Goal: Transaction & Acquisition: Subscribe to service/newsletter

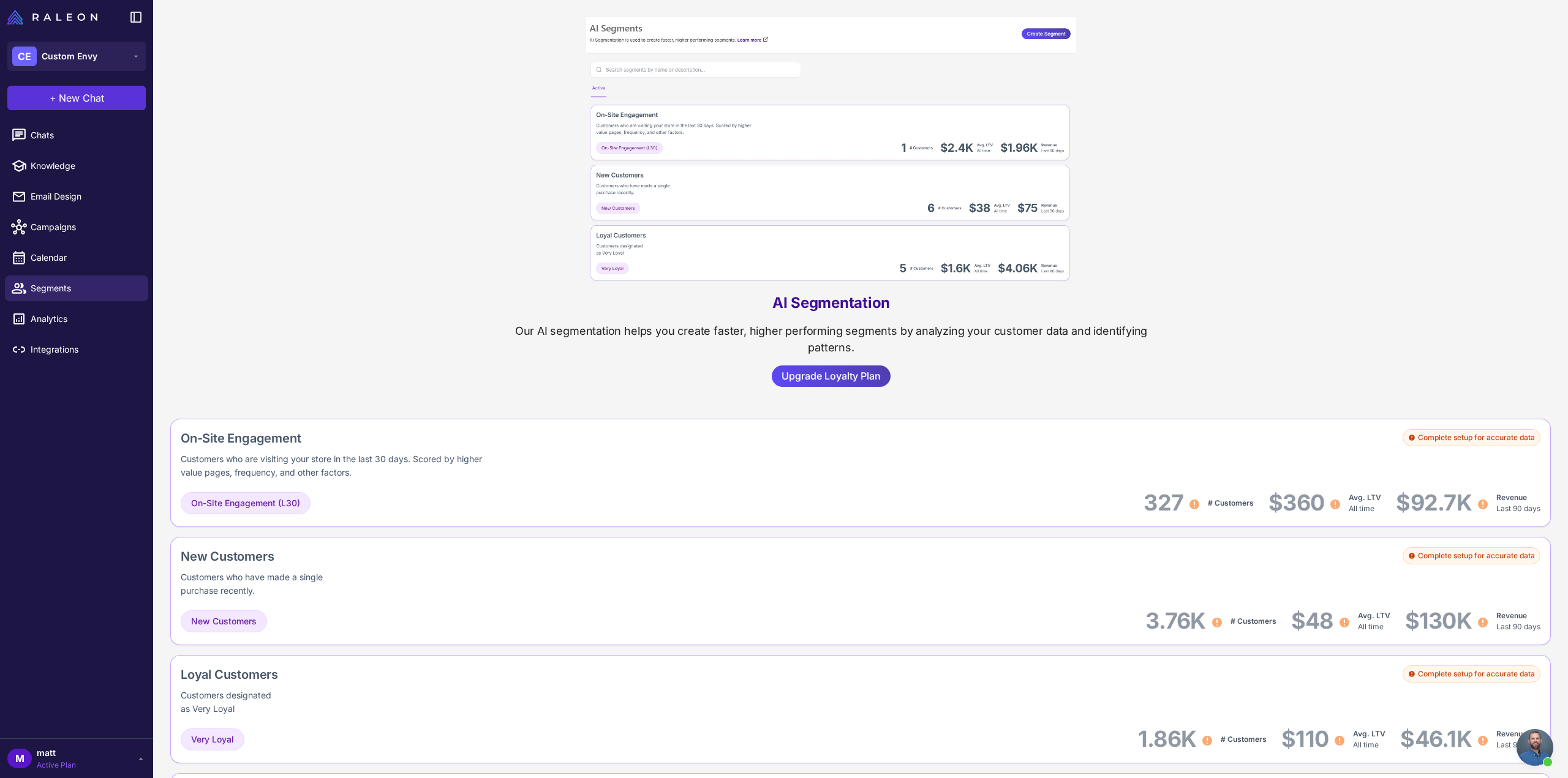
click at [72, 95] on span "New Chat" at bounding box center [81, 97] width 45 height 14
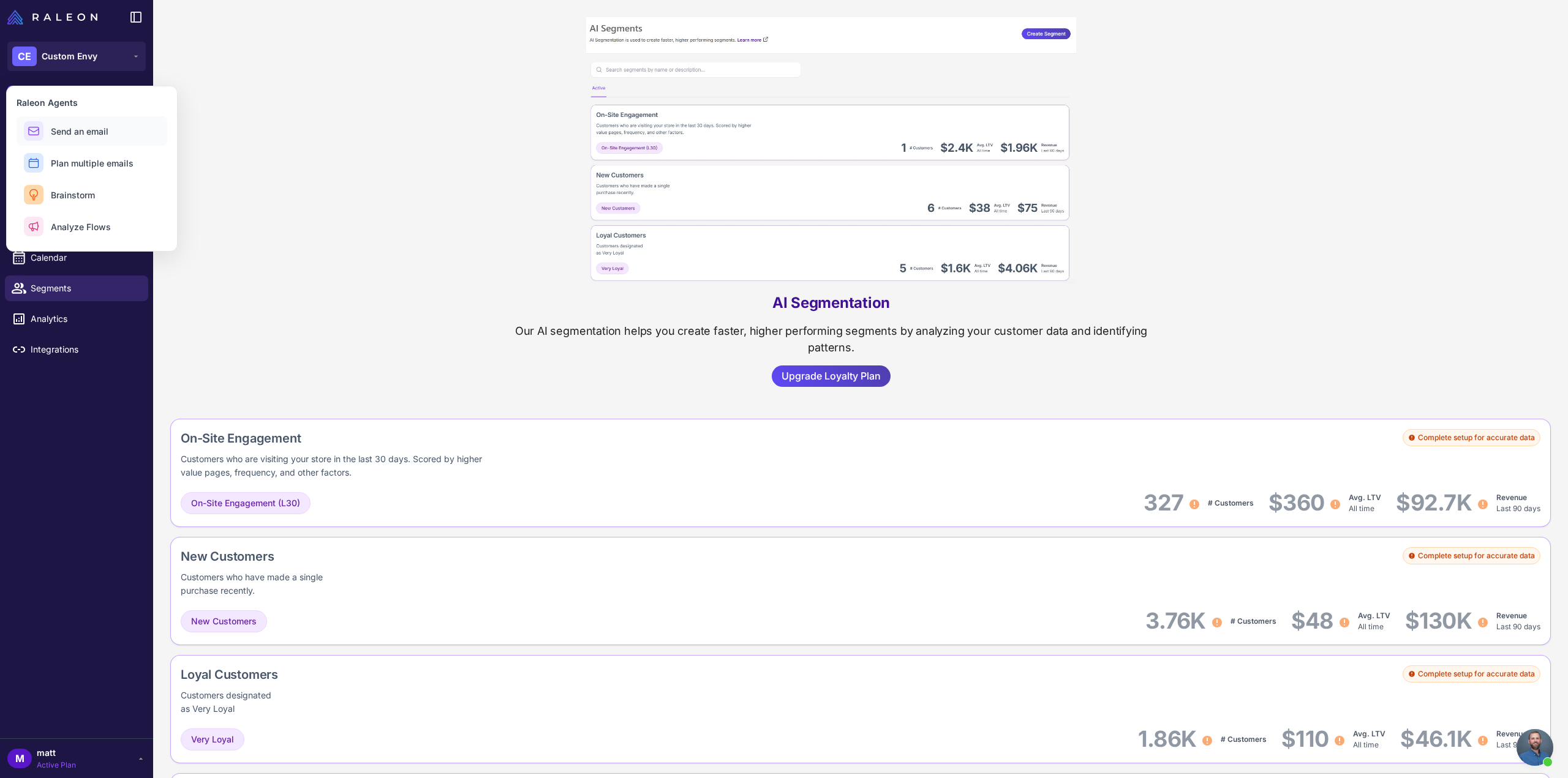
click at [67, 138] on button "Send an email" at bounding box center [91, 130] width 151 height 30
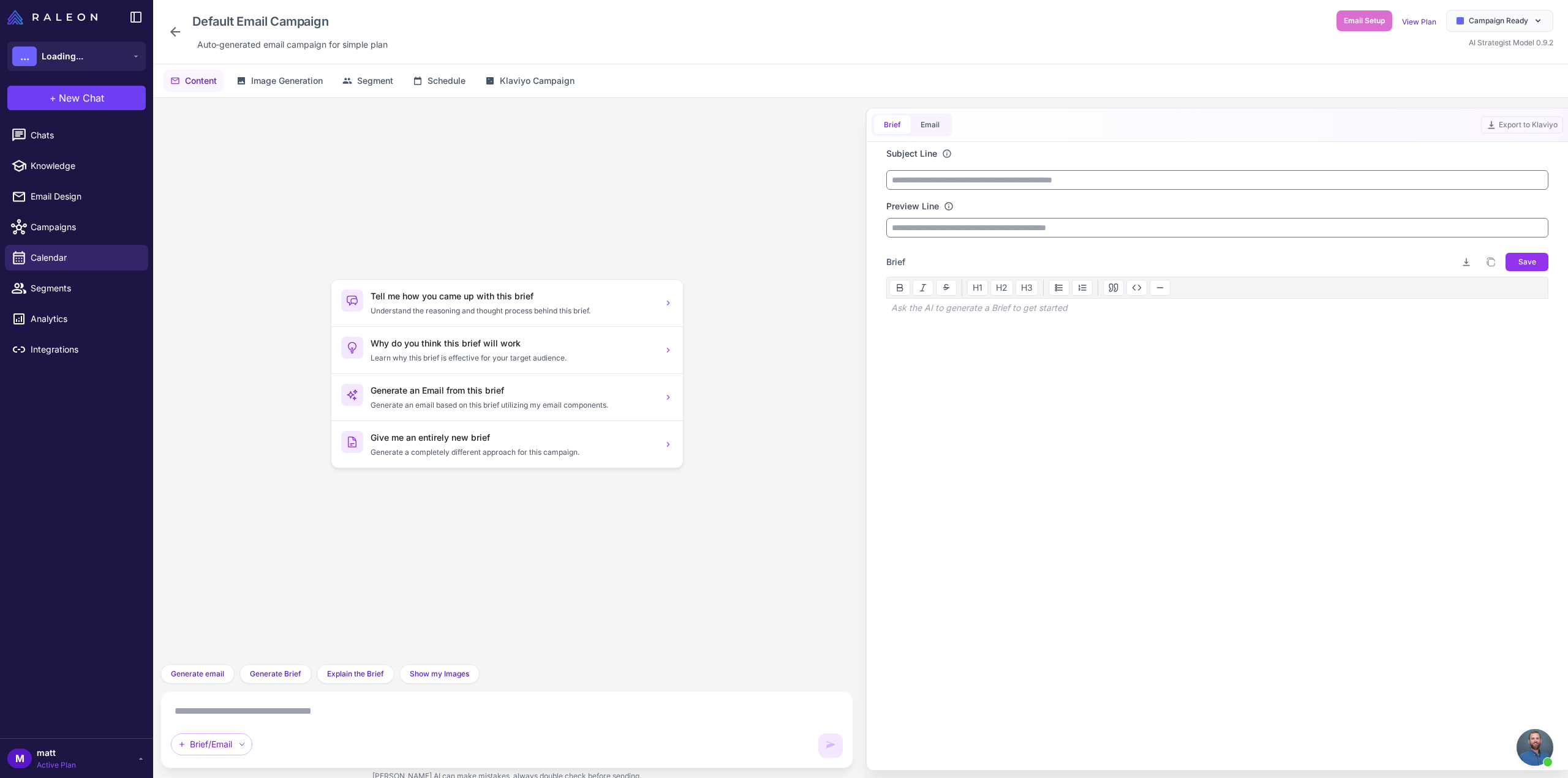
click at [310, 702] on textarea at bounding box center [507, 711] width 672 height 19
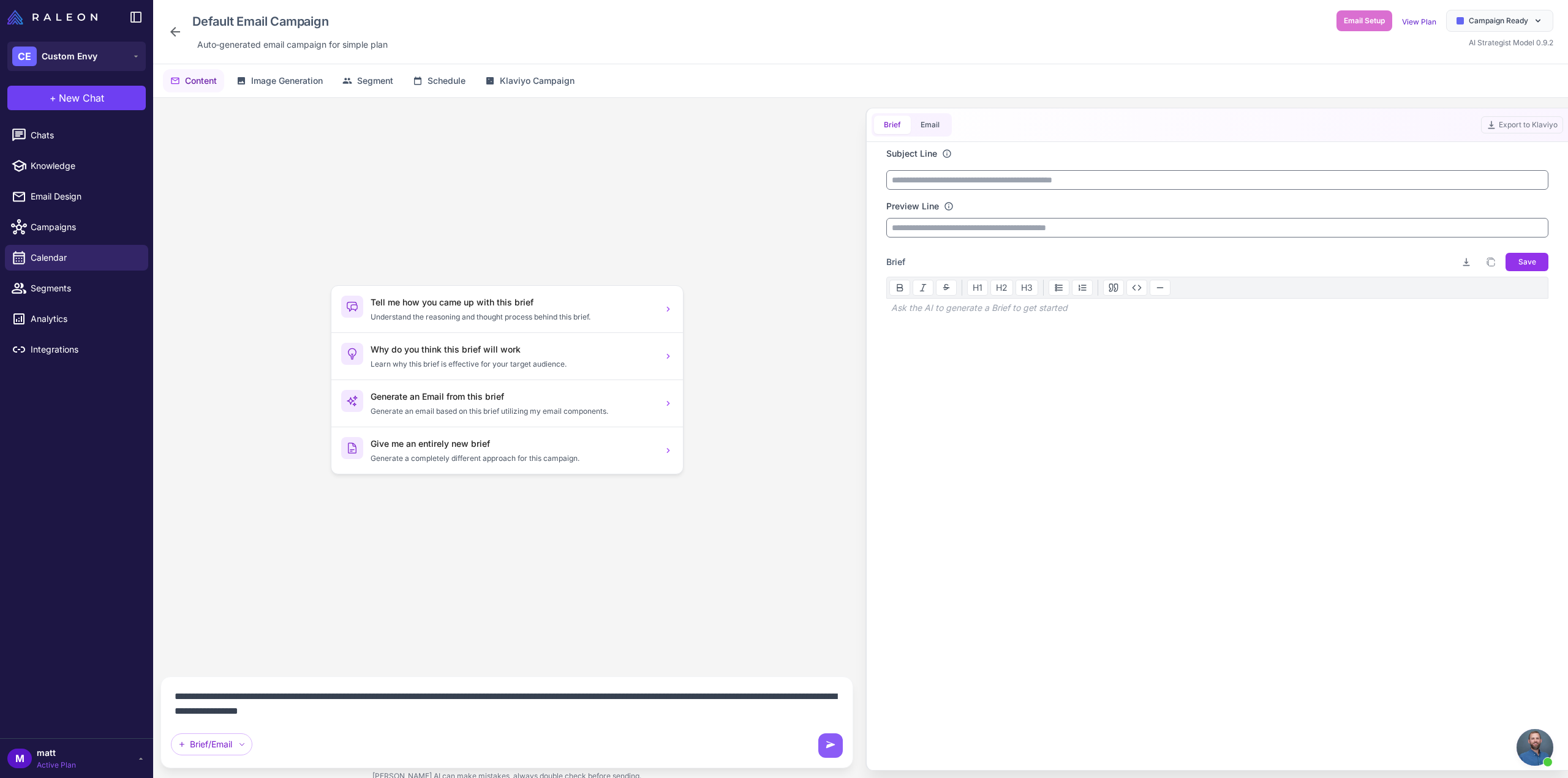
type textarea "**********"
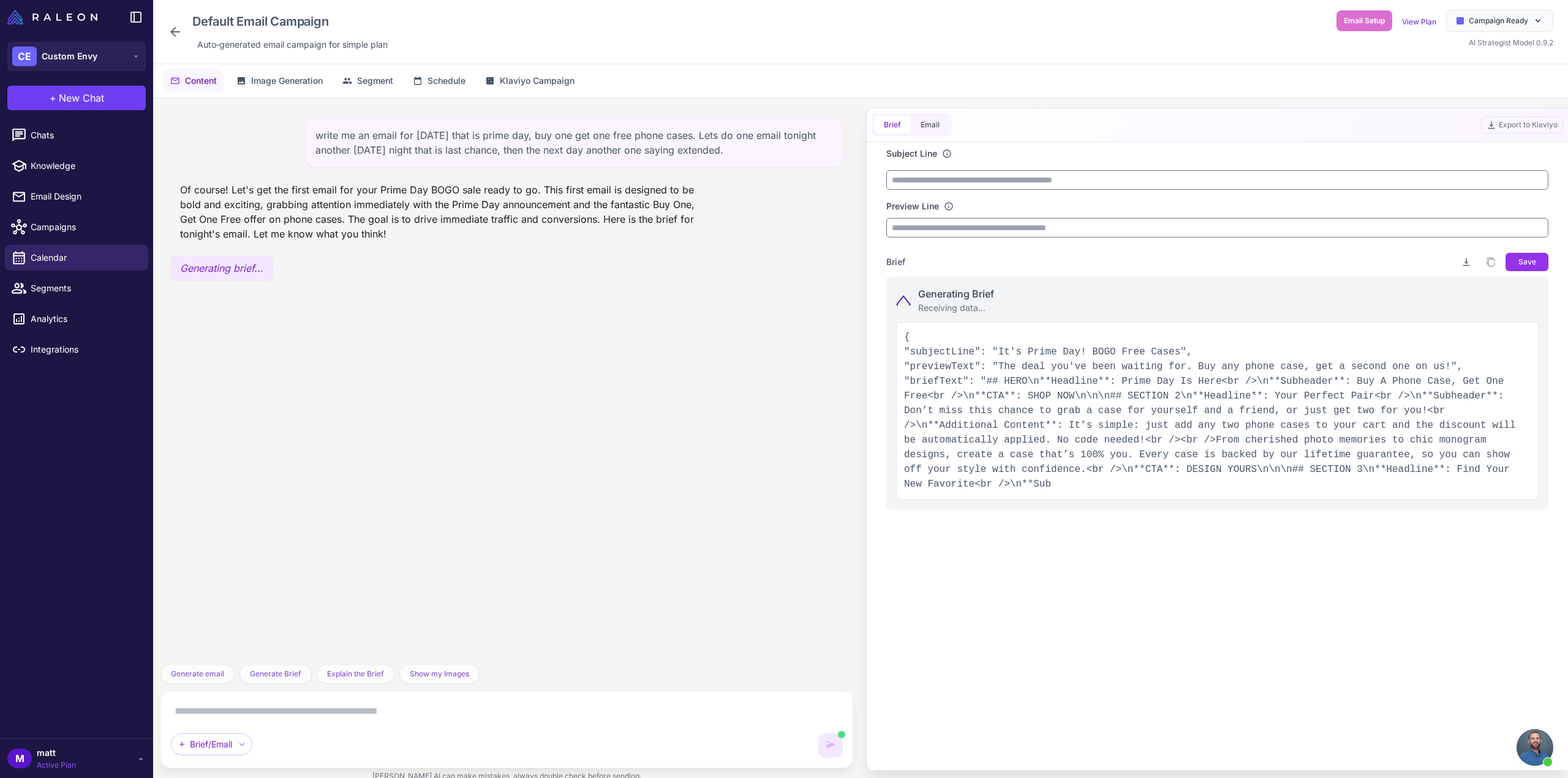
type input "**********"
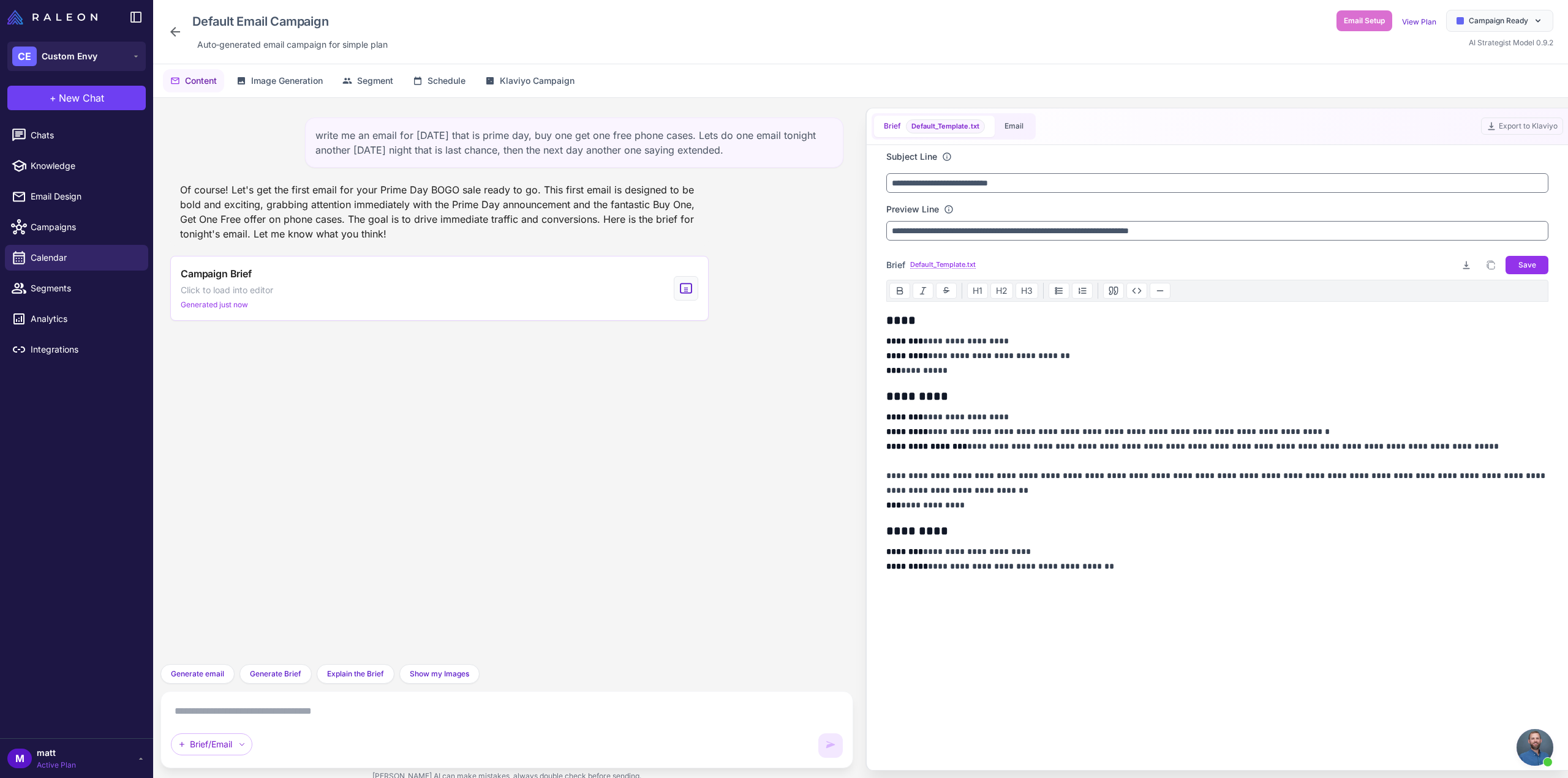
click at [175, 19] on div "Default Email Campaign Auto‑generated email campaign for simple plan" at bounding box center [280, 32] width 225 height 44
drag, startPoint x: 749, startPoint y: 150, endPoint x: 265, endPoint y: 124, distance: 484.7
click at [265, 124] on div "write me an email for today that is prime day, buy one get one free phone cases…" at bounding box center [506, 143] width 673 height 50
copy div "write me an email for today that is prime day, buy one get one free phone cases…"
click at [179, 33] on icon at bounding box center [175, 32] width 14 height 14
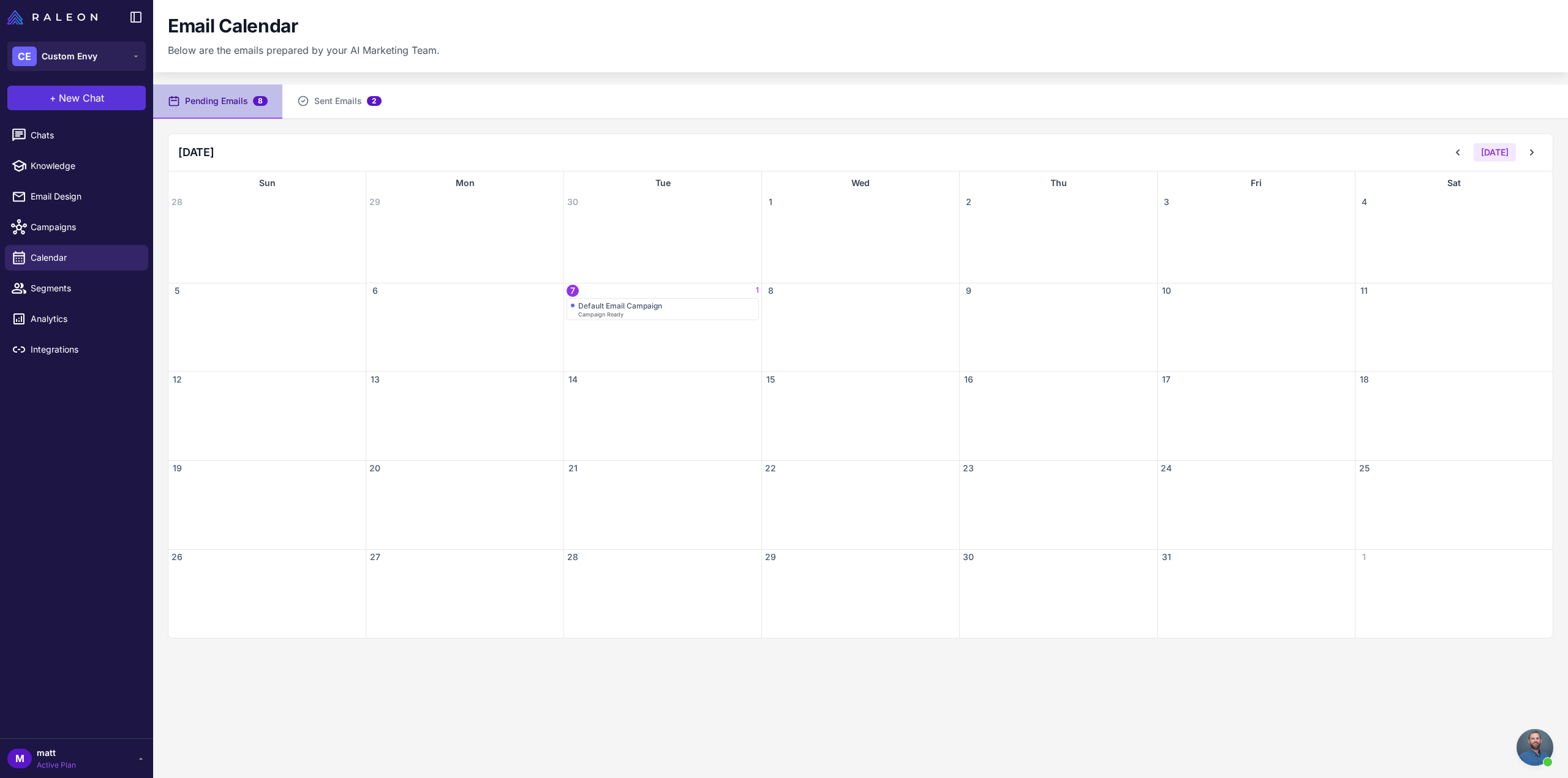
click at [95, 95] on span "New Chat" at bounding box center [81, 97] width 45 height 14
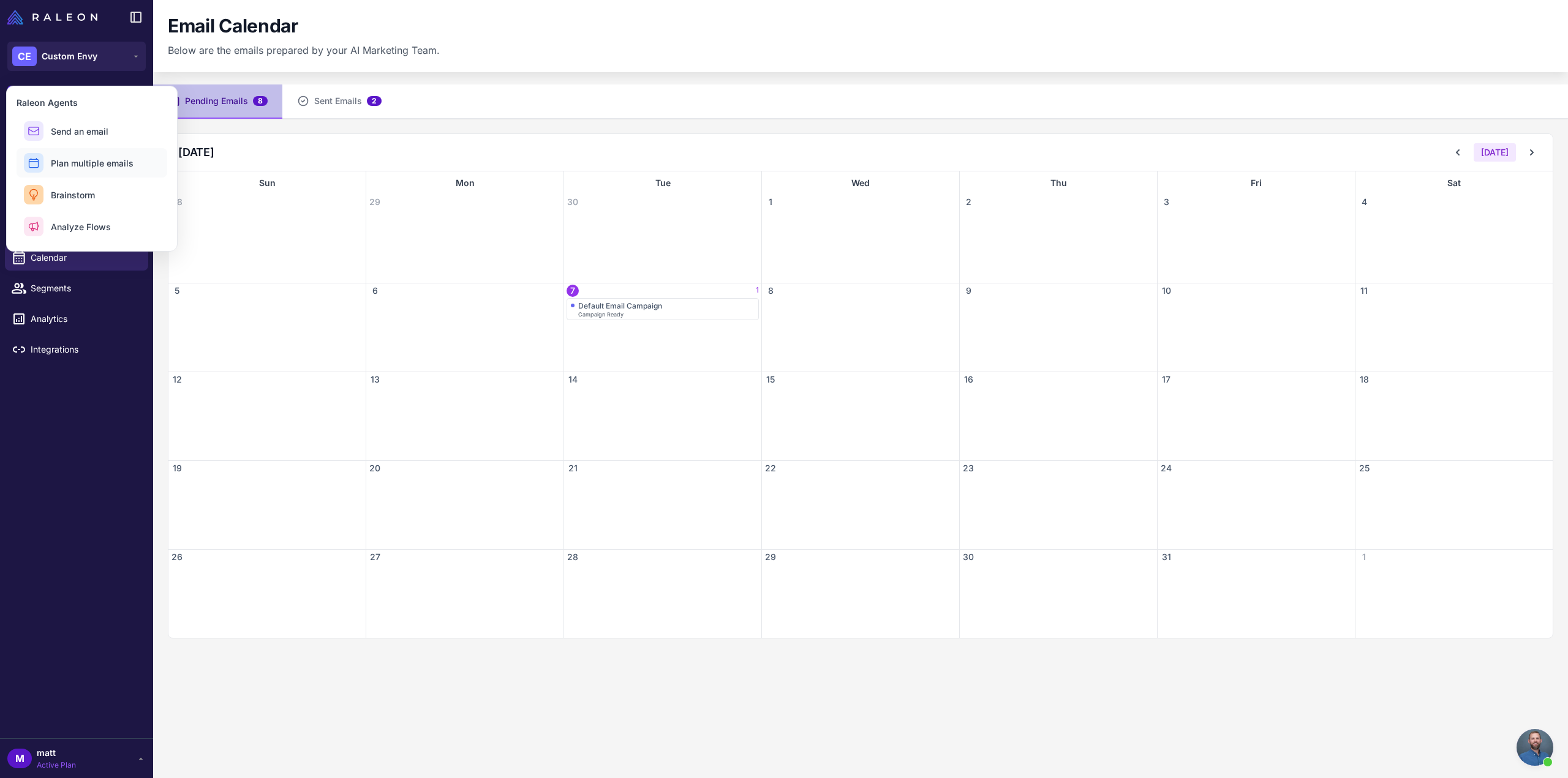
click at [101, 167] on span "Plan multiple emails" at bounding box center [92, 162] width 83 height 12
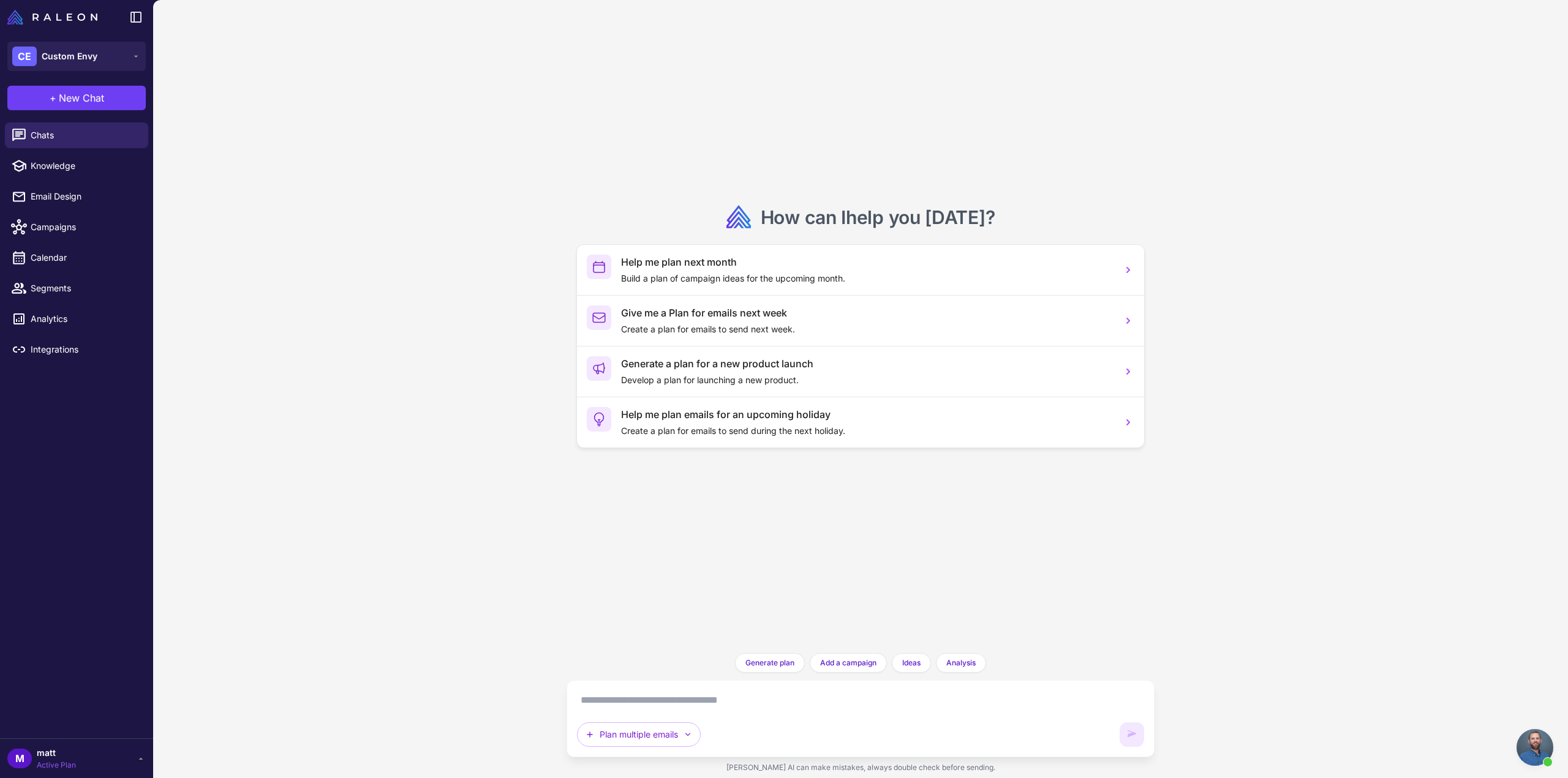
click at [673, 709] on textarea at bounding box center [860, 700] width 567 height 19
paste textarea "**********"
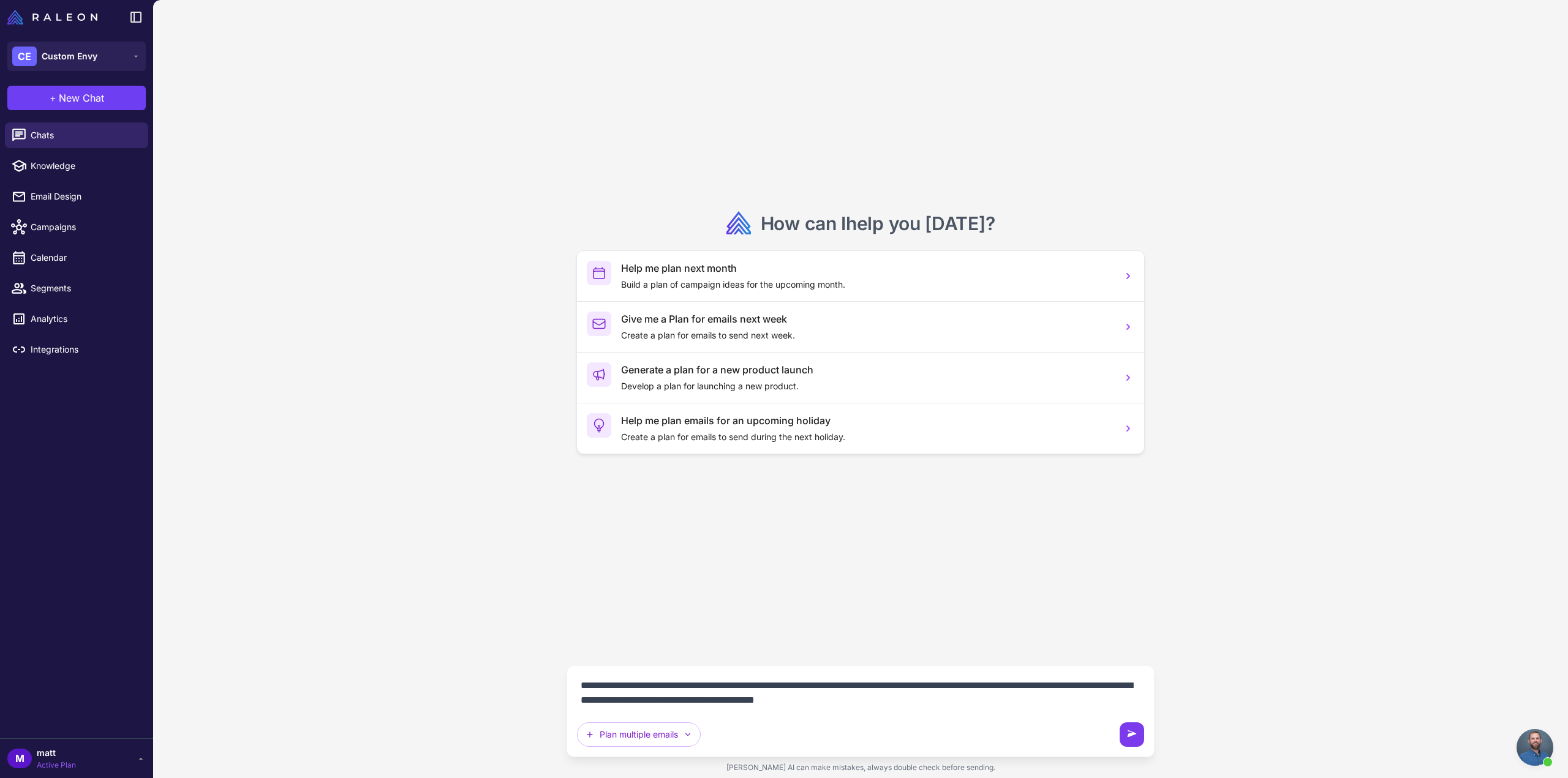
type textarea "**********"
click at [1127, 745] on button at bounding box center [1132, 735] width 25 height 25
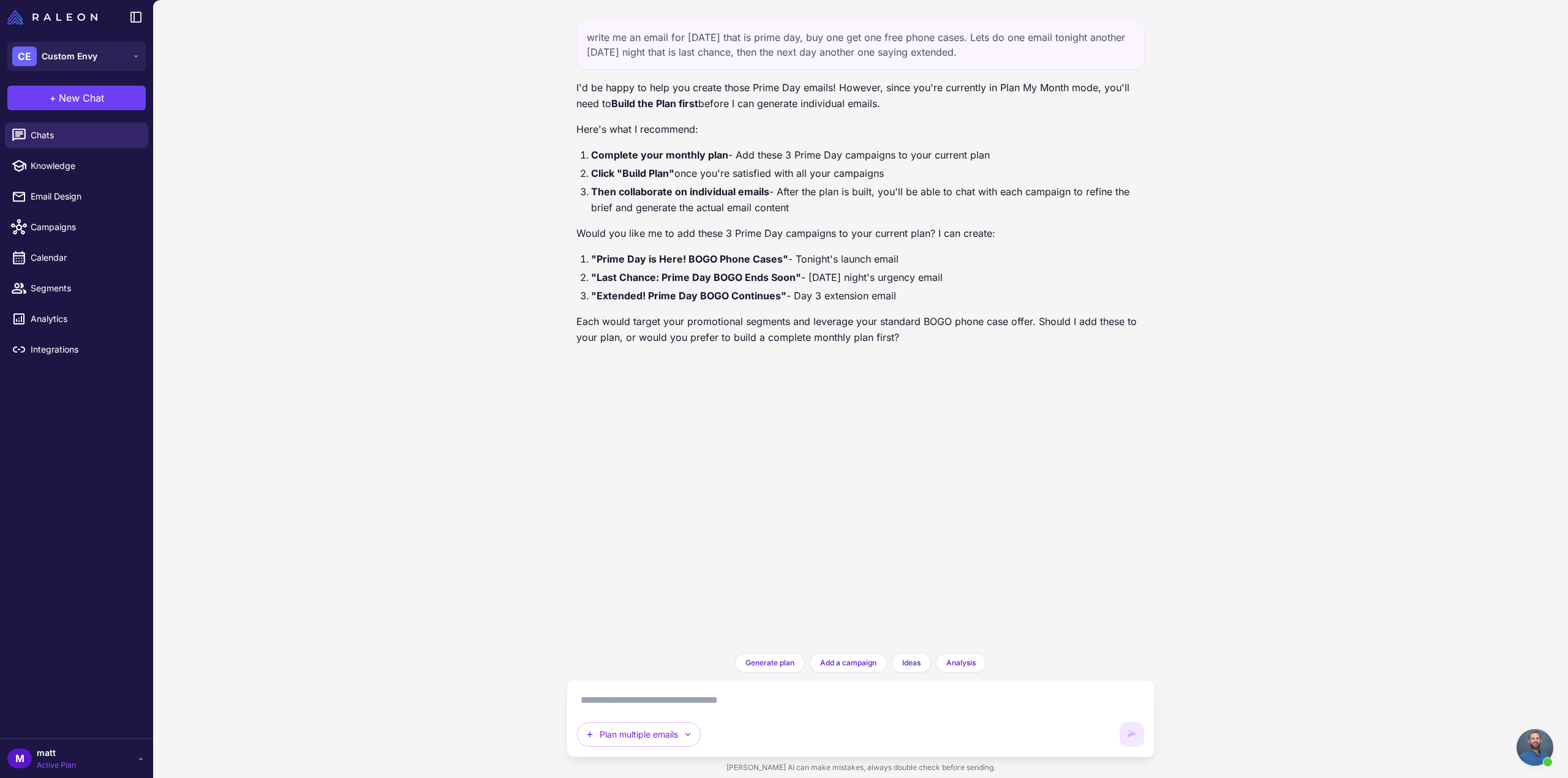
click at [653, 706] on textarea at bounding box center [860, 700] width 567 height 19
type textarea "**********"
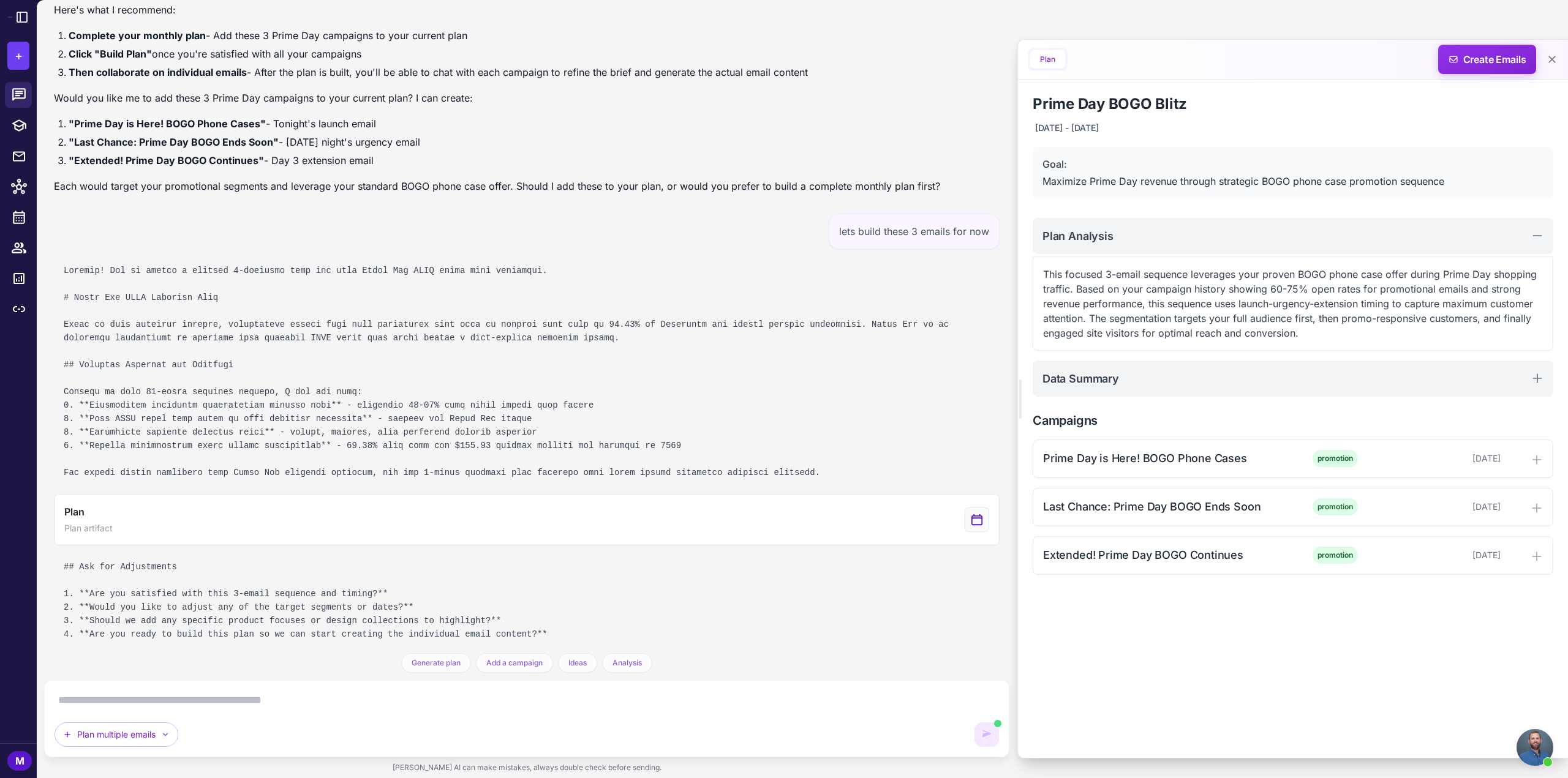
scroll to position [167, 0]
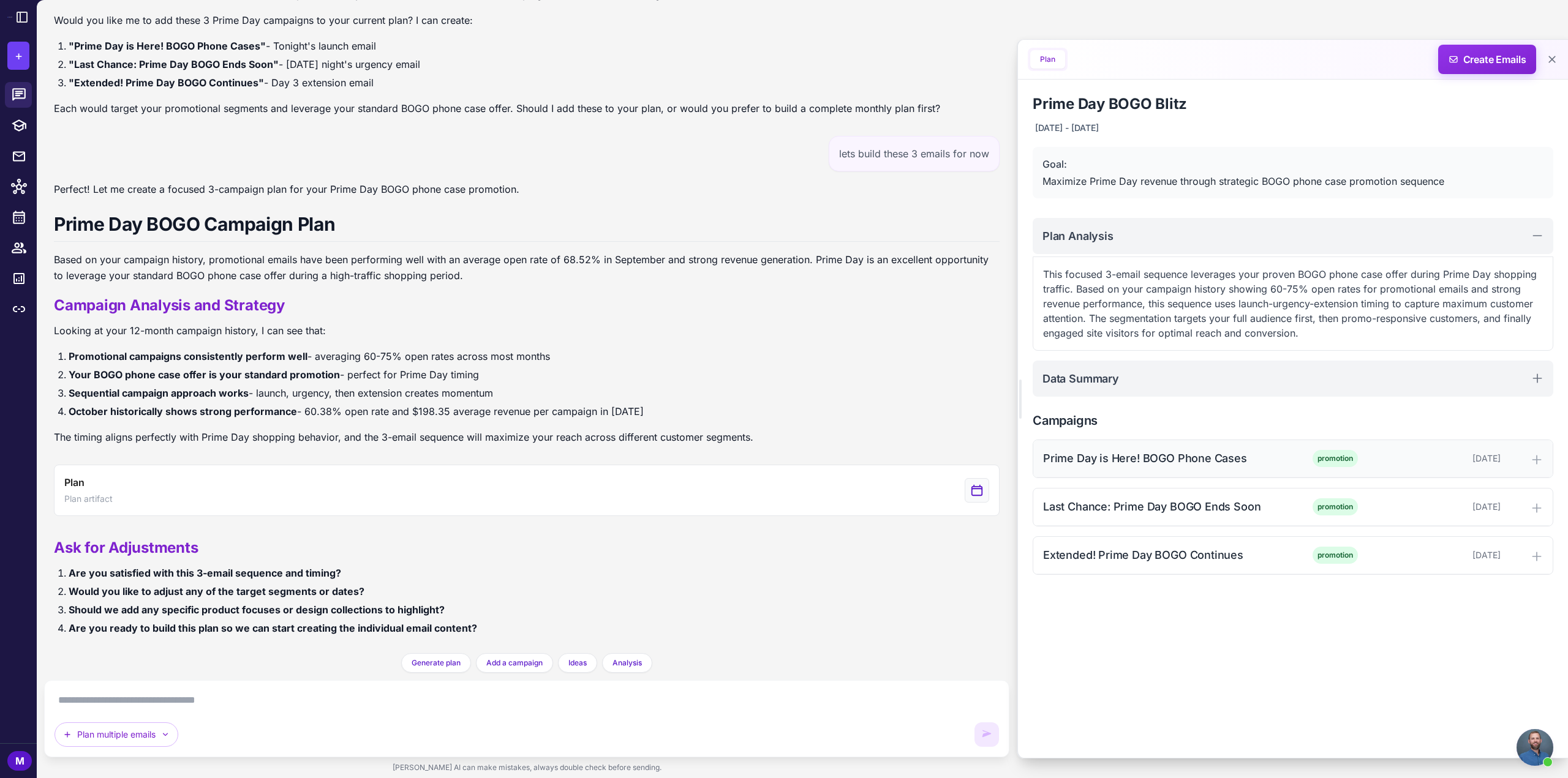
click at [1492, 453] on div "[DATE]" at bounding box center [1439, 459] width 121 height 13
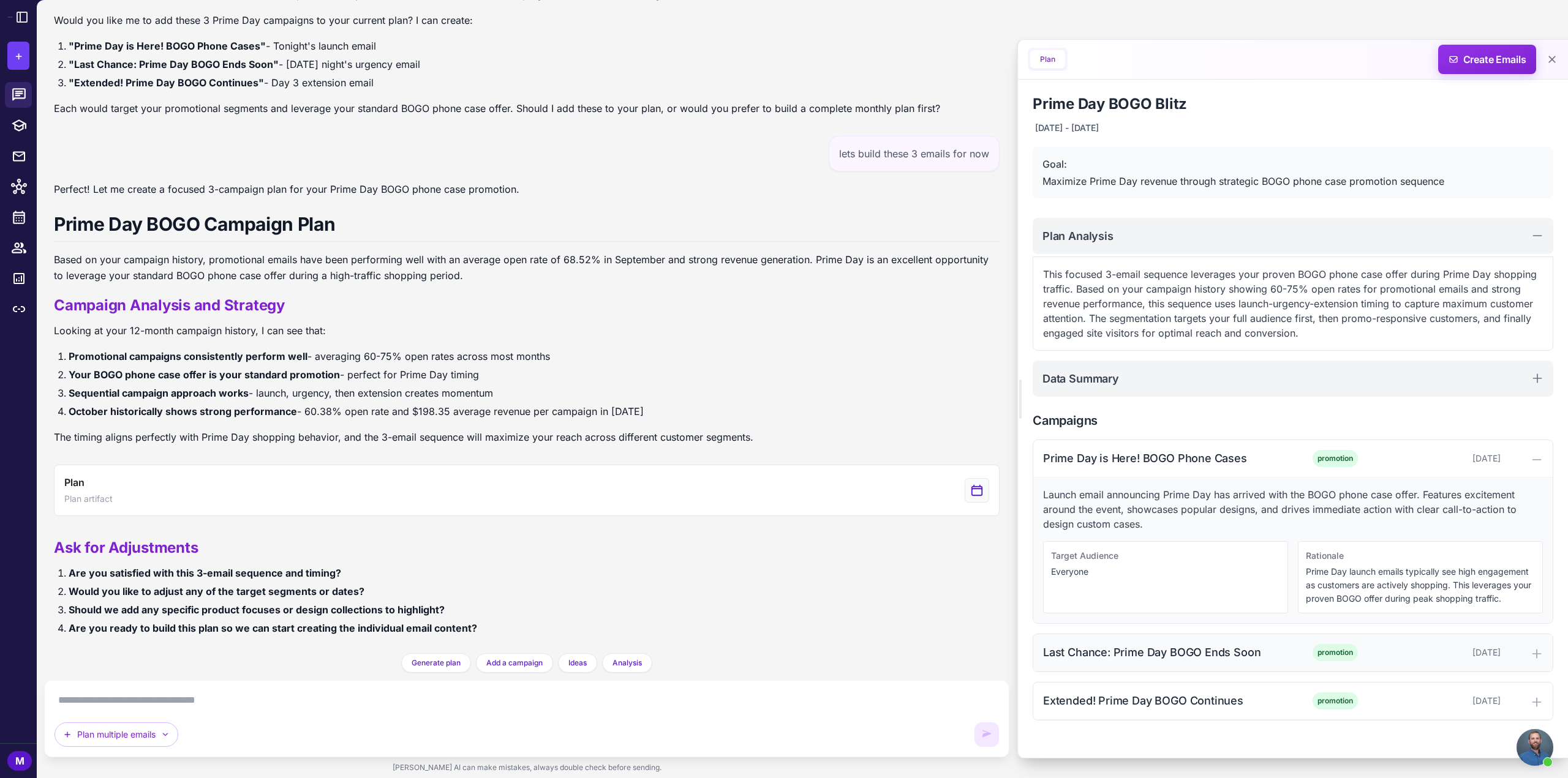
click at [1313, 647] on span "promotion" at bounding box center [1335, 652] width 45 height 17
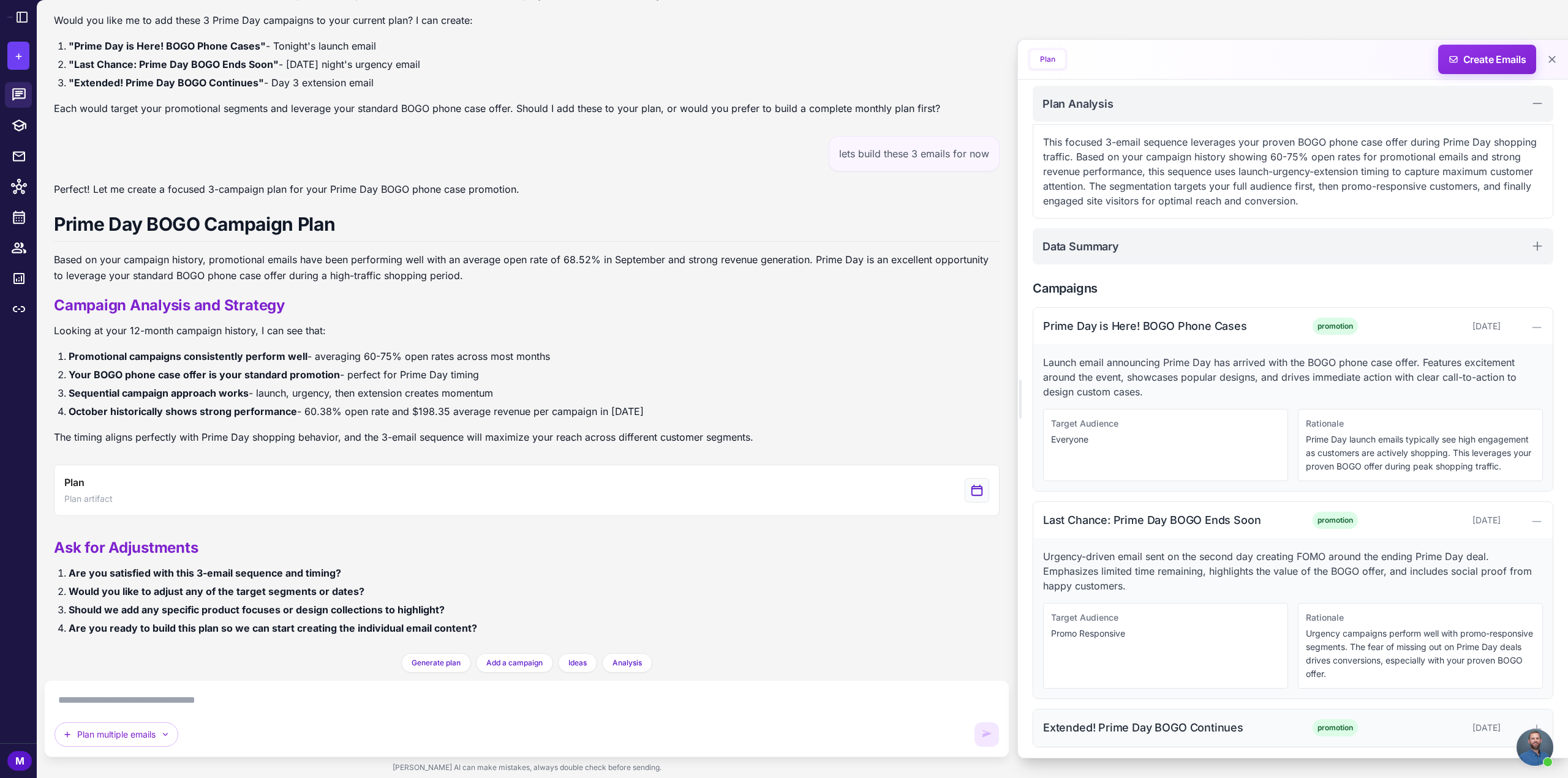
click at [1338, 727] on span "promotion" at bounding box center [1335, 728] width 45 height 17
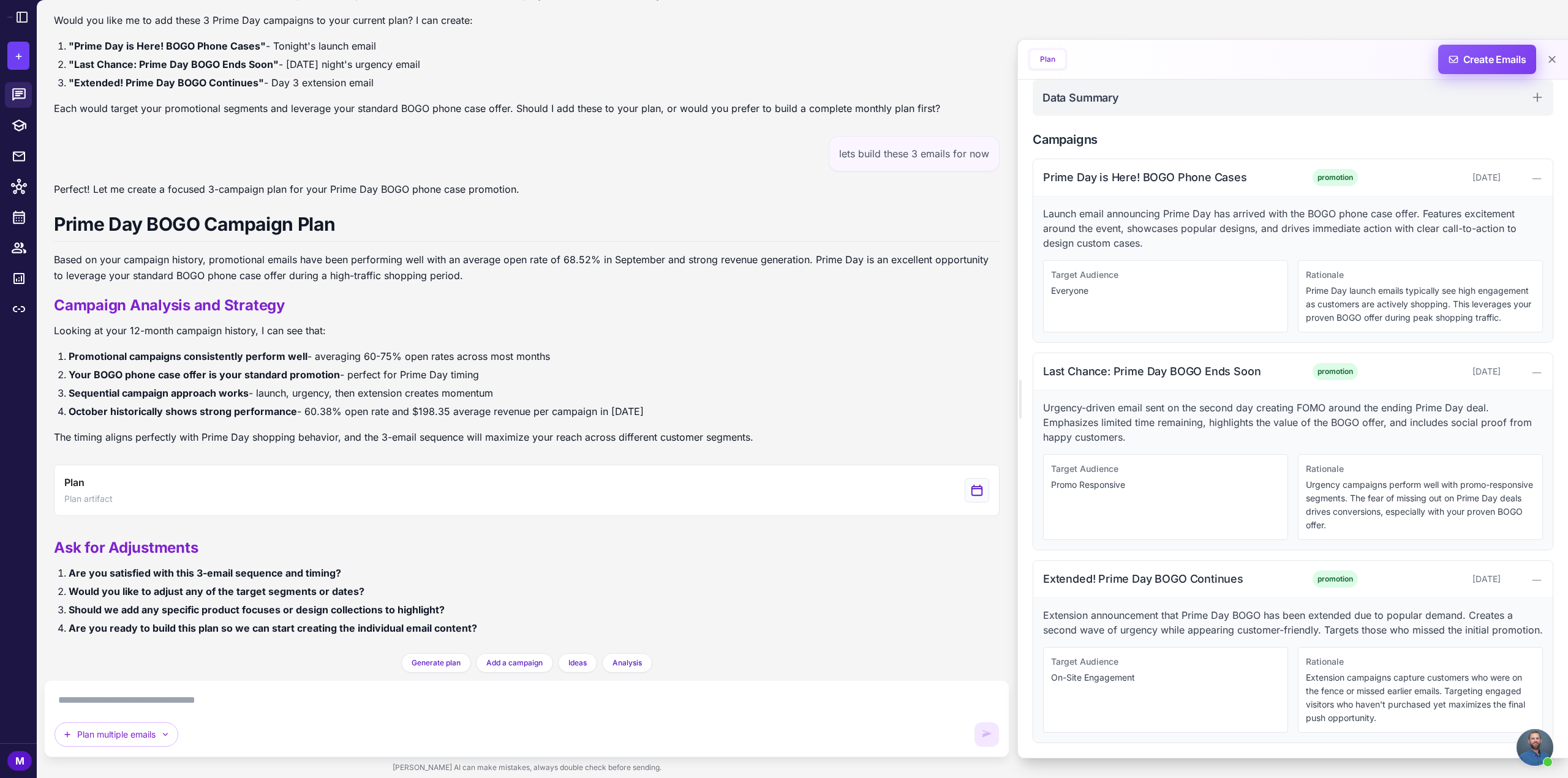
click at [1490, 58] on span "Create Emails" at bounding box center [1487, 59] width 107 height 30
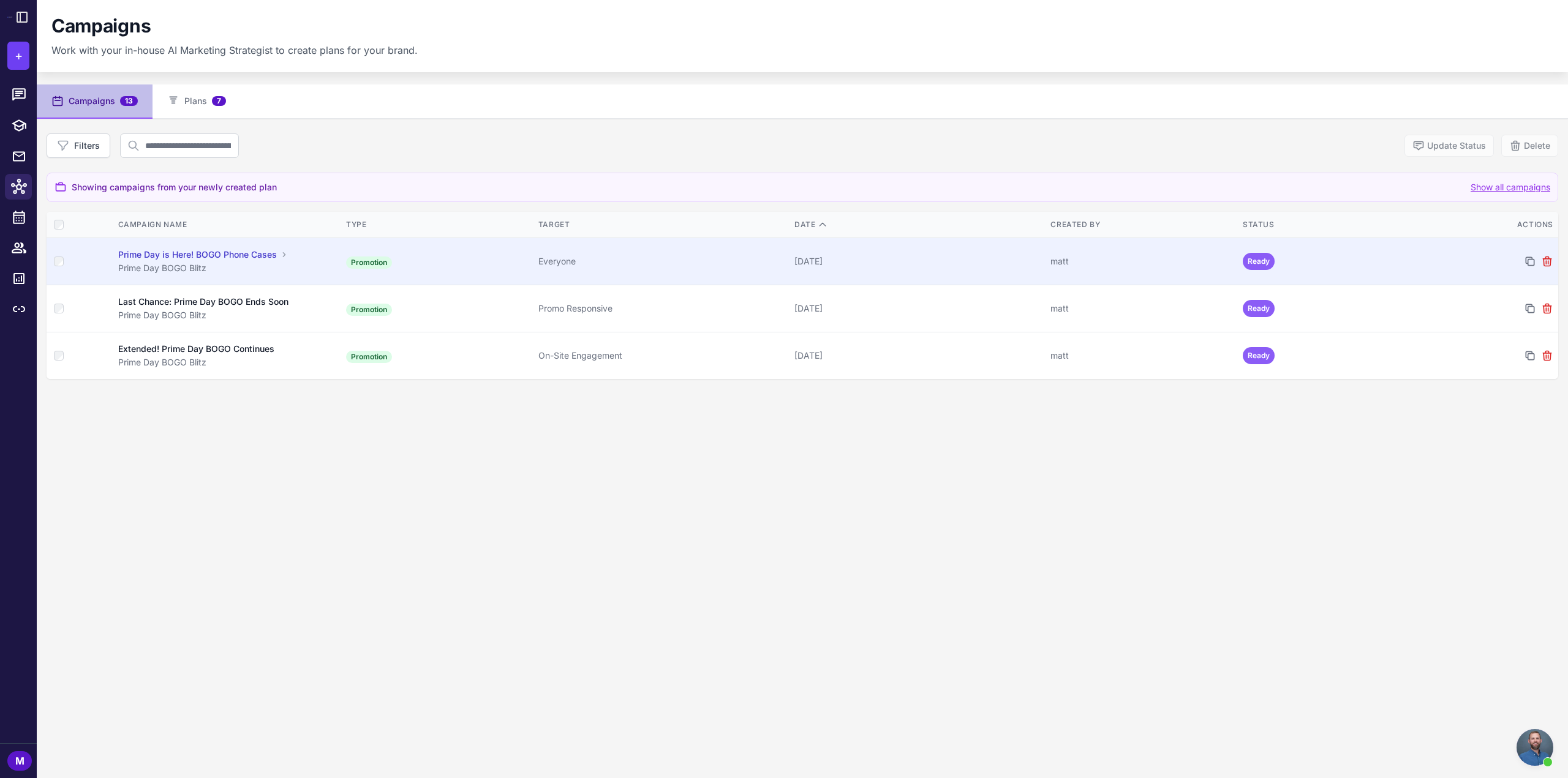
click at [1247, 259] on span "Ready" at bounding box center [1258, 262] width 32 height 17
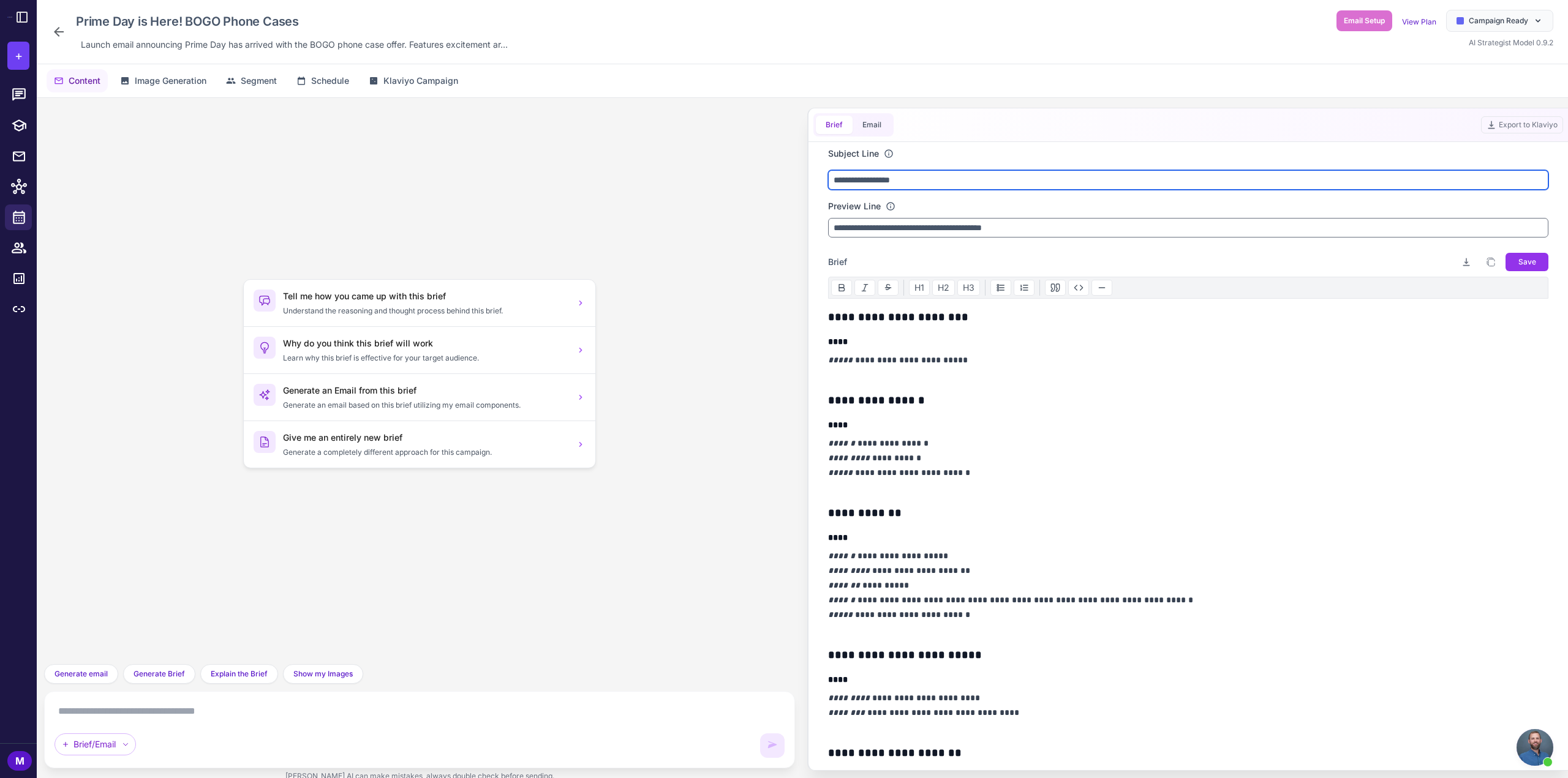
drag, startPoint x: 863, startPoint y: 177, endPoint x: 888, endPoint y: 183, distance: 25.7
click at [888, 183] on input "**********" at bounding box center [1188, 179] width 721 height 19
click at [923, 179] on input "**********" at bounding box center [1188, 179] width 721 height 19
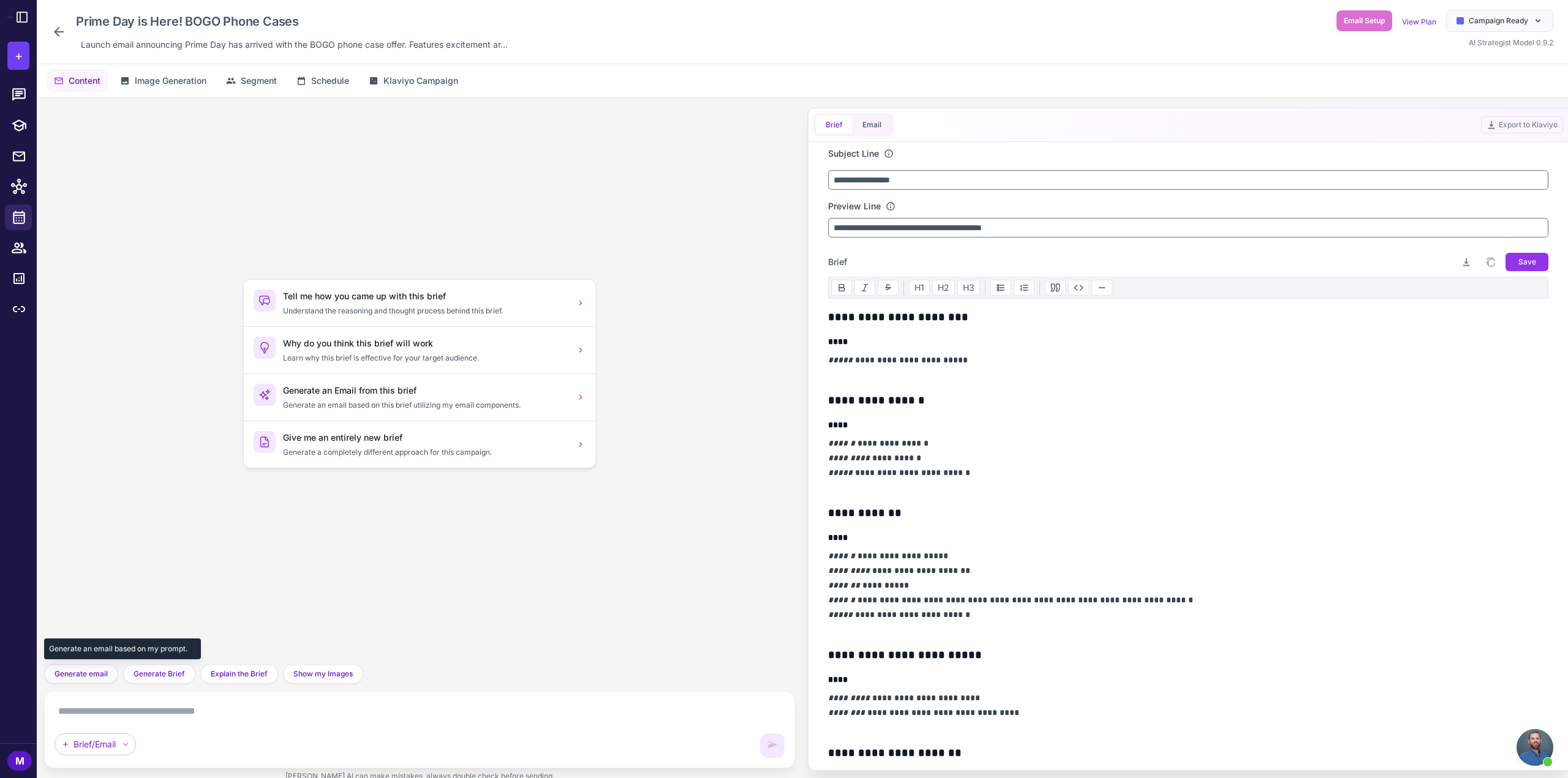
click at [64, 681] on button "Generate email" at bounding box center [81, 673] width 74 height 19
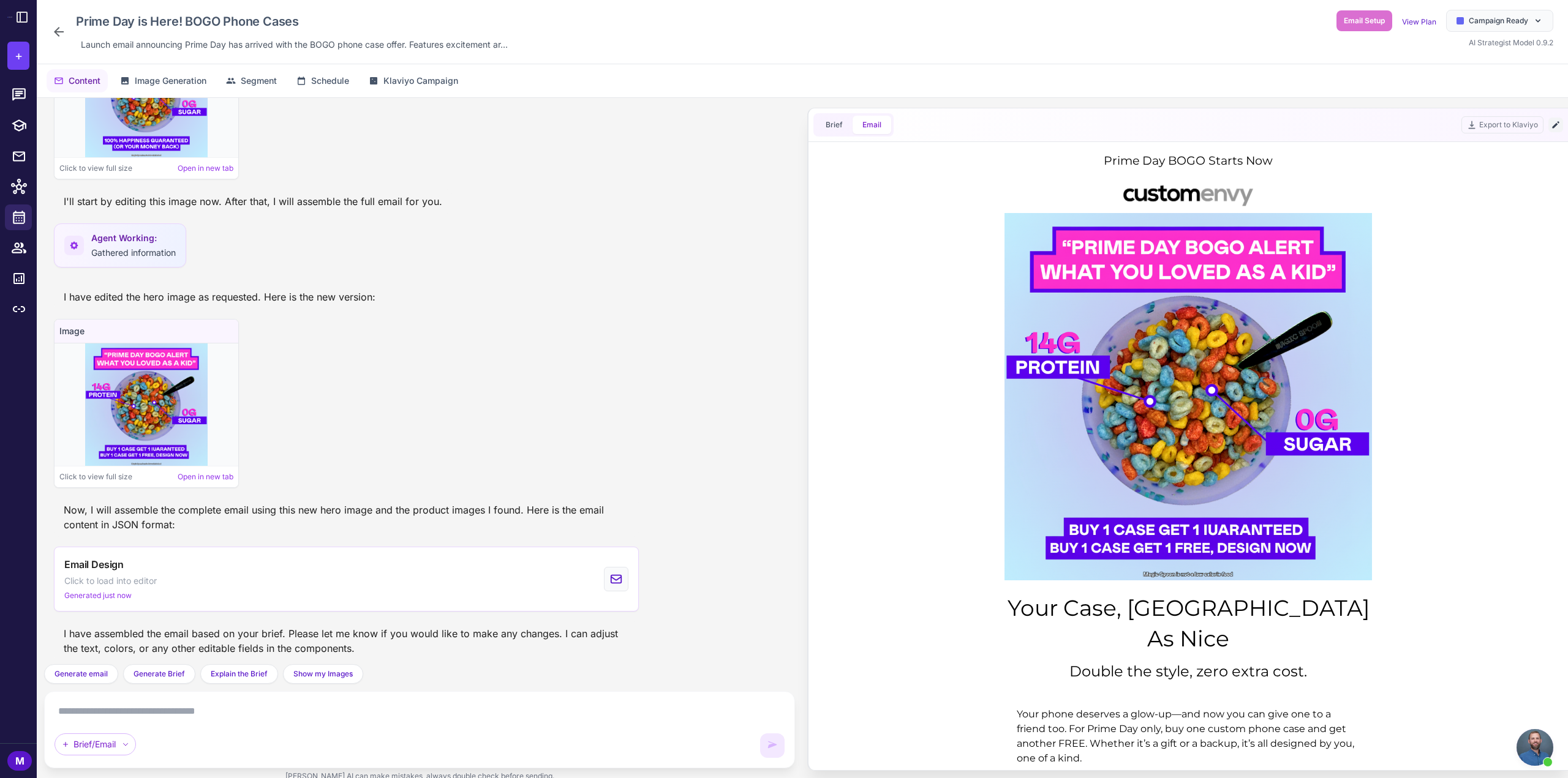
click at [1555, 126] on icon at bounding box center [1555, 124] width 7 height 7
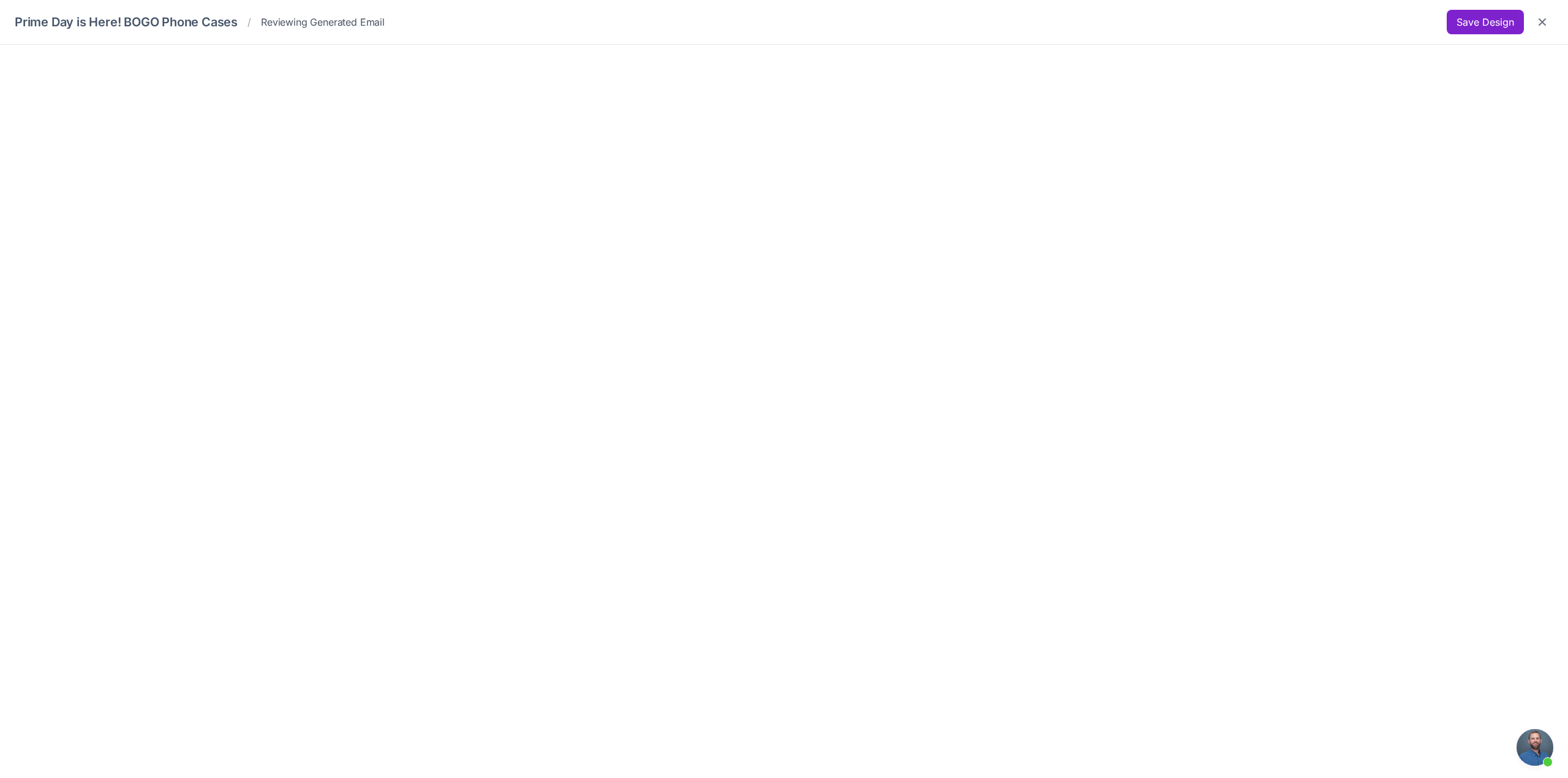
click at [1467, 20] on button "Save Design" at bounding box center [1485, 22] width 77 height 25
click at [1519, 12] on button "Save Design" at bounding box center [1485, 22] width 77 height 25
click at [1499, 21] on button "Save Design" at bounding box center [1485, 22] width 77 height 25
click at [1537, 24] on icon "Close" at bounding box center [1542, 22] width 12 height 12
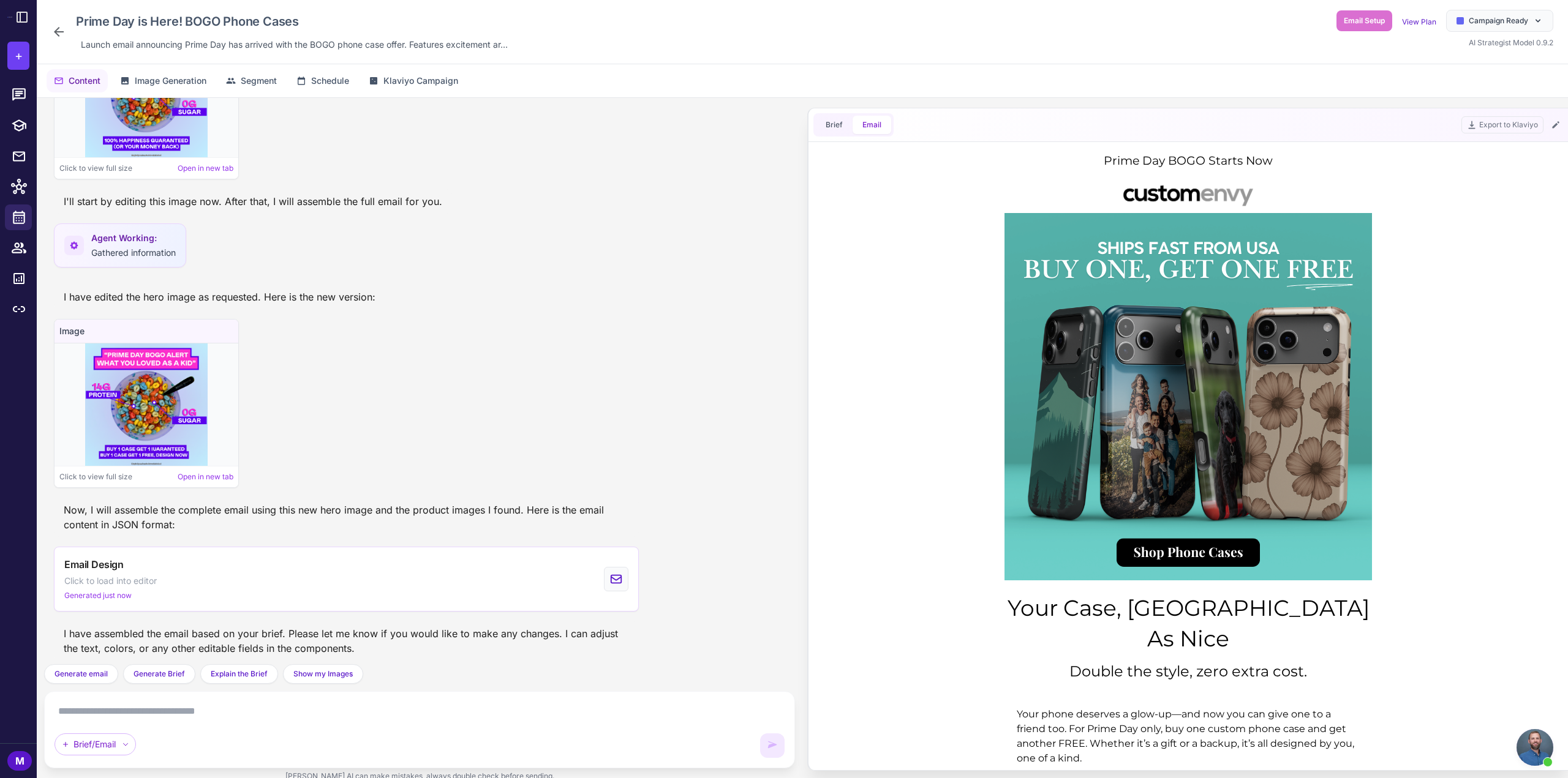
click at [55, 28] on icon at bounding box center [59, 32] width 14 height 14
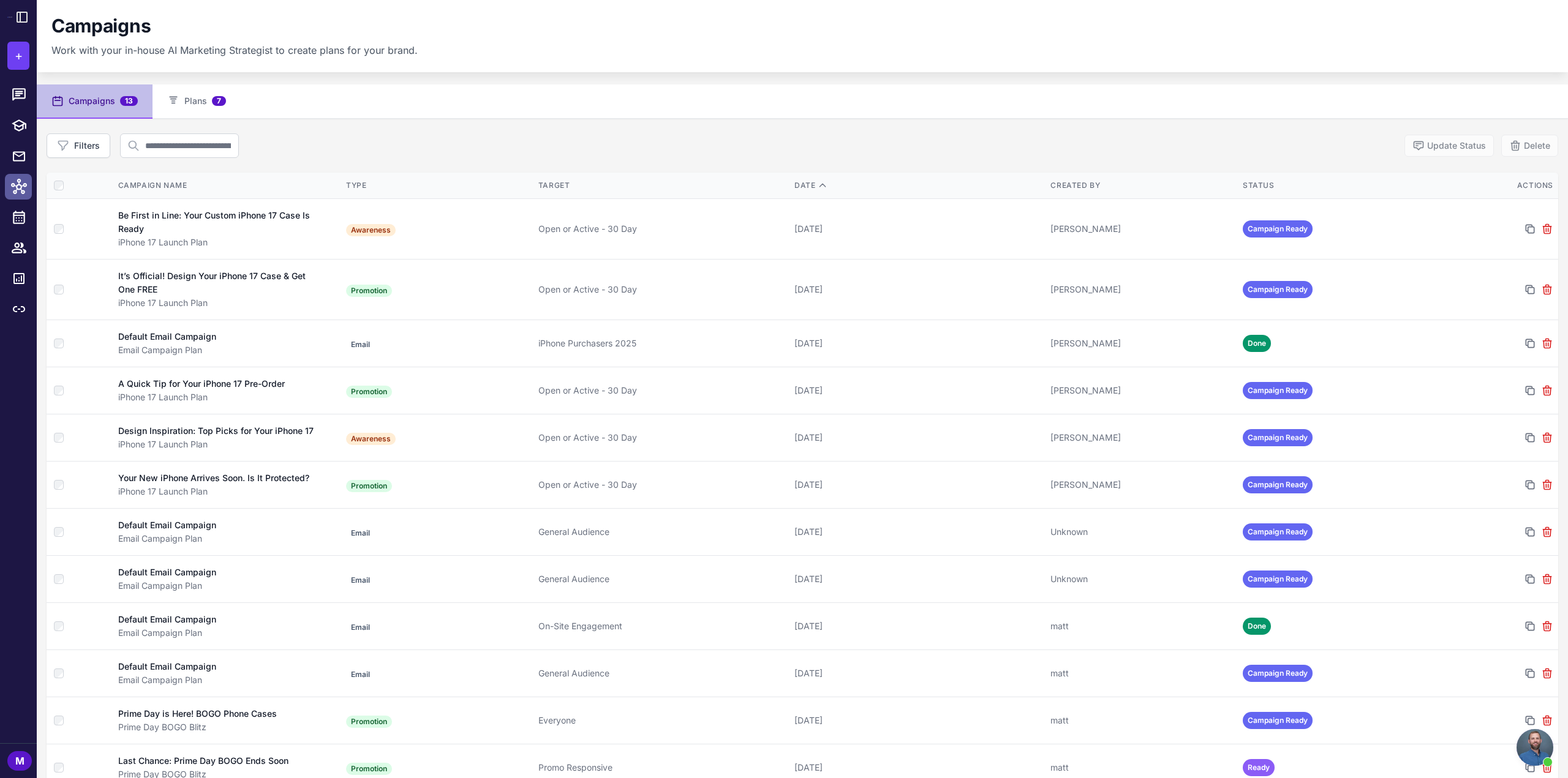
click at [10, 192] on link at bounding box center [18, 186] width 27 height 26
click at [12, 224] on icon at bounding box center [18, 217] width 16 height 16
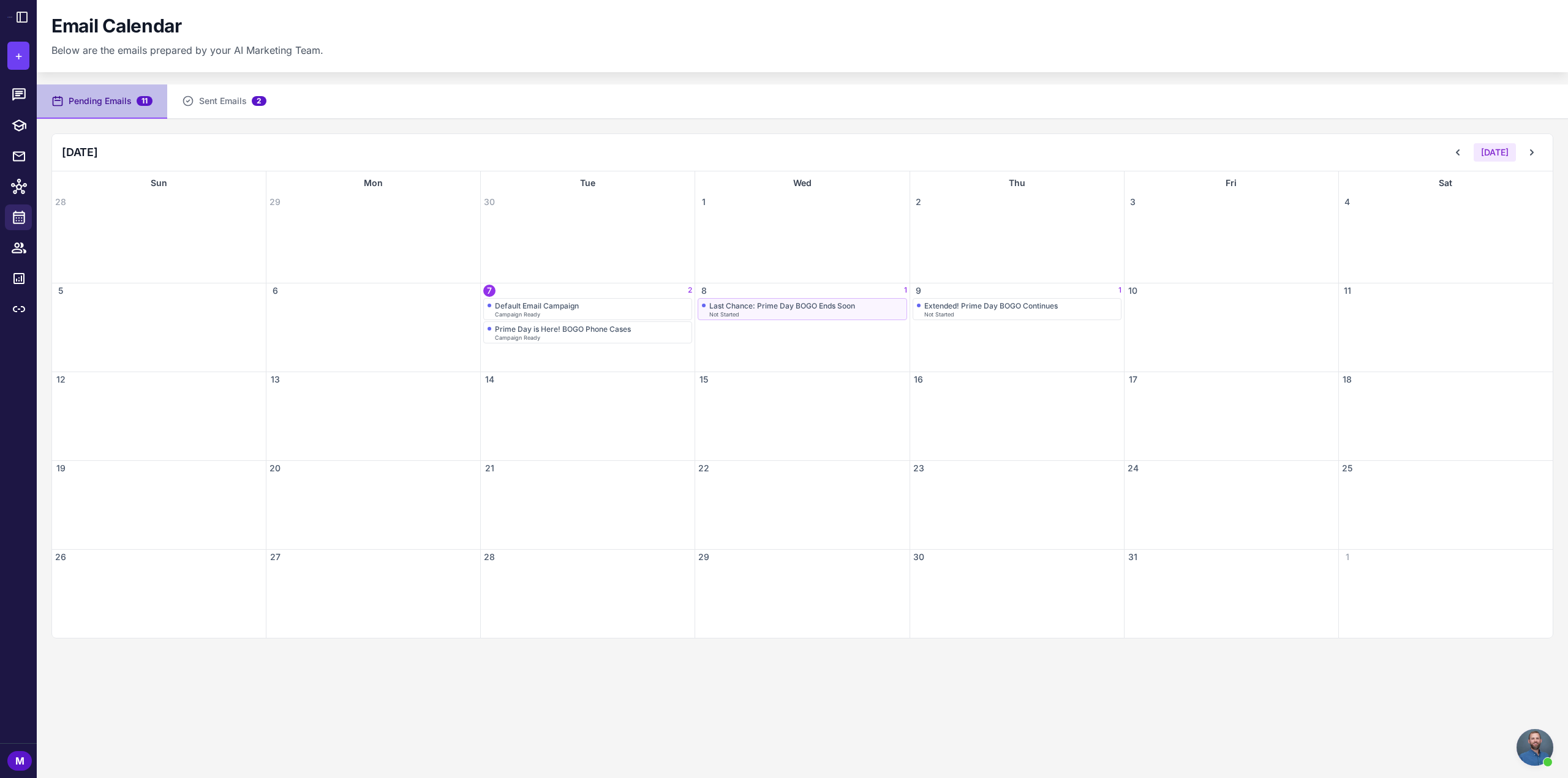
click at [812, 303] on div "Last Chance: Prime Day BOGO Ends Soon" at bounding box center [782, 306] width 146 height 10
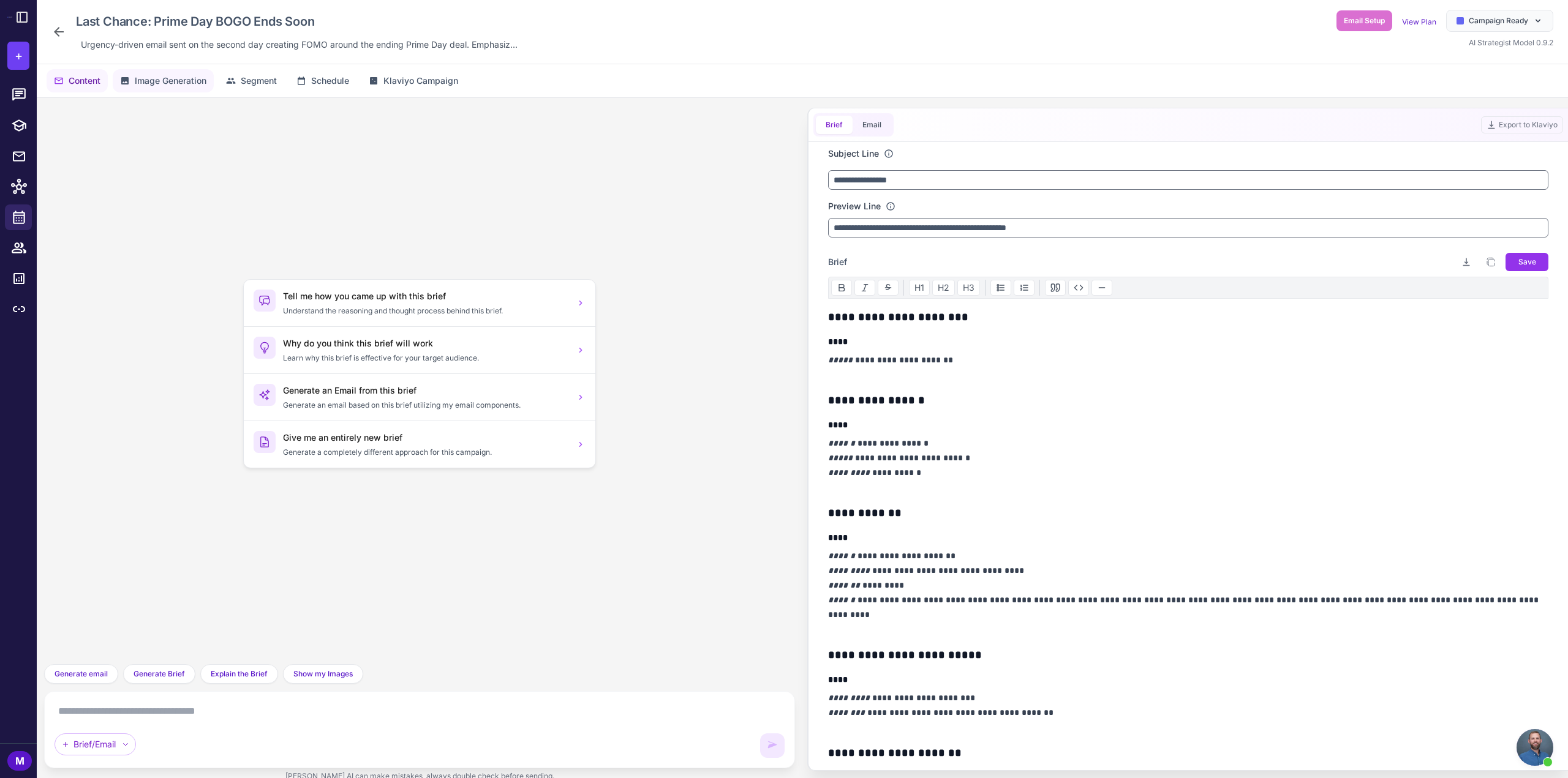
click at [176, 75] on span "Image Generation" at bounding box center [170, 81] width 72 height 13
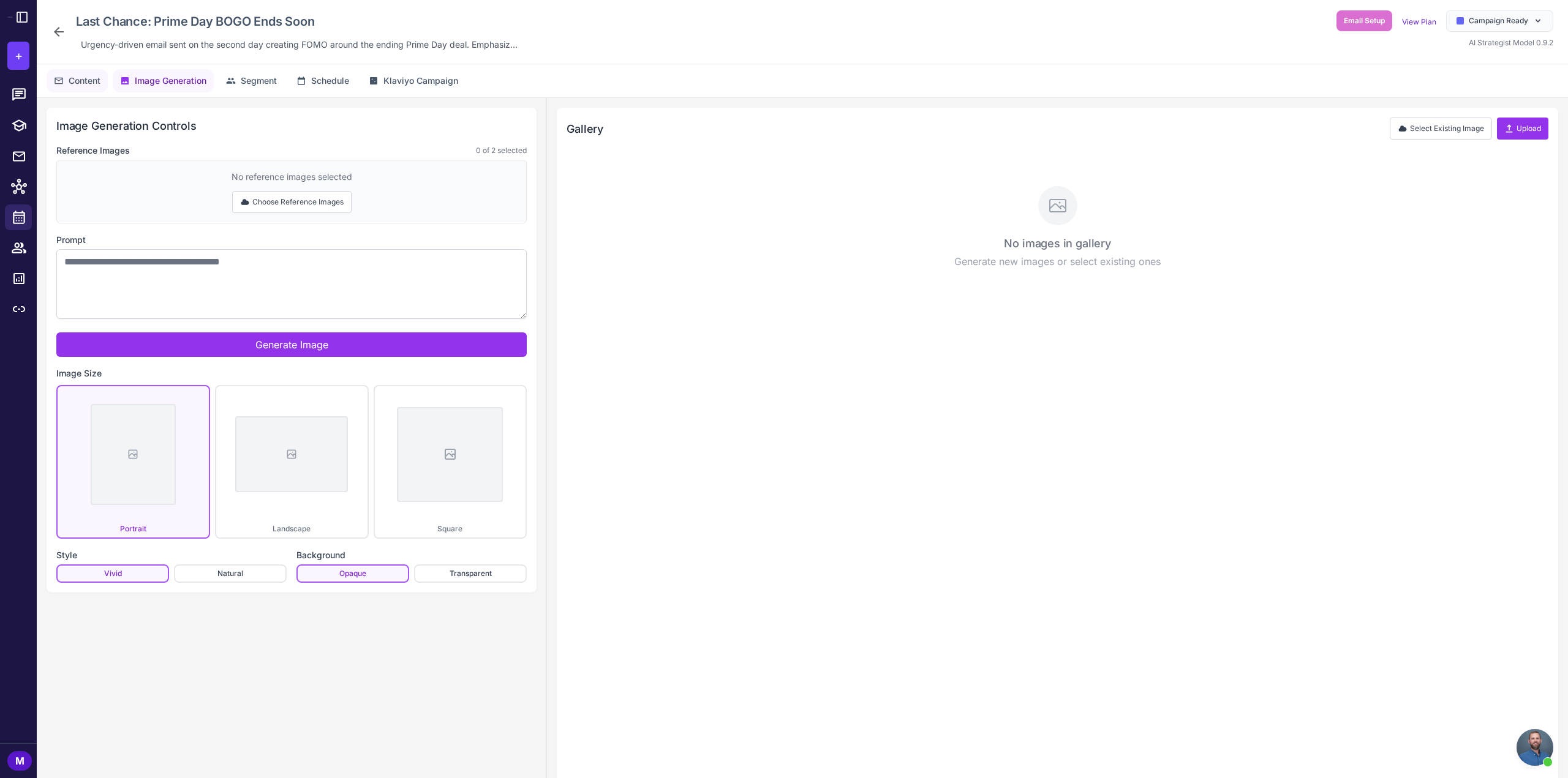
click at [81, 89] on button "Content" at bounding box center [78, 81] width 61 height 23
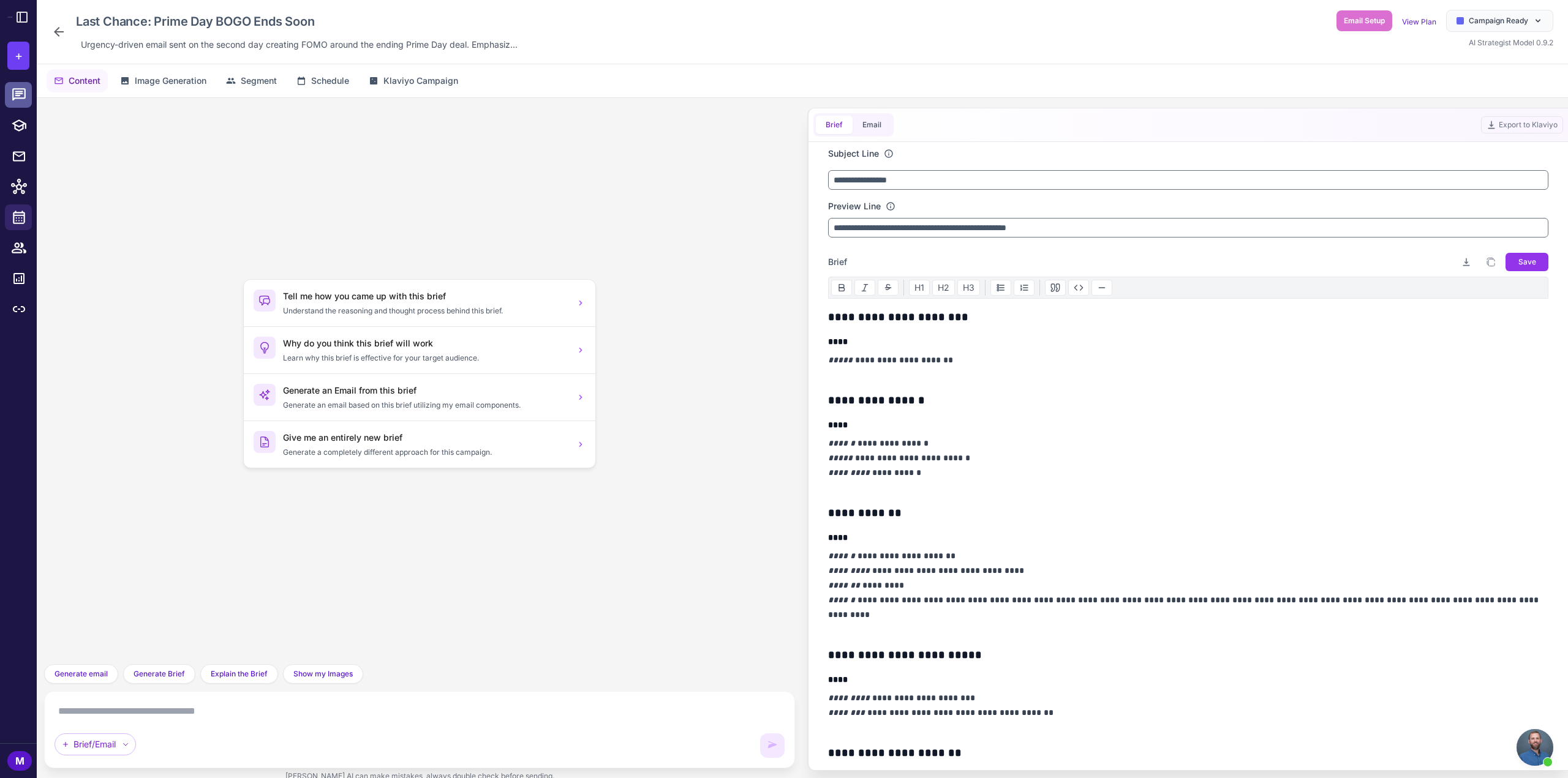
click at [19, 99] on icon at bounding box center [18, 95] width 16 height 16
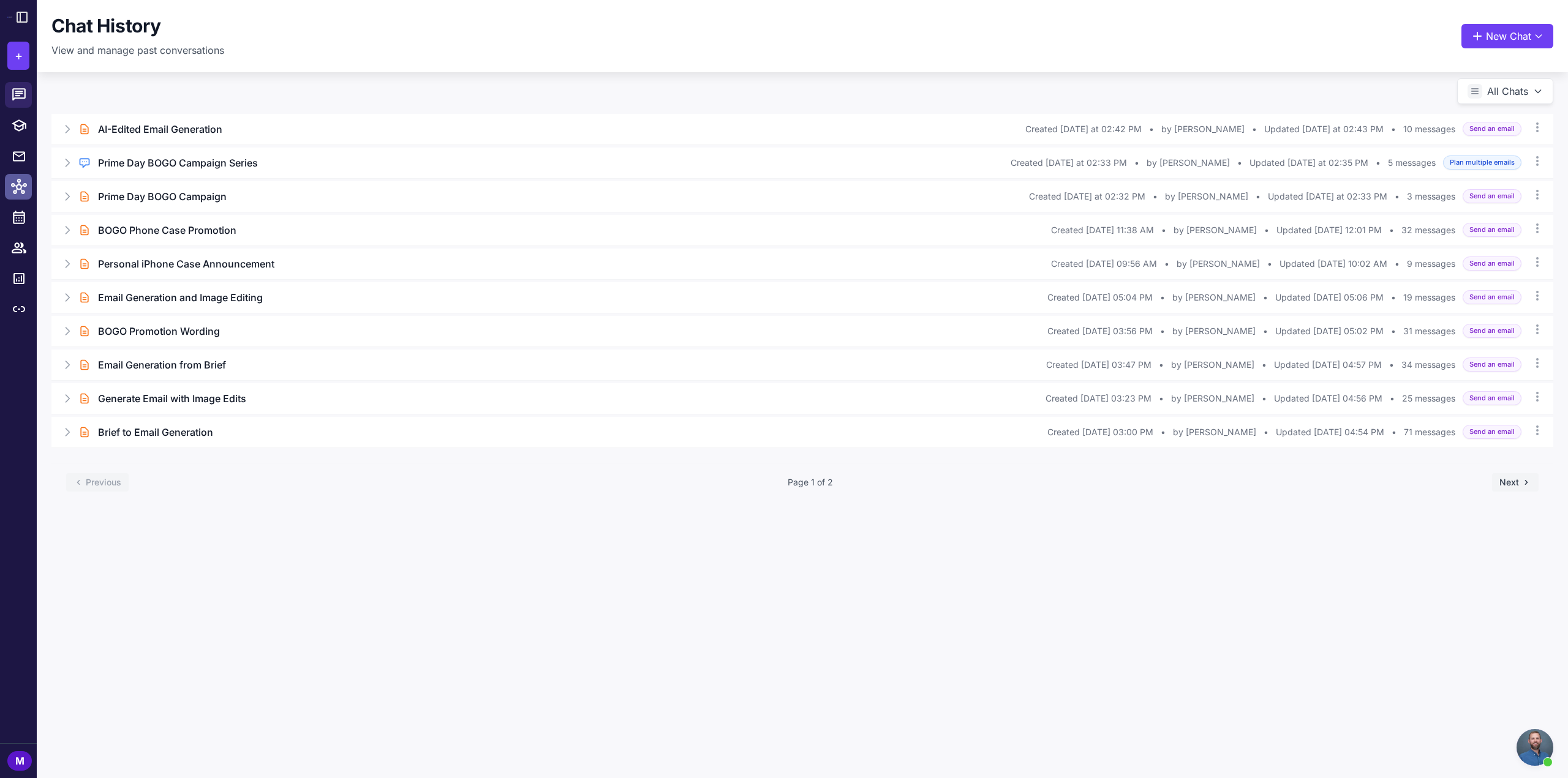
click at [23, 192] on icon at bounding box center [18, 186] width 16 height 16
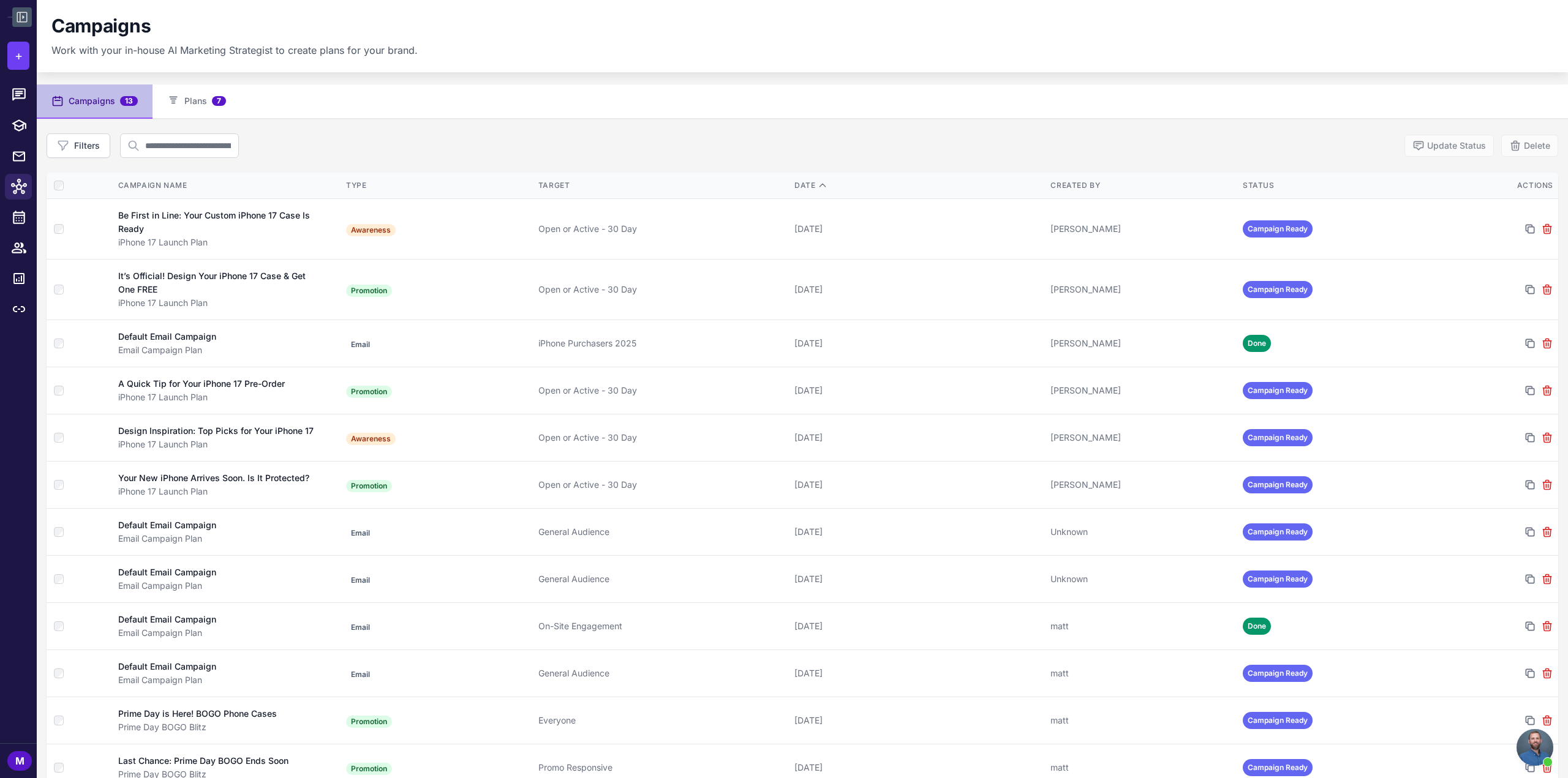
click at [23, 21] on icon at bounding box center [22, 17] width 11 height 11
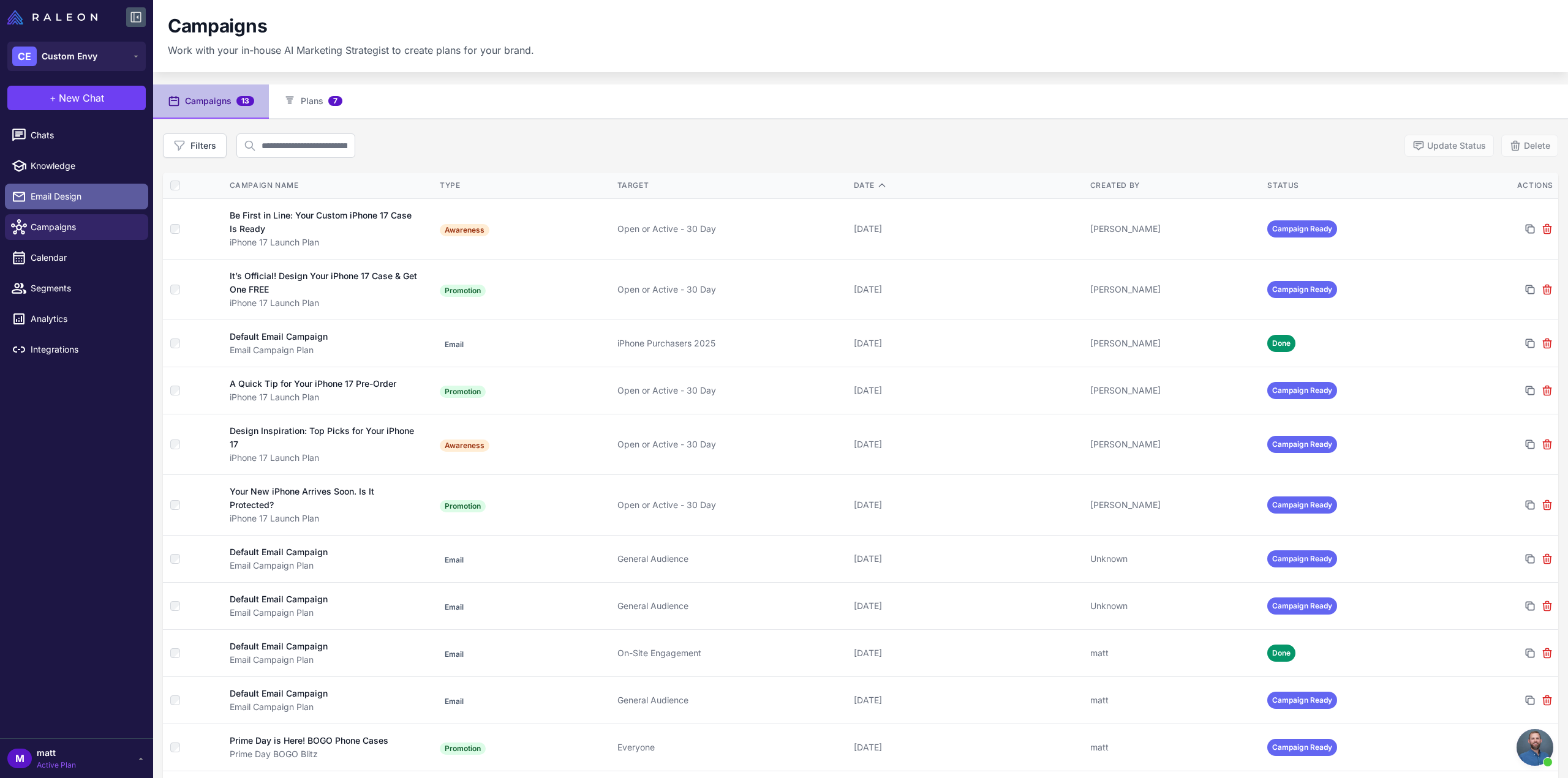
click at [69, 200] on span "Email Design" at bounding box center [84, 197] width 107 height 13
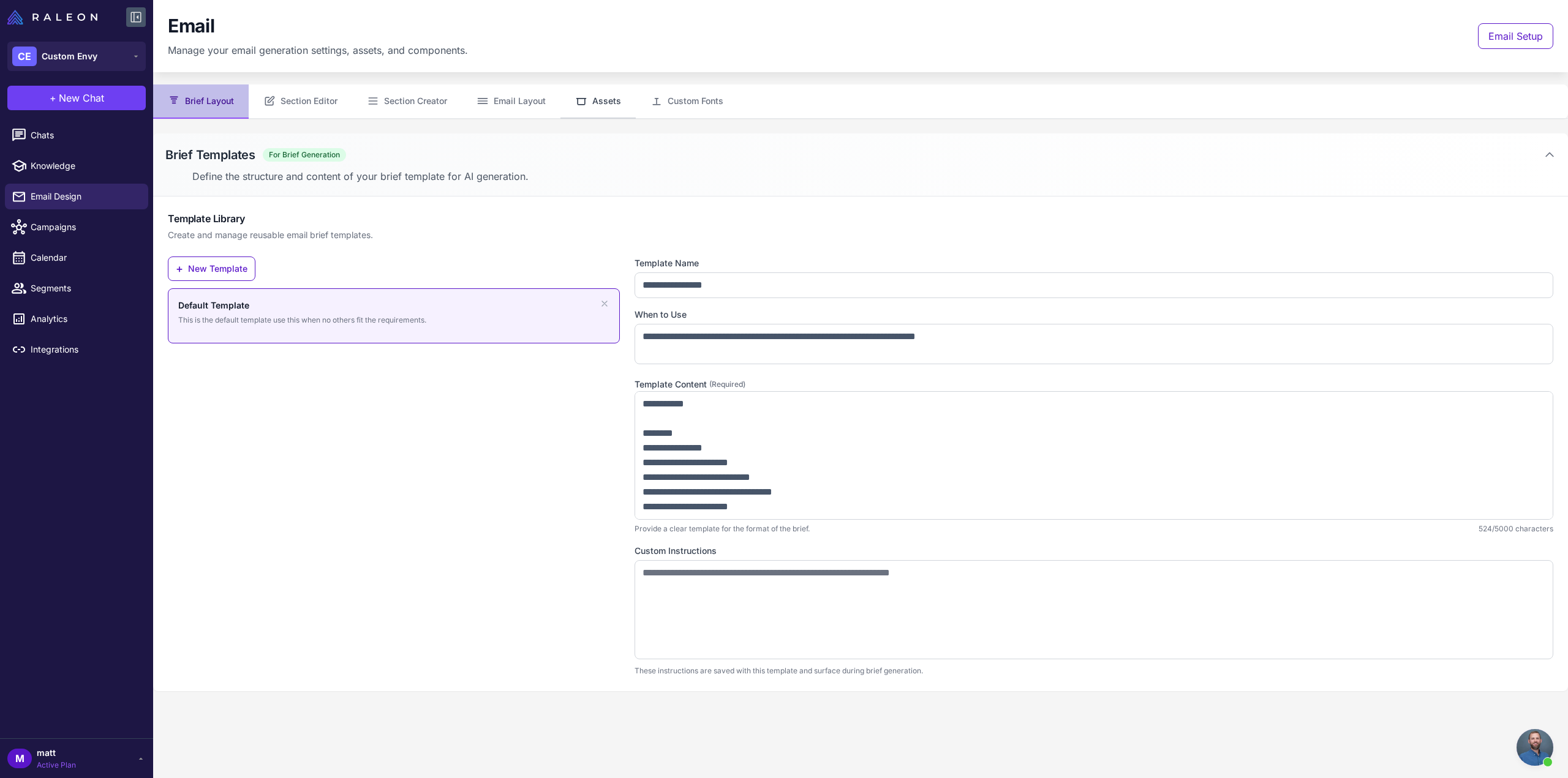
click at [584, 97] on icon at bounding box center [581, 101] width 12 height 12
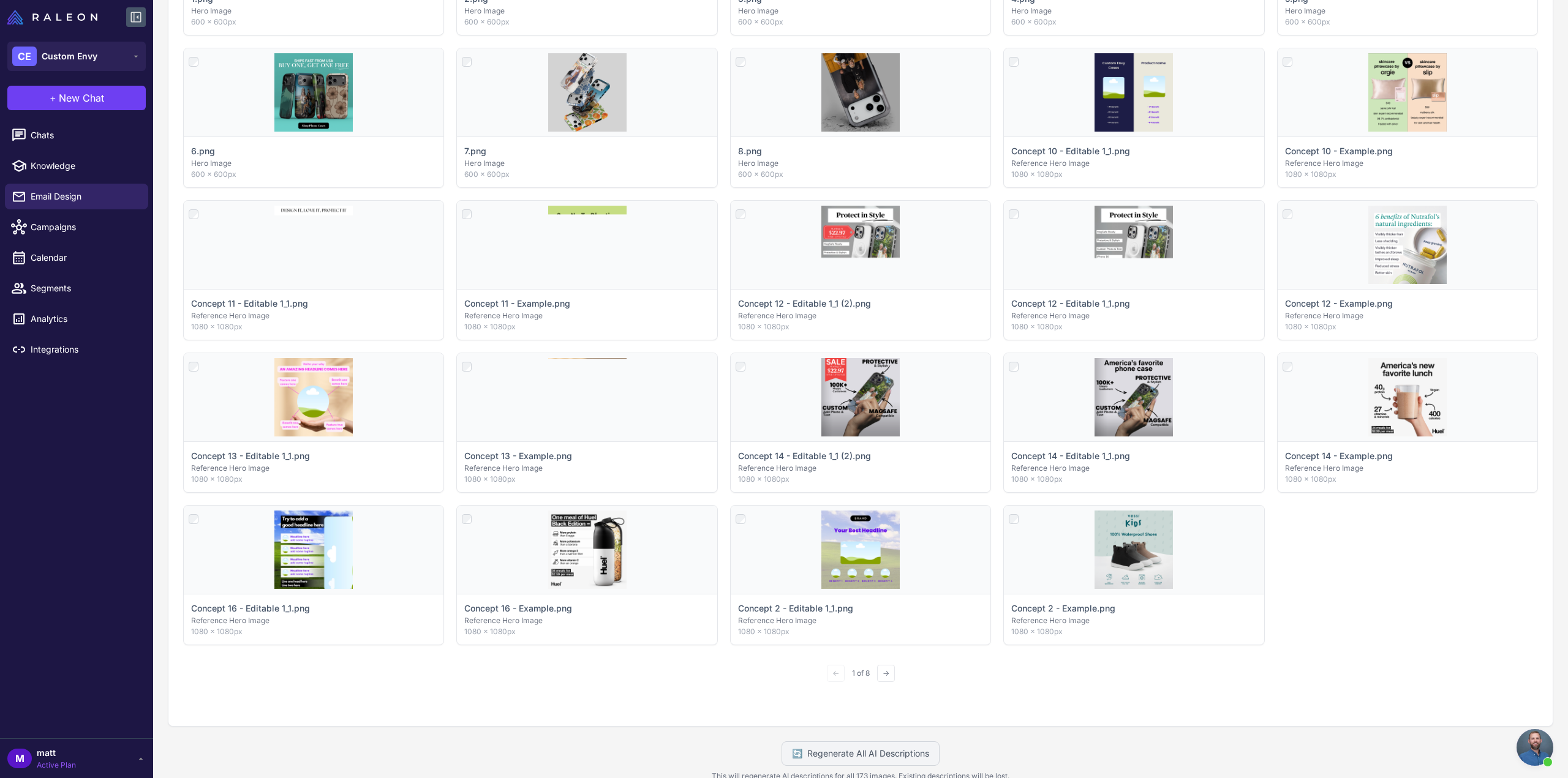
scroll to position [436, 0]
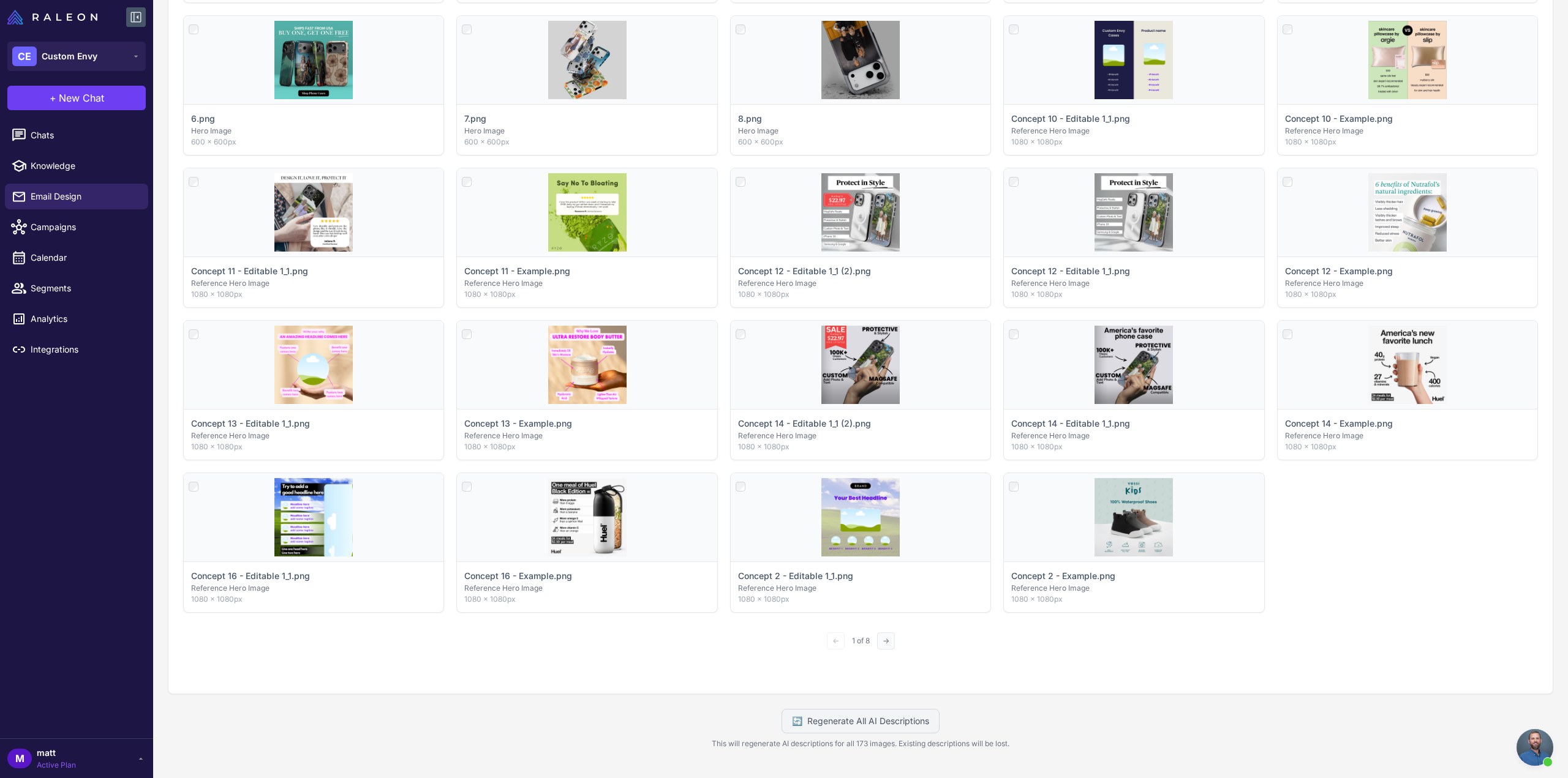
click at [878, 639] on button "→" at bounding box center [886, 641] width 18 height 17
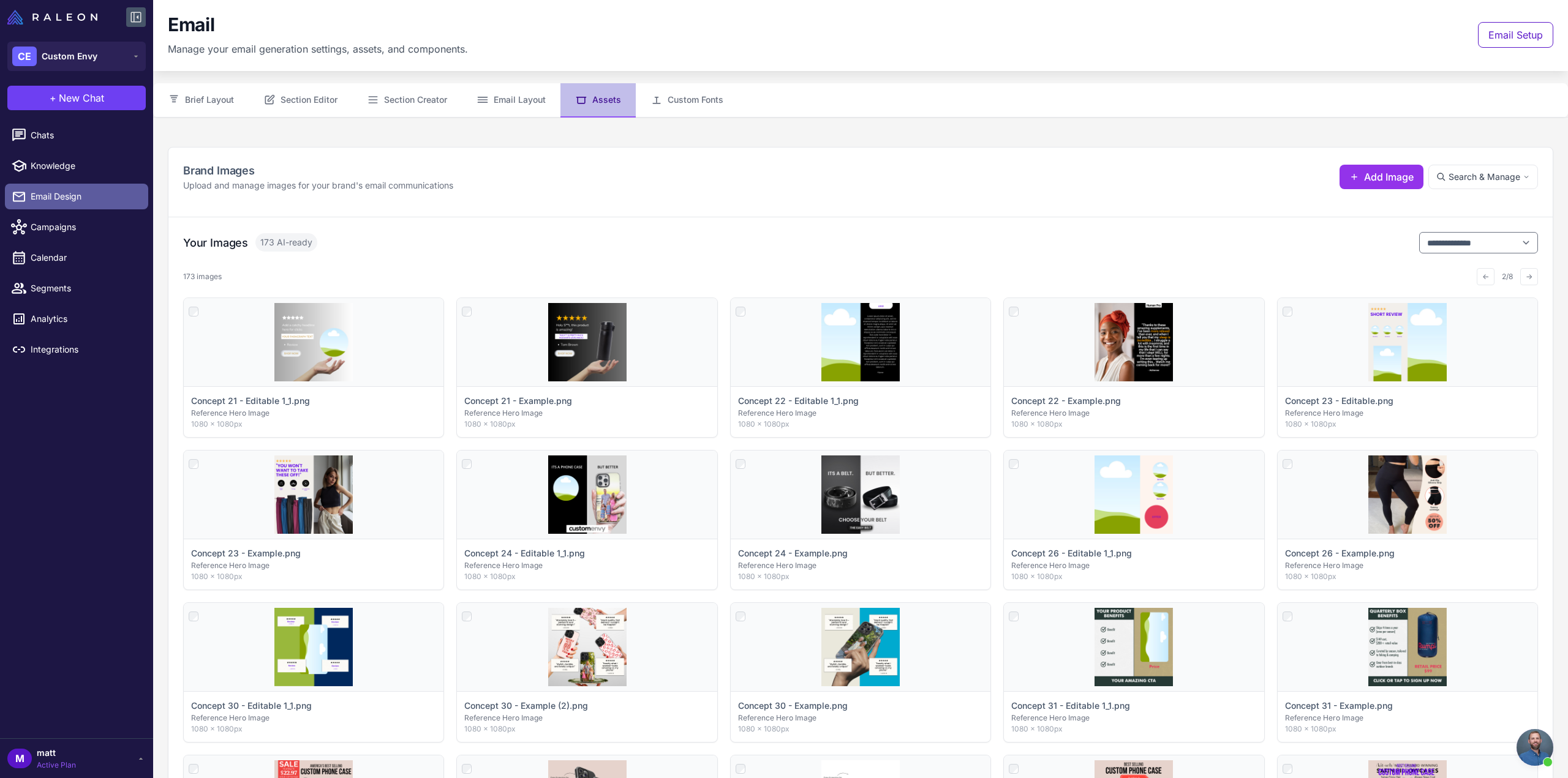
scroll to position [0, 0]
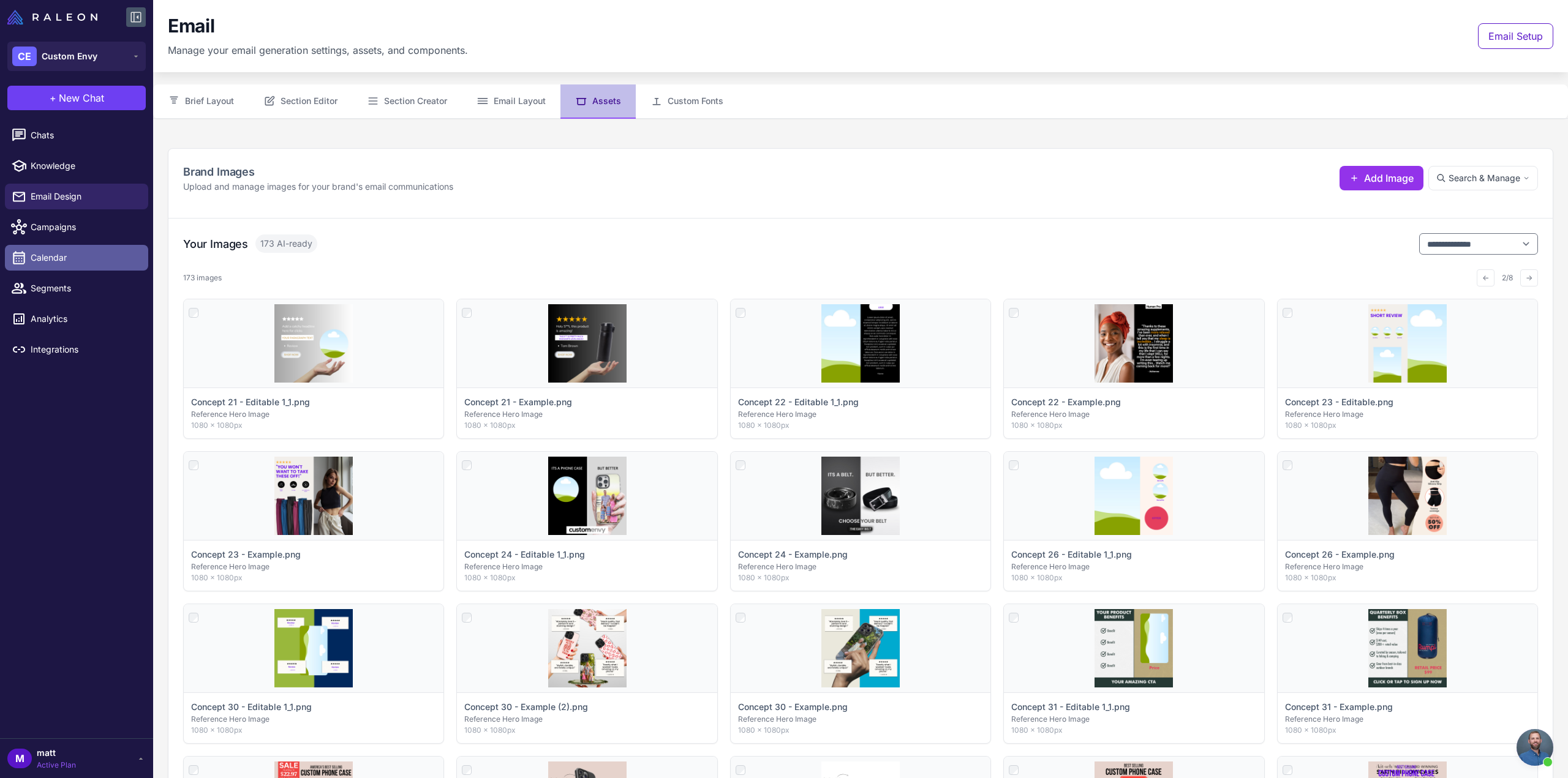
click at [52, 259] on span "Calendar" at bounding box center [84, 258] width 107 height 13
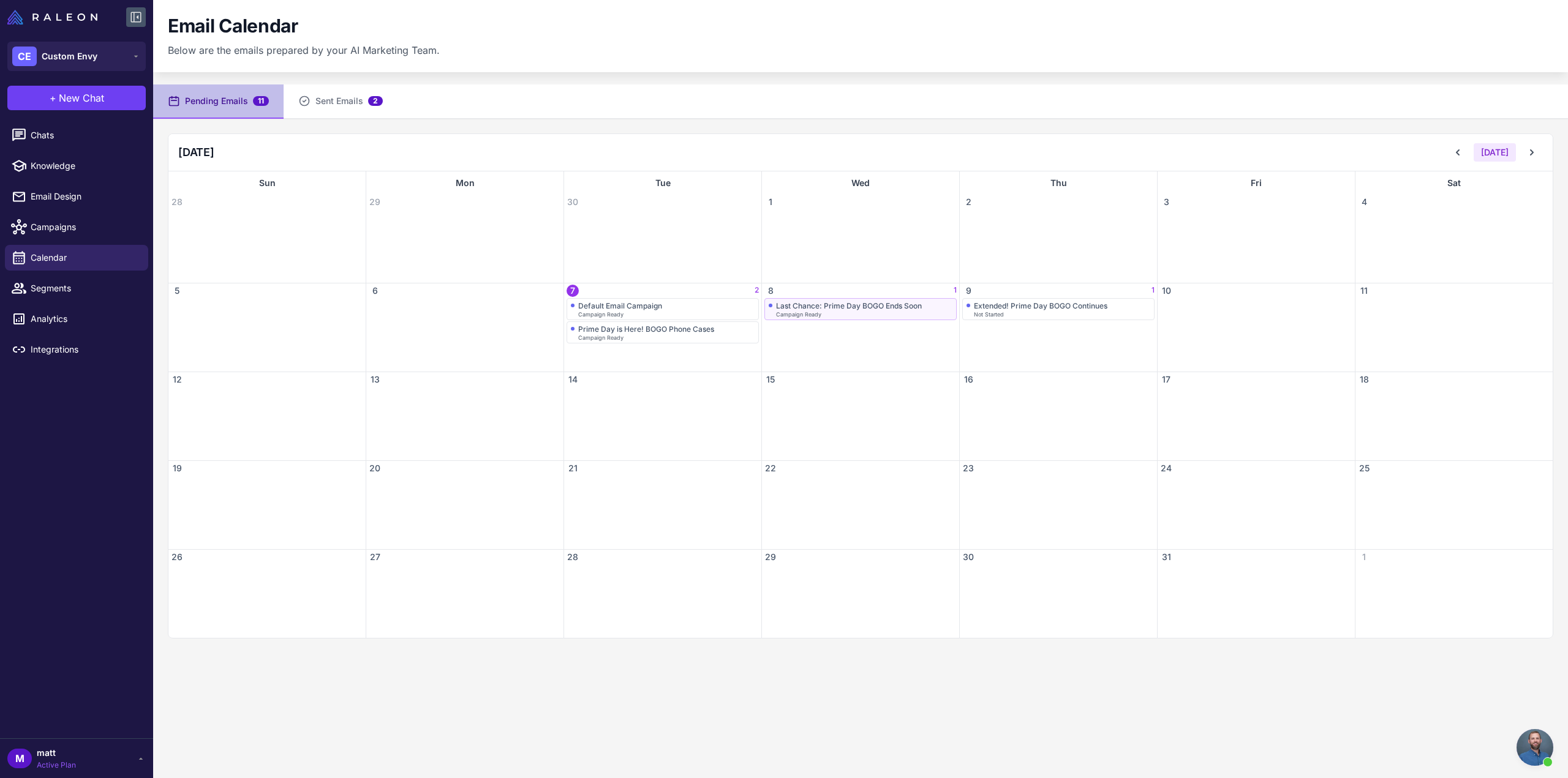
click at [805, 312] on span "Campaign Ready" at bounding box center [798, 315] width 45 height 6
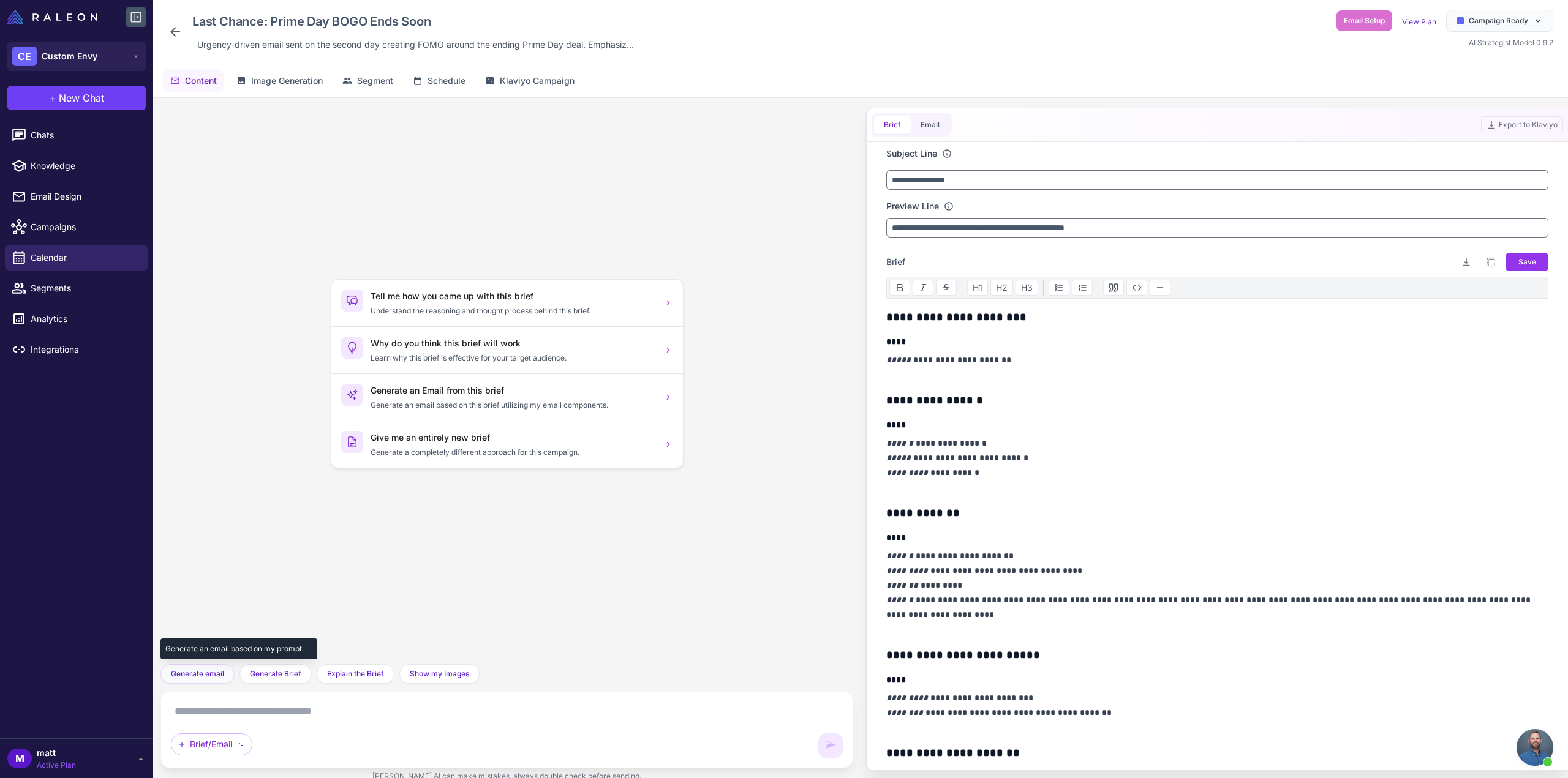
click at [207, 680] on button "Generate email" at bounding box center [197, 673] width 74 height 19
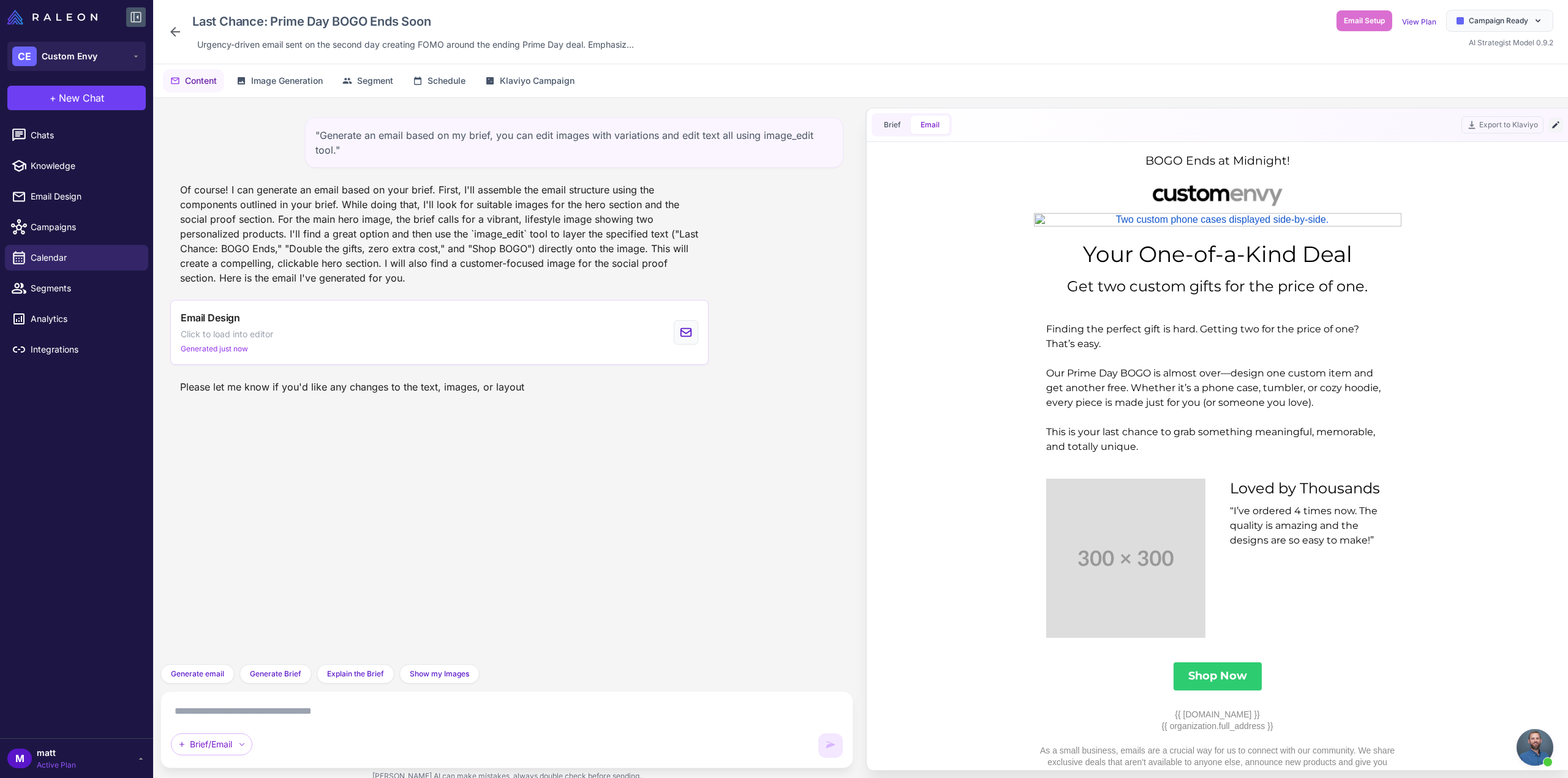
click at [1559, 126] on icon at bounding box center [1556, 125] width 10 height 10
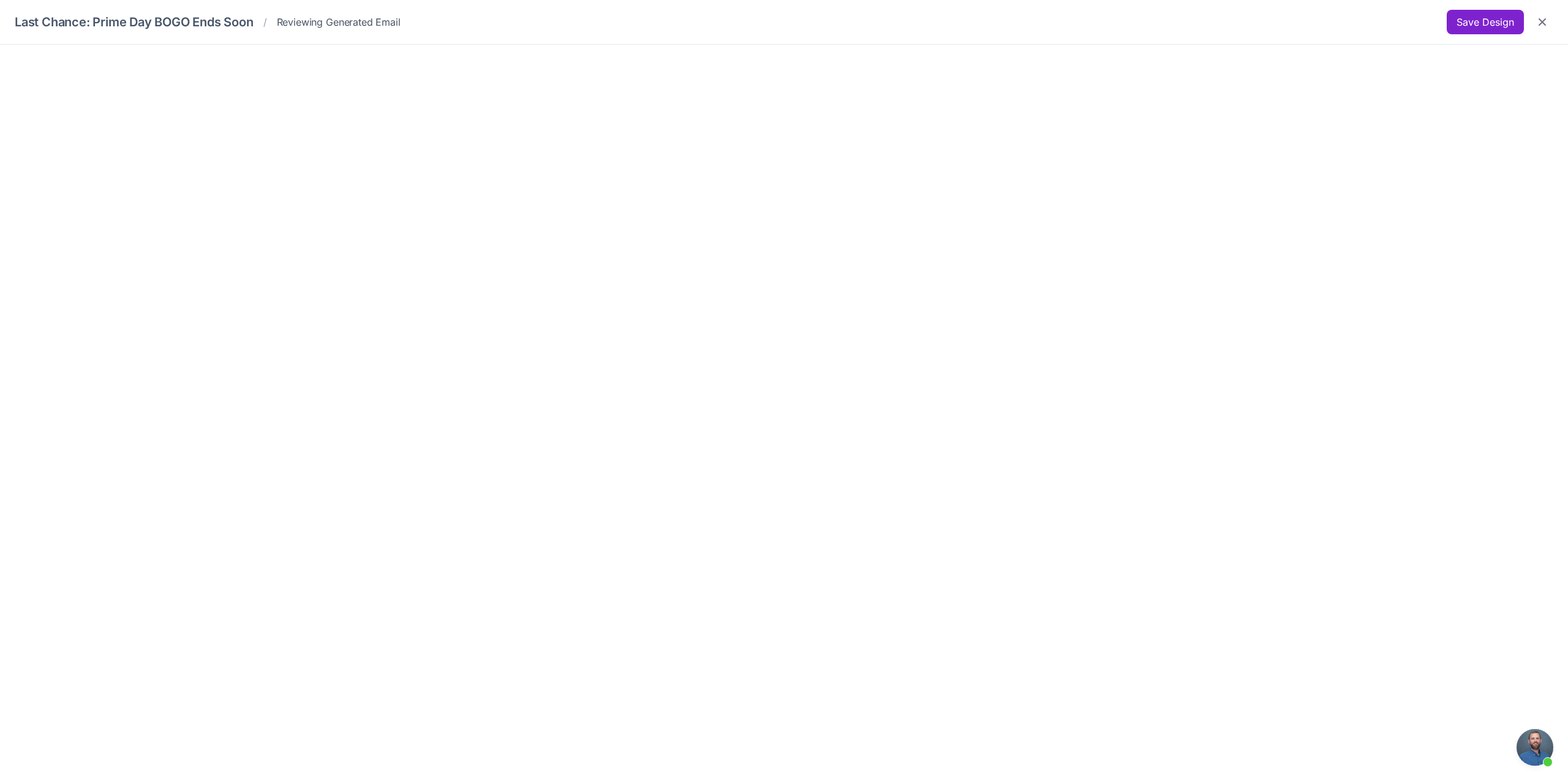
click at [1461, 20] on button "Save Design" at bounding box center [1485, 22] width 77 height 25
click at [1457, 22] on button "Save Design" at bounding box center [1485, 22] width 77 height 25
click at [1549, 19] on button "Close" at bounding box center [1541, 21] width 22 height 22
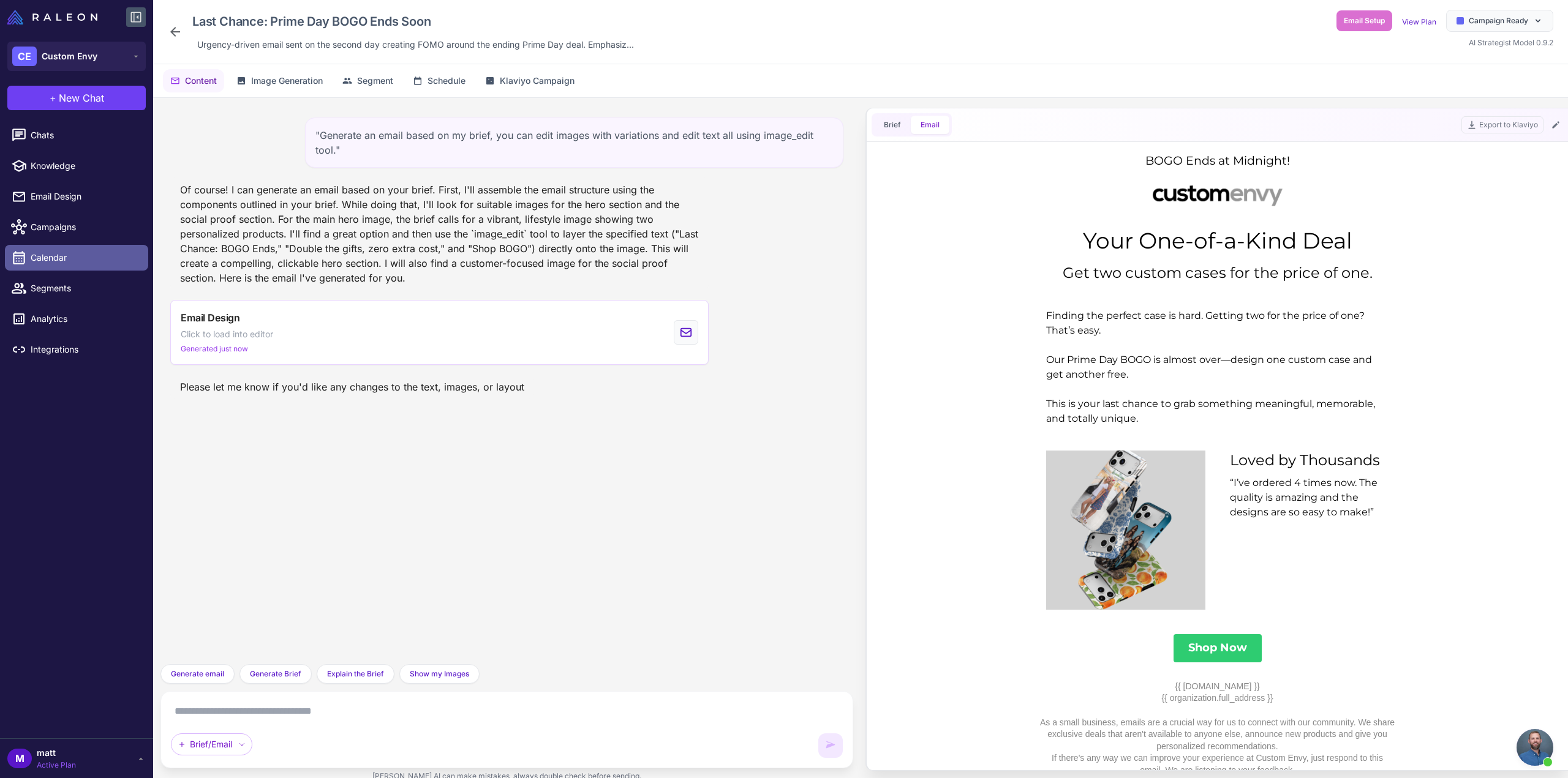
click at [50, 259] on span "Calendar" at bounding box center [84, 258] width 107 height 13
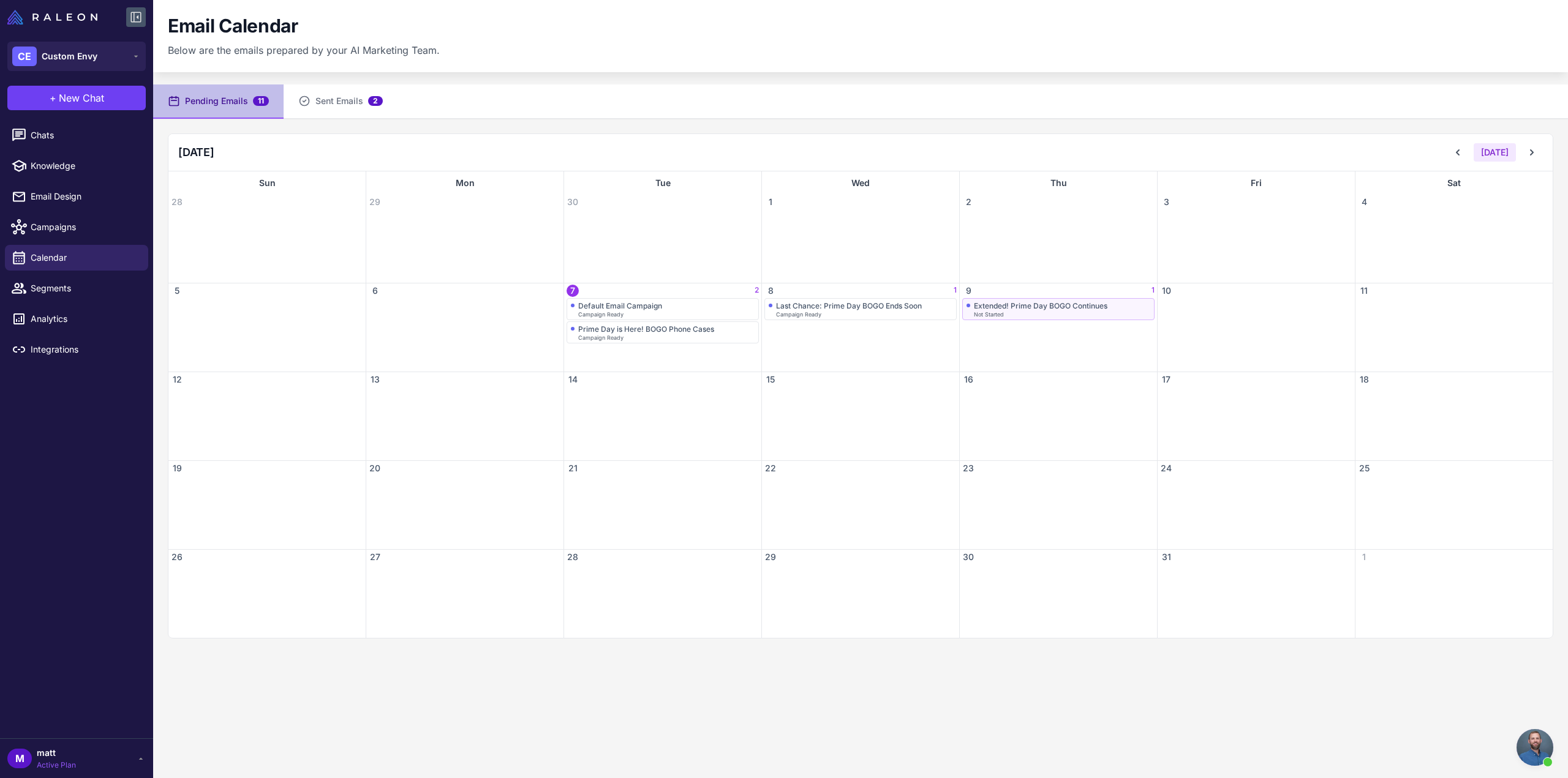
click at [1026, 314] on div "Not Started" at bounding box center [1062, 315] width 177 height 6
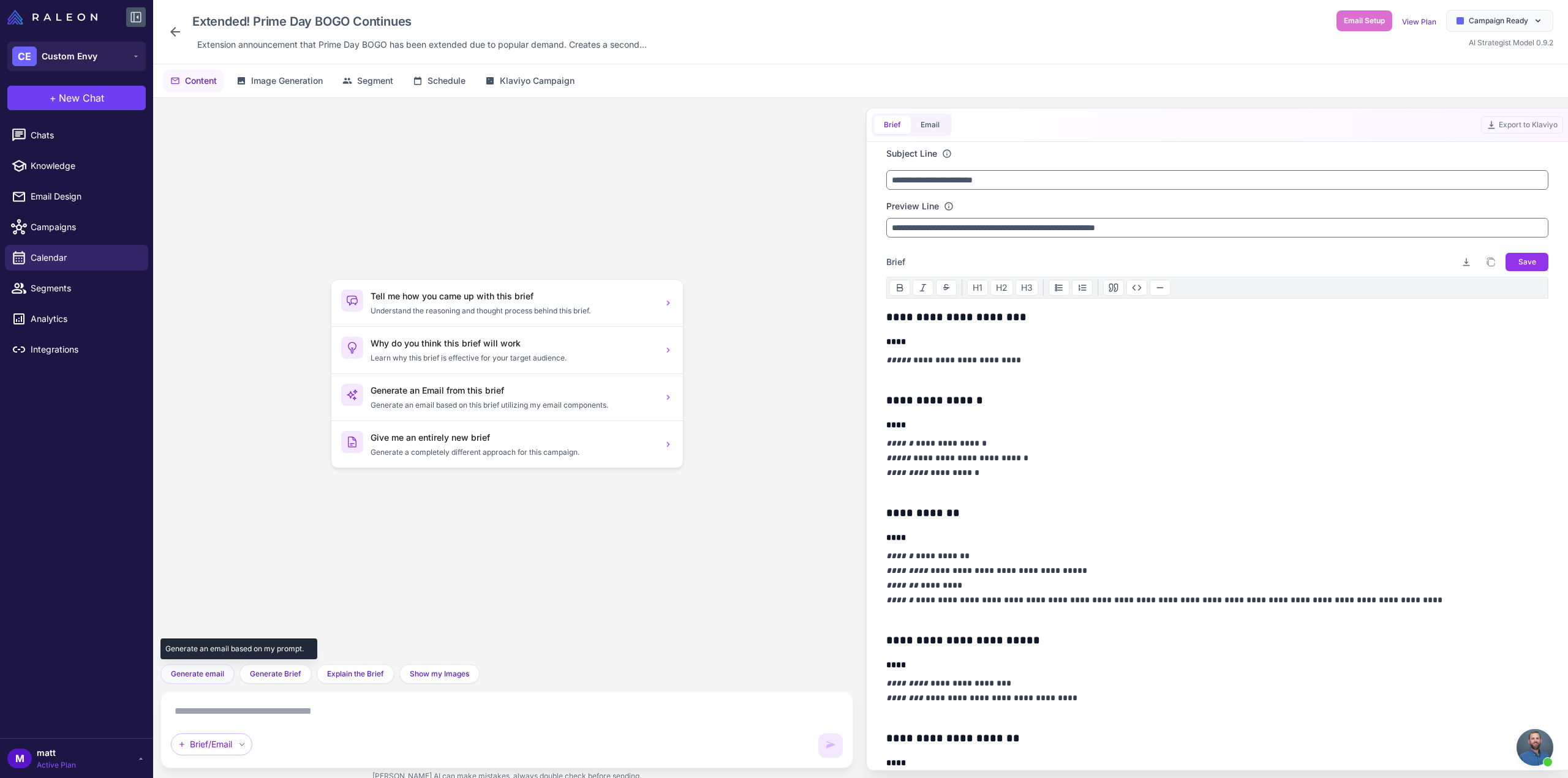
click at [199, 676] on span "Generate email" at bounding box center [198, 673] width 54 height 11
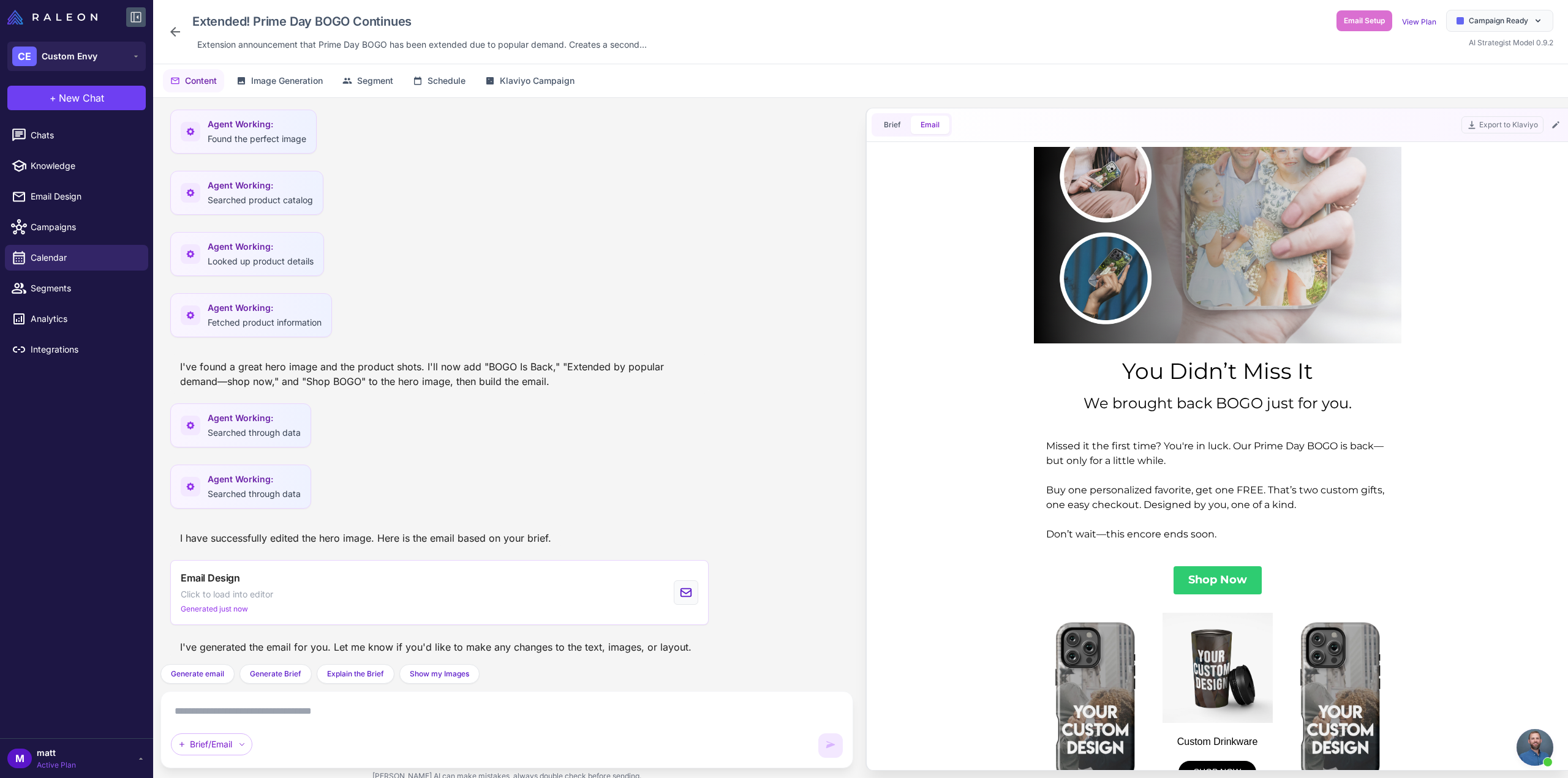
scroll to position [245, 0]
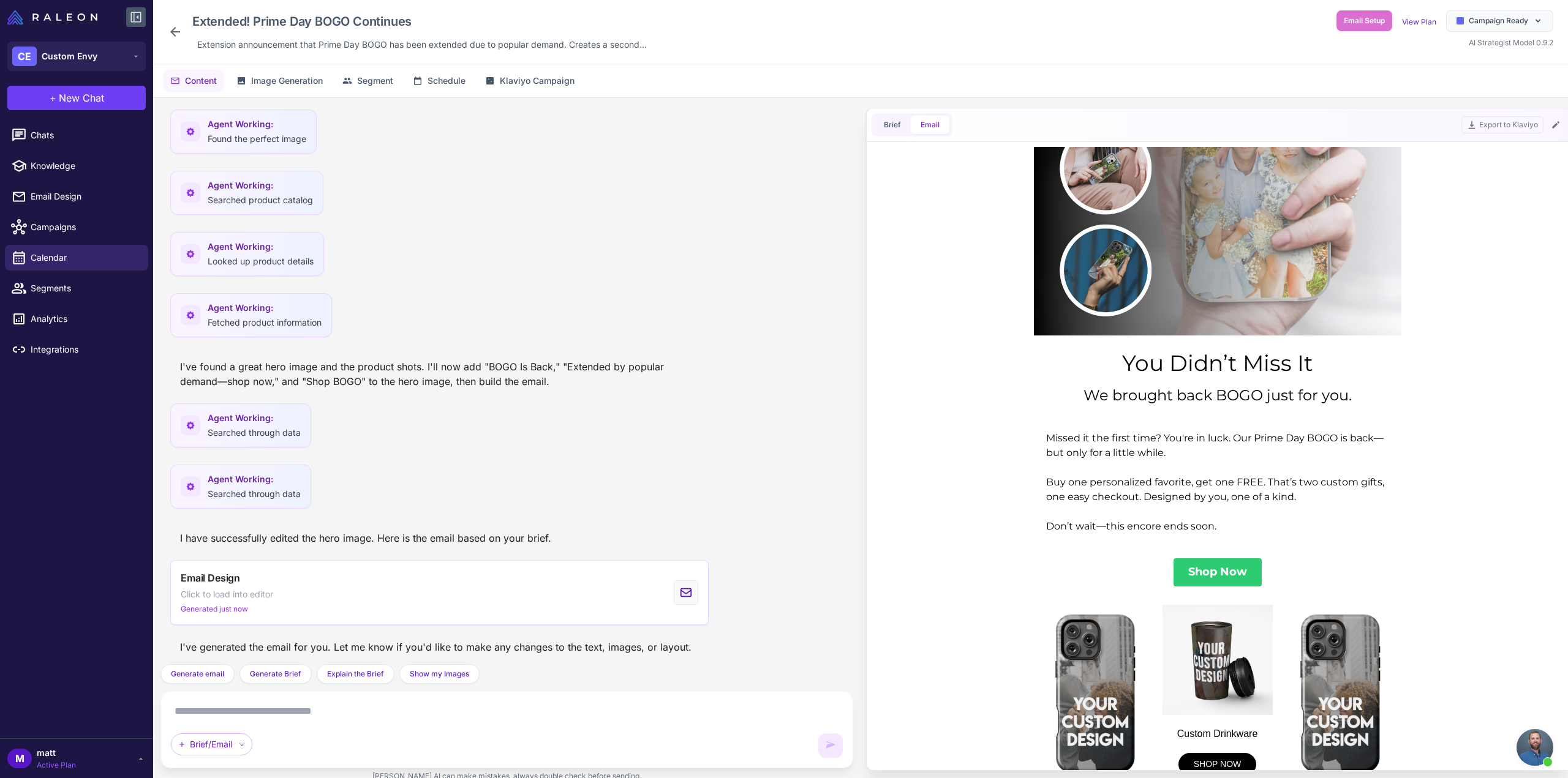
click at [1359, 481] on div "Missed it the first time? You're in luck. Our Prime Day BOGO is back—but only f…" at bounding box center [1217, 482] width 343 height 103
click at [1560, 123] on button at bounding box center [1555, 125] width 14 height 14
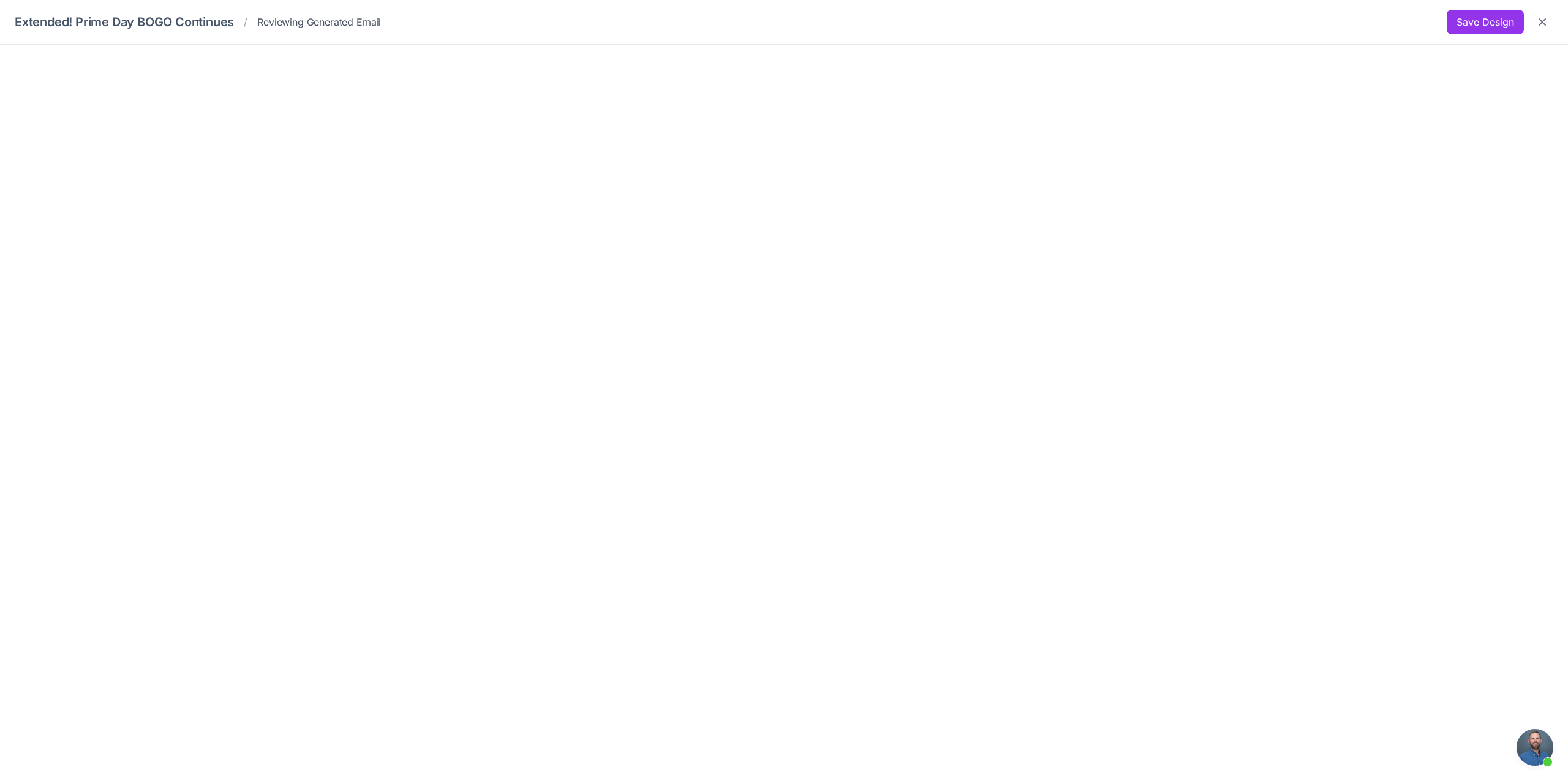
click at [1444, 19] on div "Extended! Prime Day BOGO Continues / Reviewing Generated Email Save Design" at bounding box center [783, 22] width 1538 height 25
click at [1458, 16] on button "Save Design" at bounding box center [1485, 22] width 77 height 25
click at [1538, 18] on icon "Close" at bounding box center [1542, 22] width 12 height 12
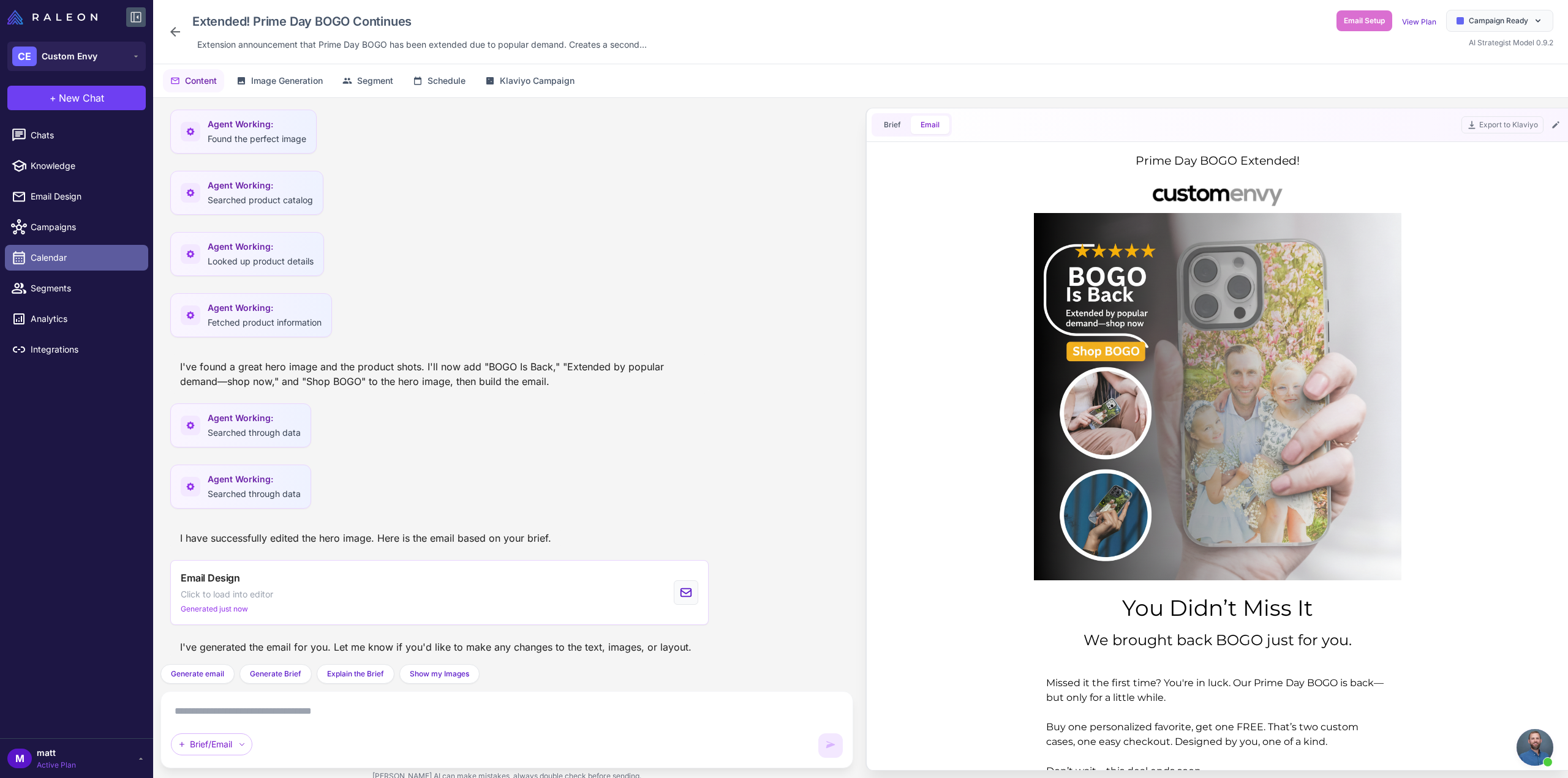
click at [46, 262] on span "Calendar" at bounding box center [84, 258] width 107 height 13
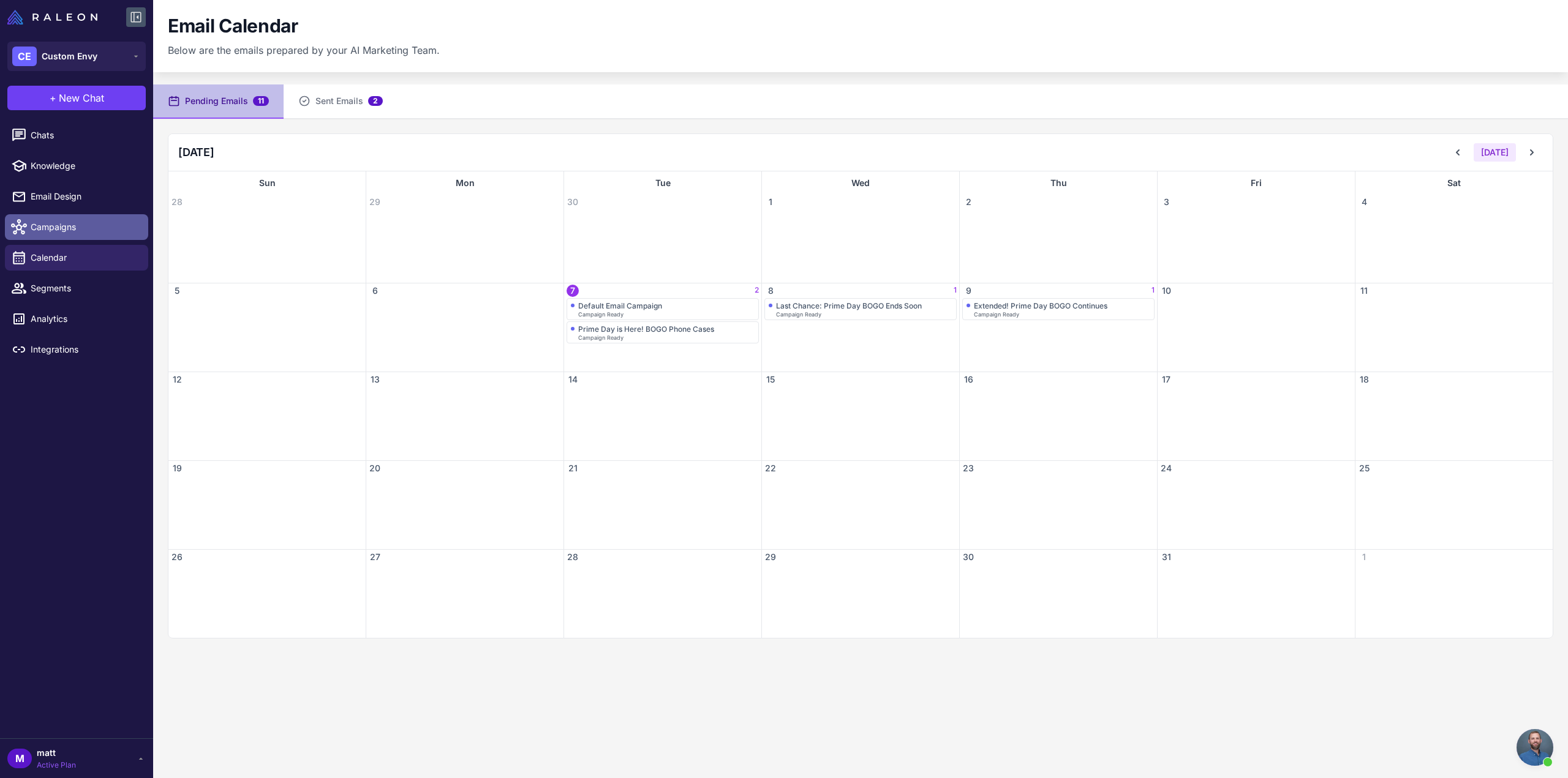
click at [67, 225] on span "Campaigns" at bounding box center [84, 227] width 107 height 13
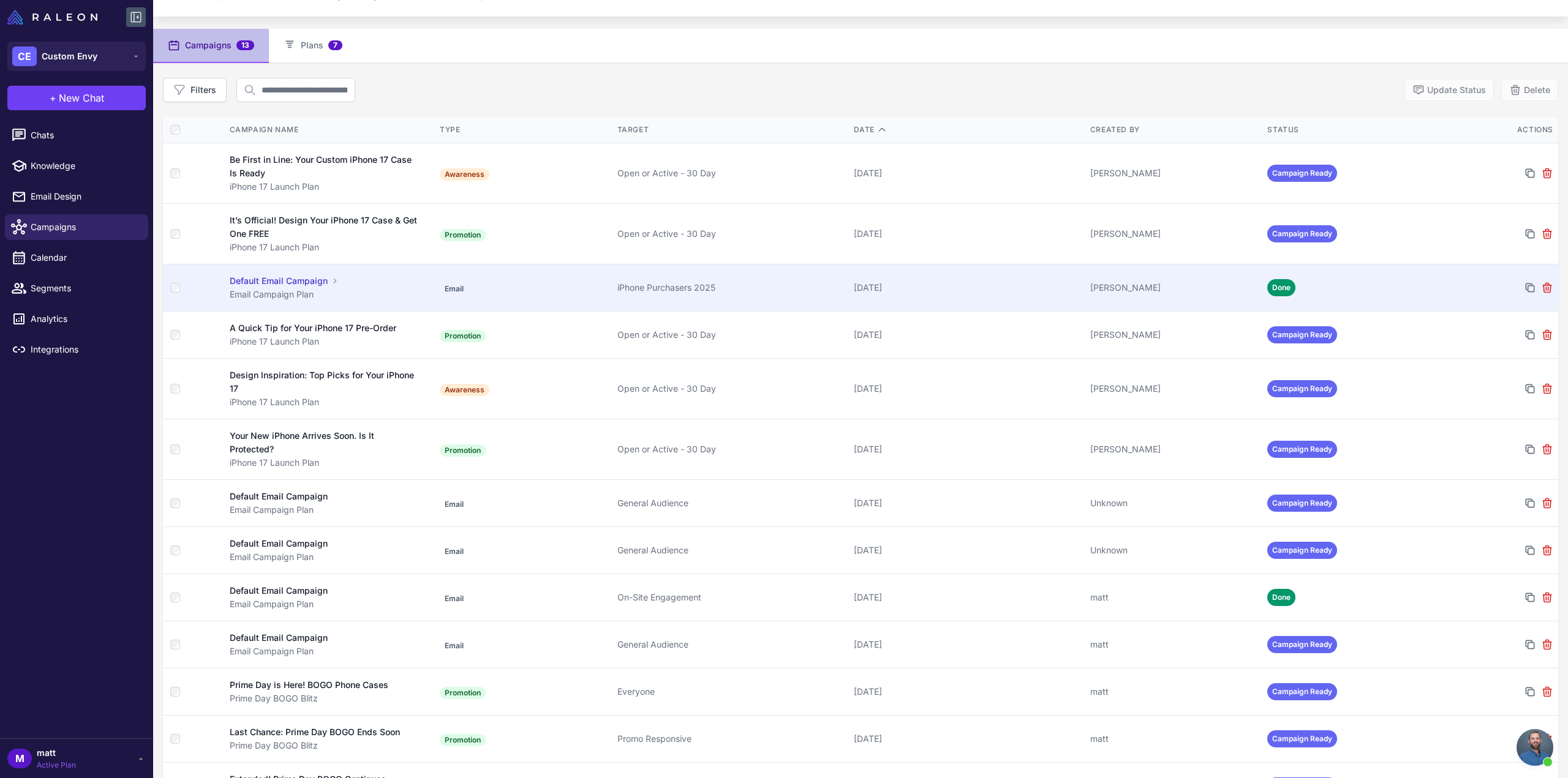
scroll to position [93, 0]
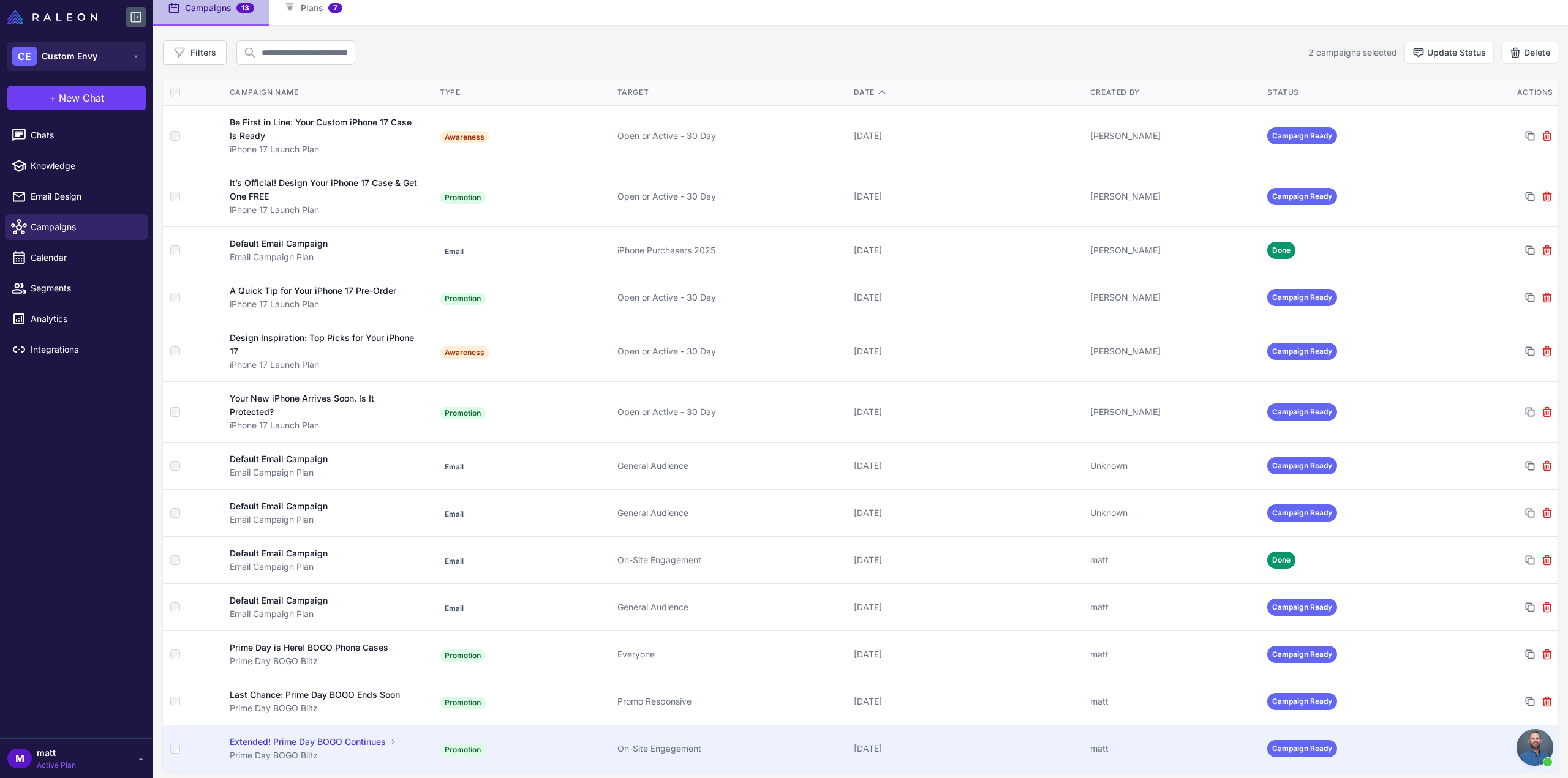
click at [179, 743] on div at bounding box center [192, 748] width 45 height 10
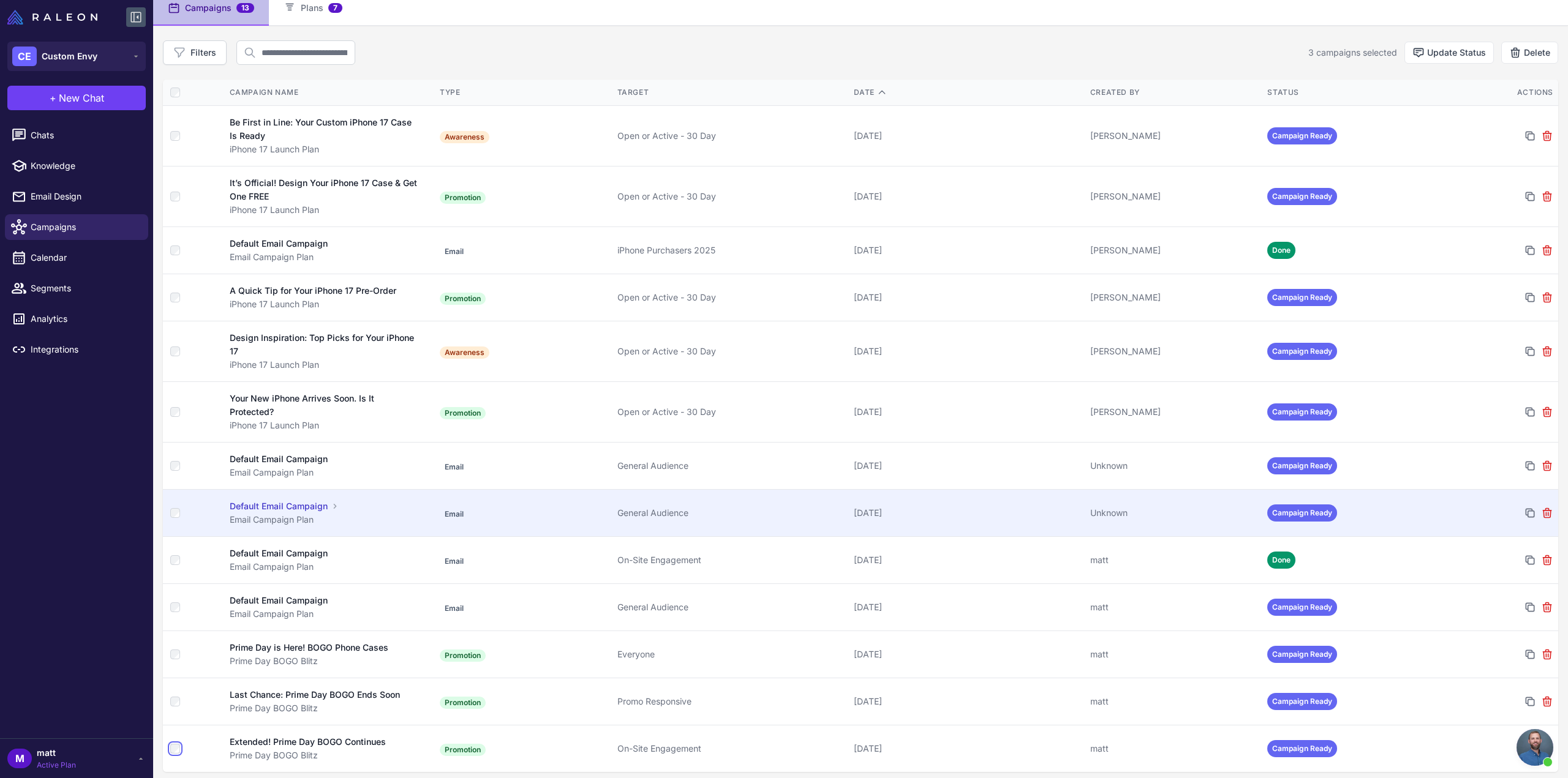
scroll to position [0, 0]
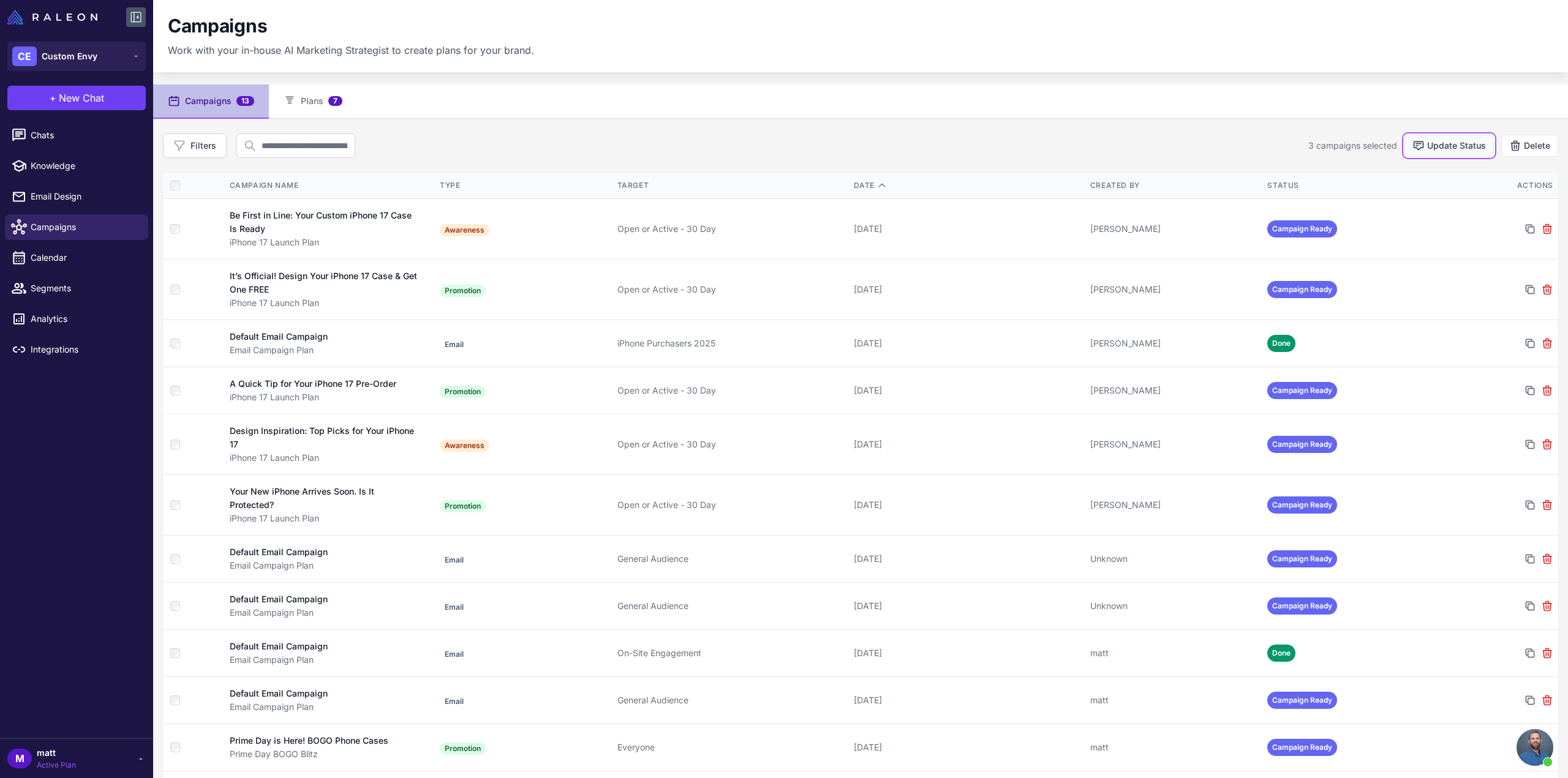
click at [1439, 149] on button "Update Status" at bounding box center [1448, 145] width 89 height 22
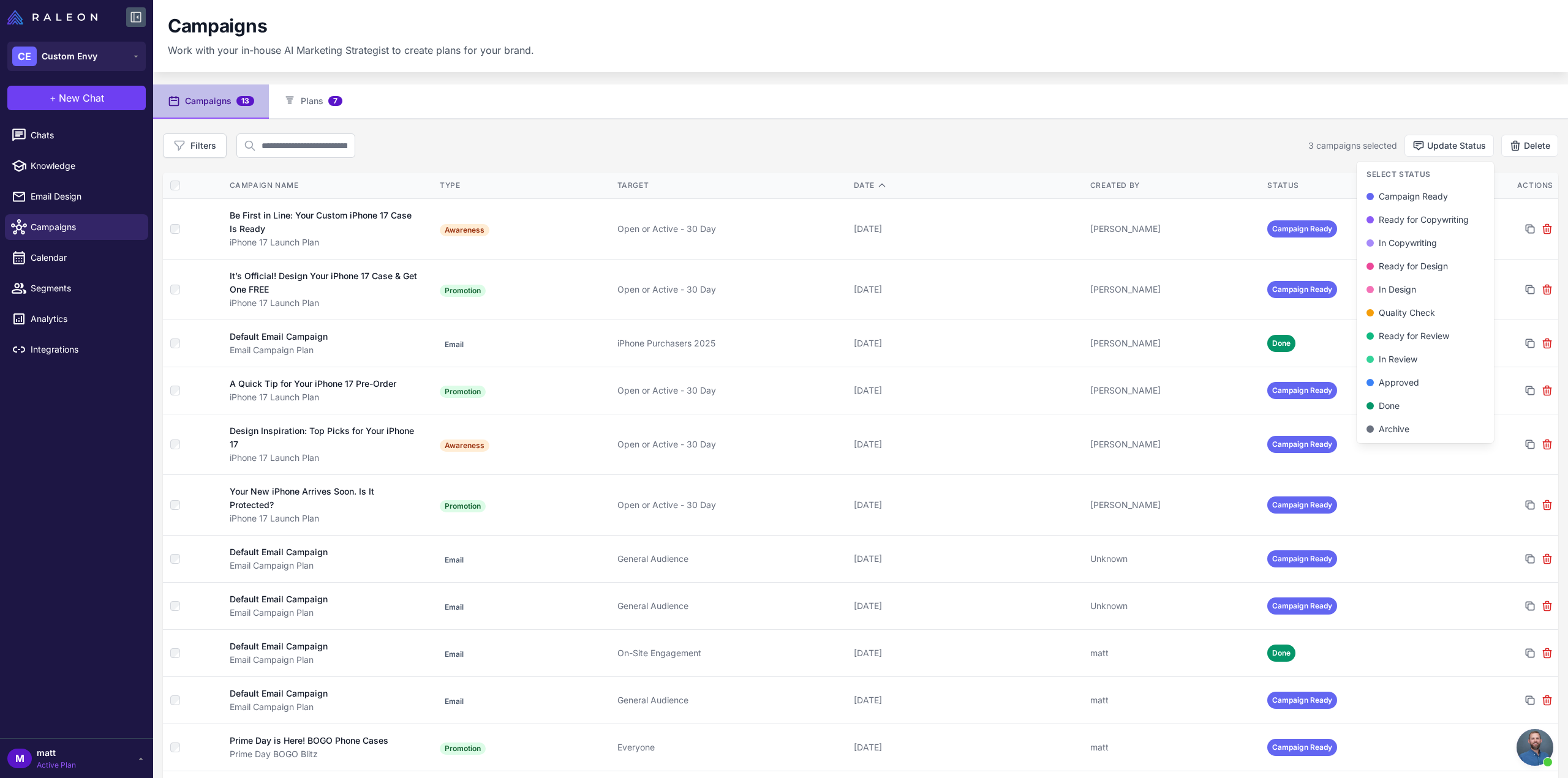
click at [1308, 139] on div "3 campaigns selected" at bounding box center [1352, 146] width 89 height 13
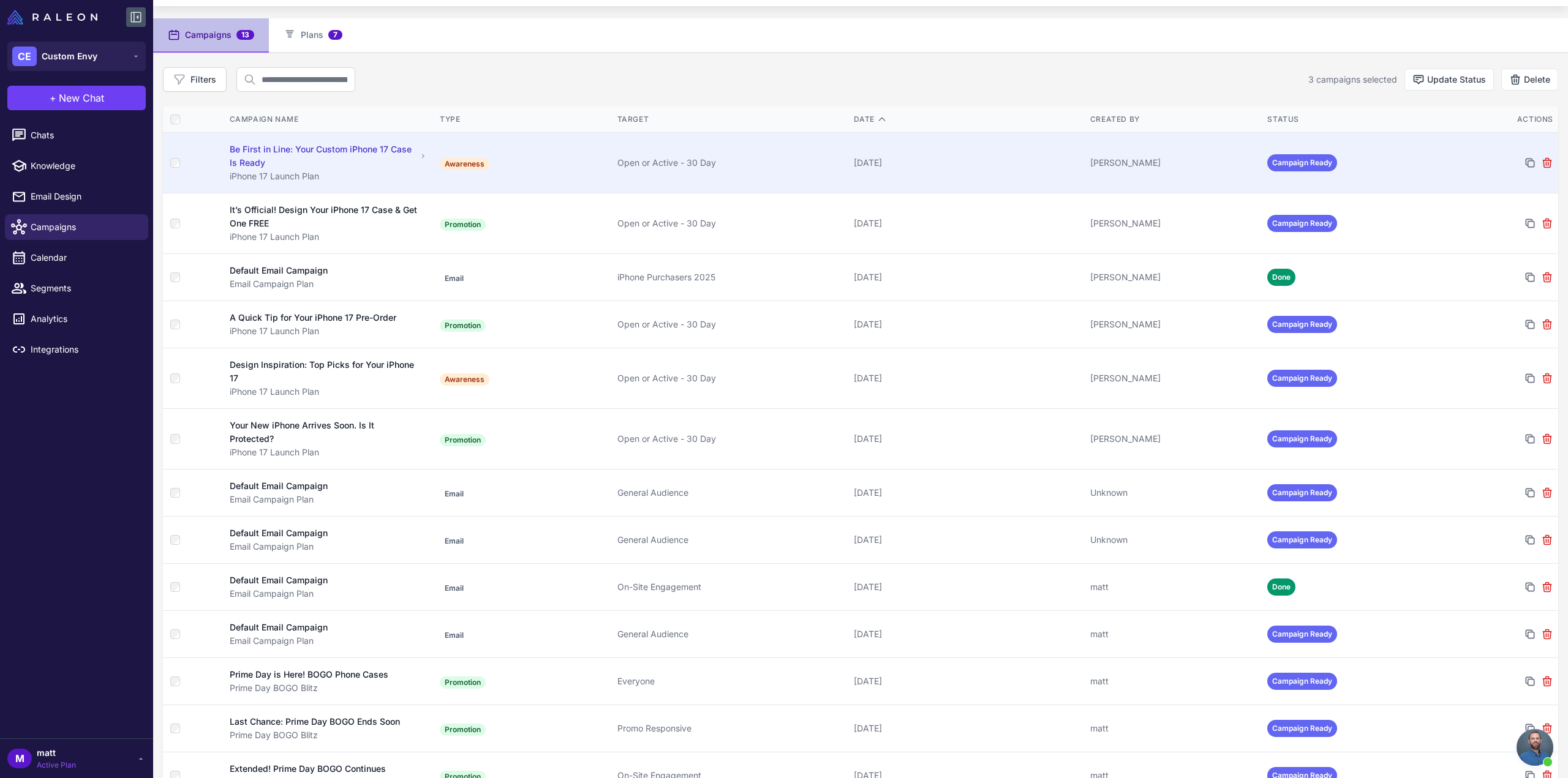
scroll to position [93, 0]
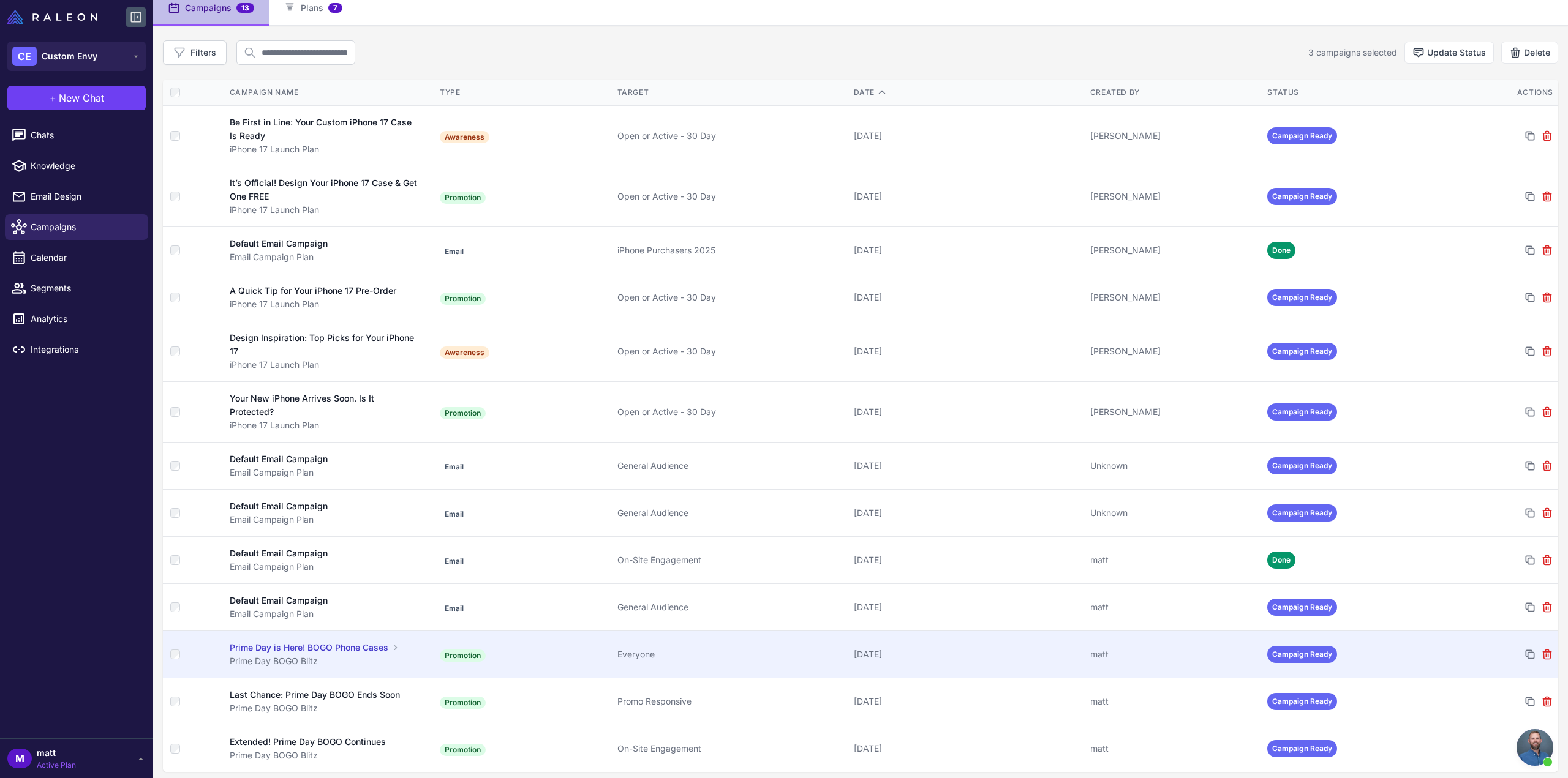
click at [1282, 648] on span "Campaign Ready" at bounding box center [1301, 654] width 70 height 17
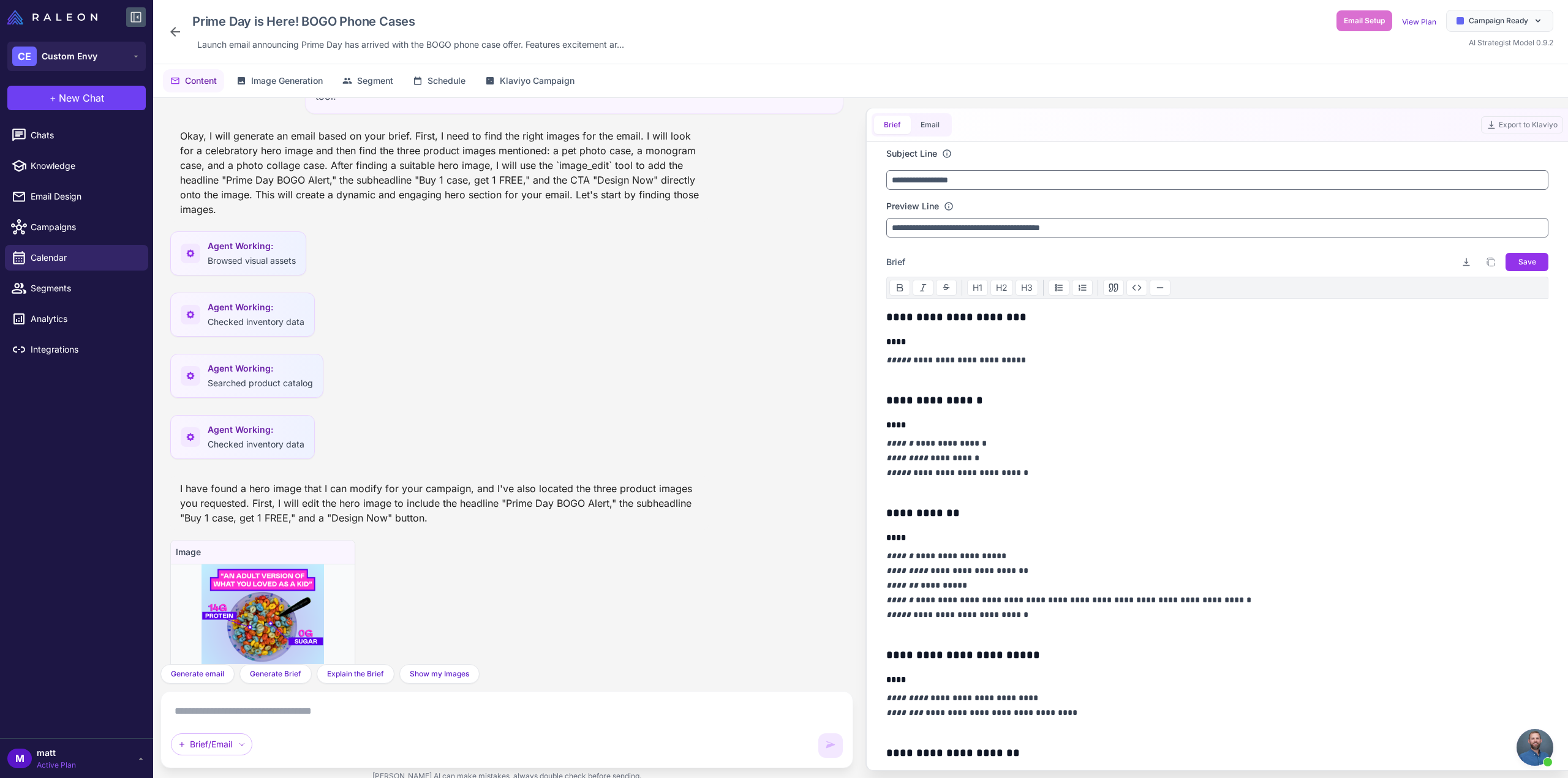
scroll to position [583, 0]
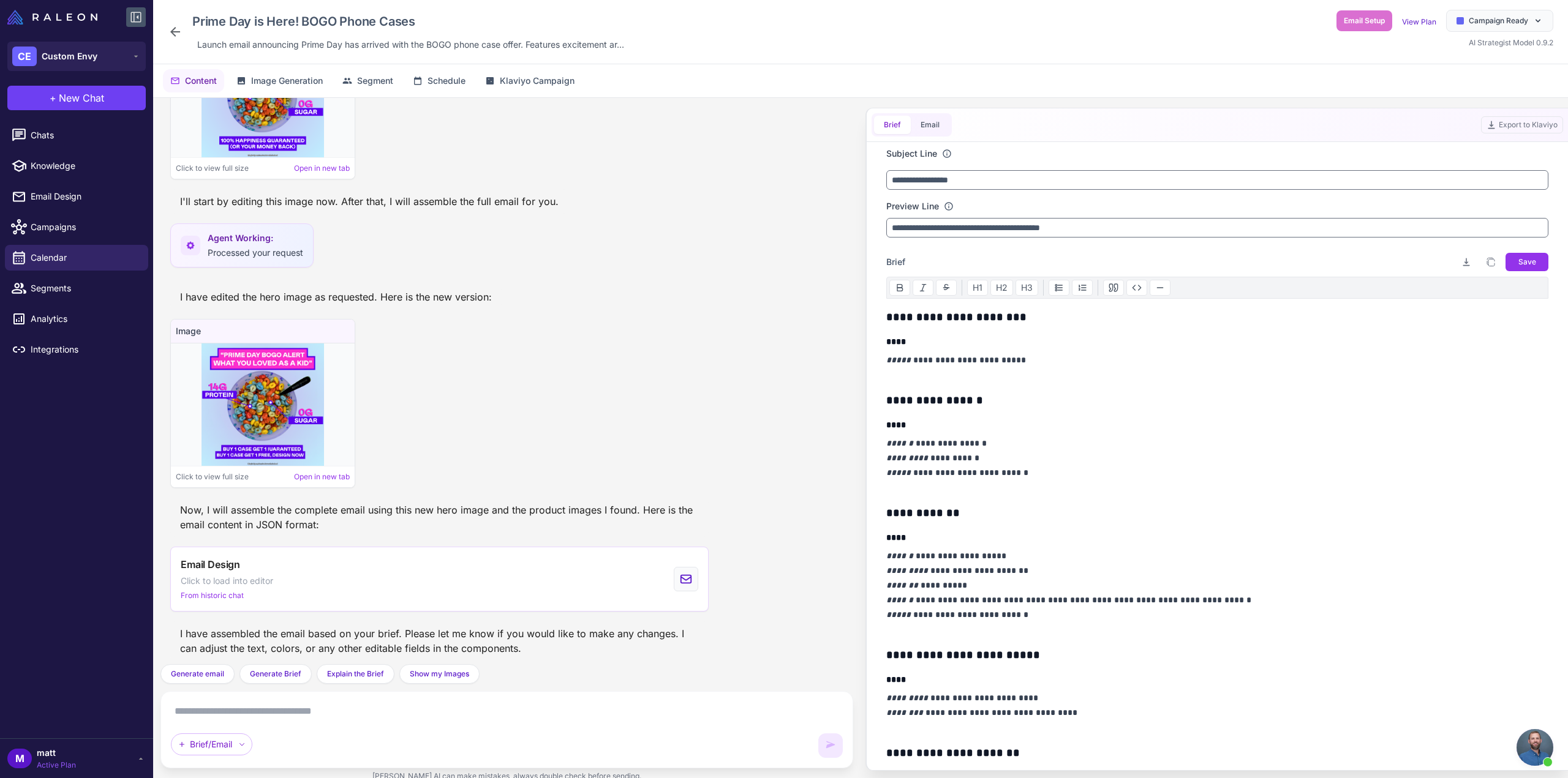
click at [1490, 33] on div "Email Setup View Plan Campaign Ready AI Strategist Model 0.9.2" at bounding box center [1445, 29] width 217 height 39
click at [1493, 28] on div "Campaign Ready" at bounding box center [1500, 20] width 107 height 22
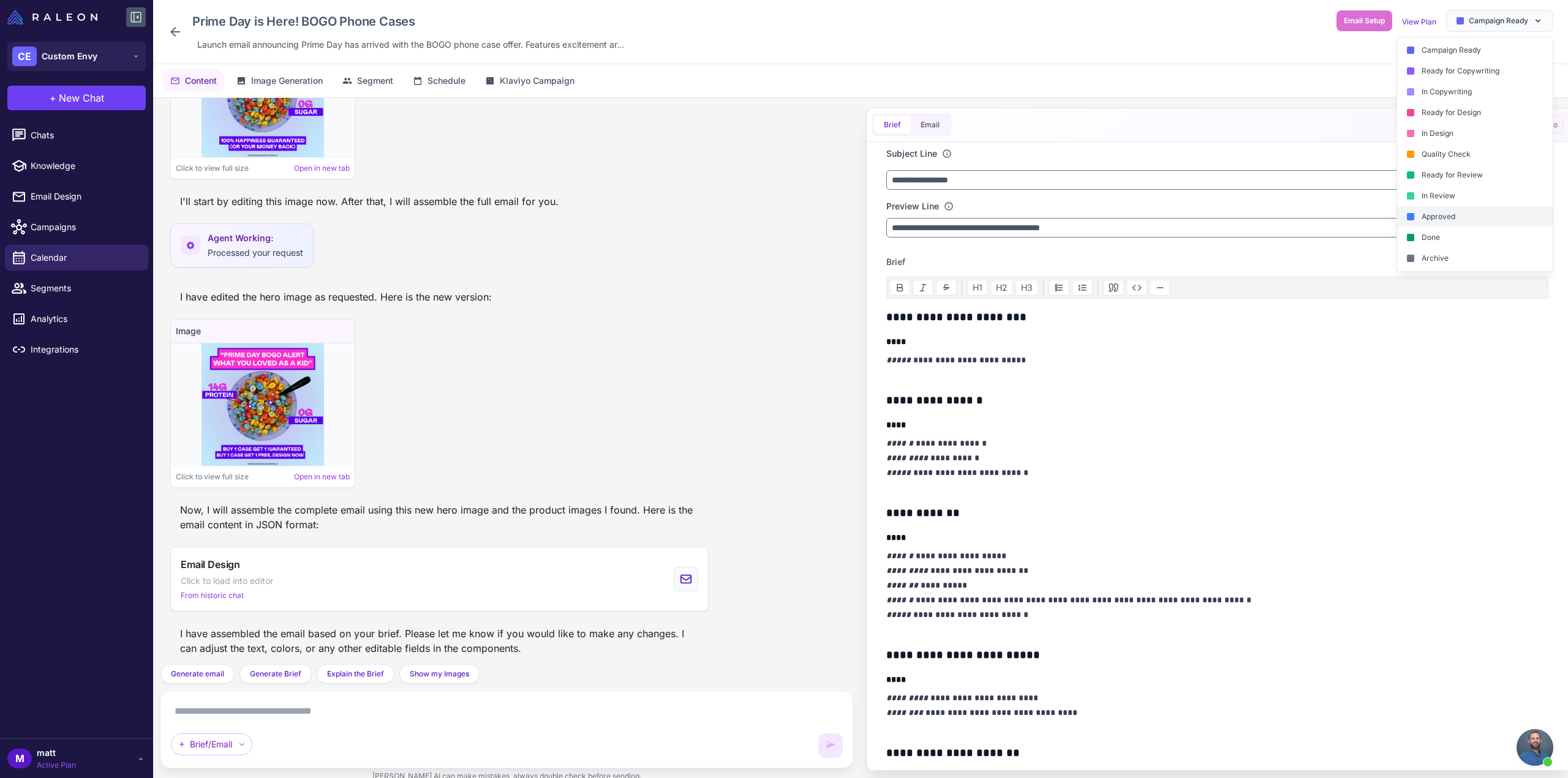
click at [1452, 215] on div "Approved" at bounding box center [1475, 217] width 155 height 21
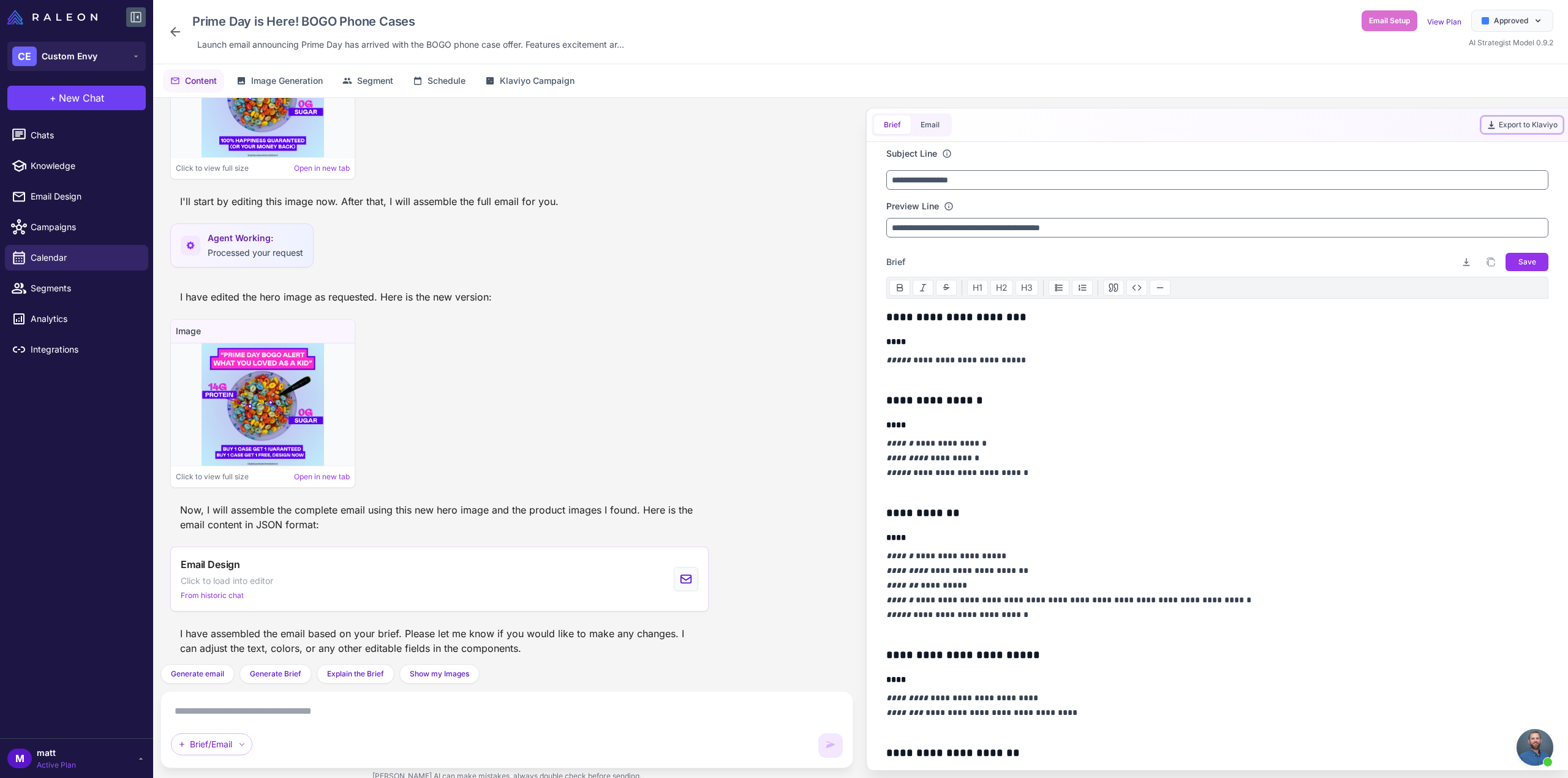
click at [1504, 125] on button "Export to Klaviyo" at bounding box center [1522, 125] width 83 height 17
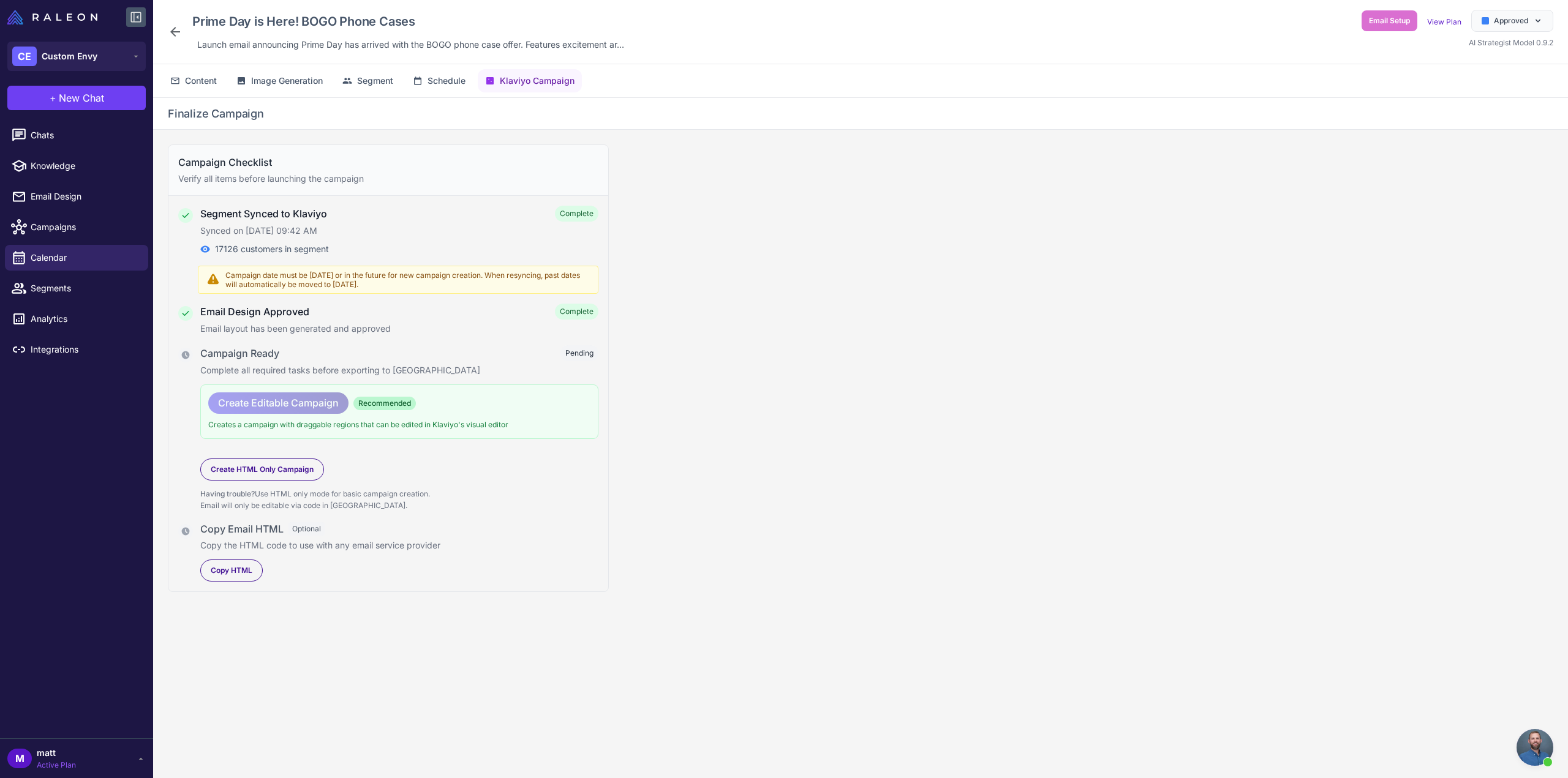
click at [679, 422] on div "Campaign Checklist Verify all items before launching the campaign Segment Synce…" at bounding box center [861, 463] width 1414 height 668
click at [464, 439] on div "Create Editable Campaign Recommended Creates a campaign with draggable regions …" at bounding box center [399, 448] width 398 height 128
click at [290, 400] on span "Create Editable Campaign" at bounding box center [278, 403] width 121 height 21
click at [547, 348] on div "Campaign Ready Pending" at bounding box center [399, 353] width 398 height 16
click at [291, 413] on div "Create Editable Campaign Recommended Creates a campaign with draggable regions …" at bounding box center [399, 412] width 398 height 55
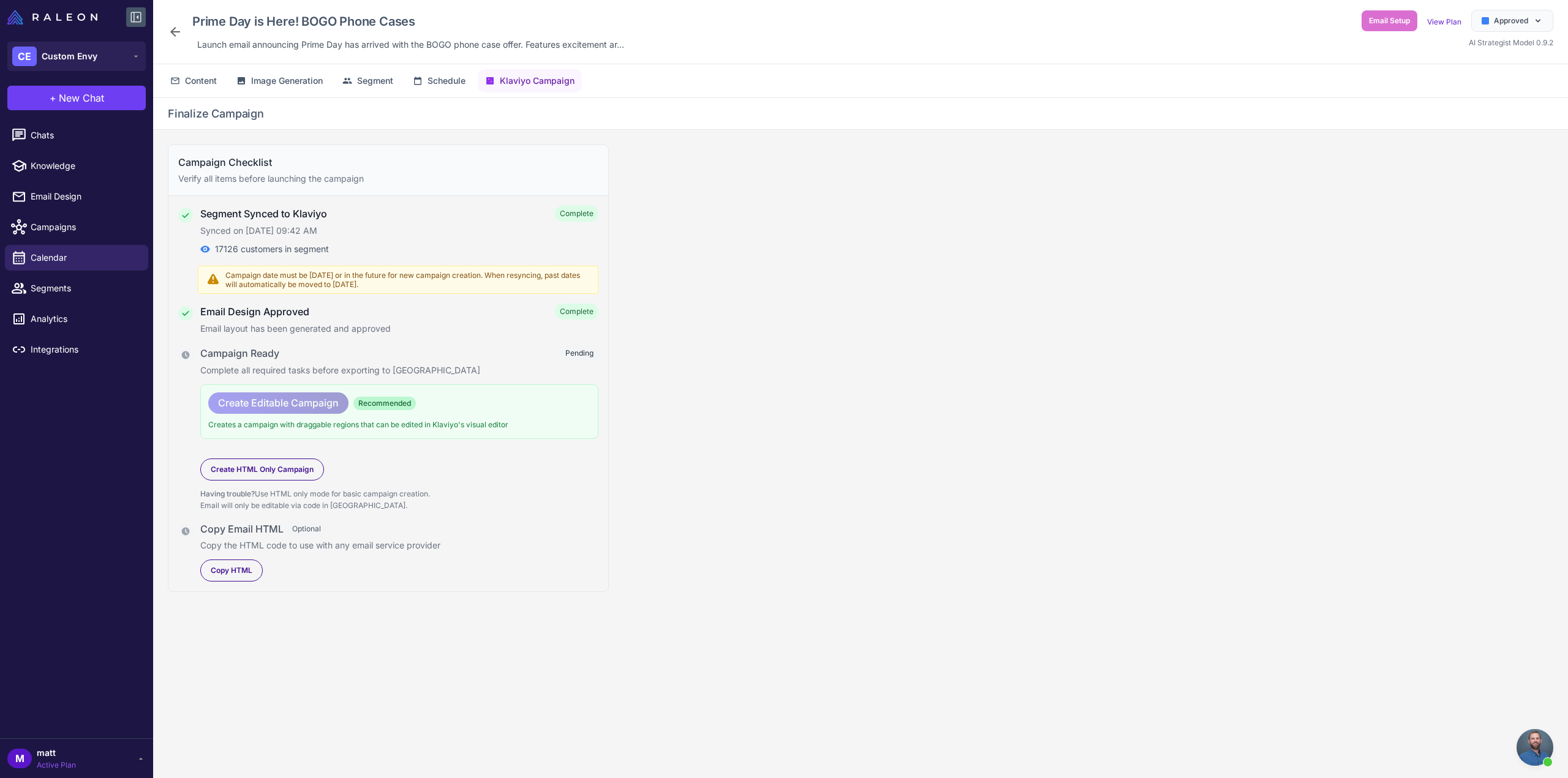
click at [291, 411] on span "Create Editable Campaign" at bounding box center [278, 403] width 121 height 21
click at [280, 365] on p "Complete all required tasks before exporting to [GEOGRAPHIC_DATA]" at bounding box center [399, 370] width 398 height 13
click at [299, 402] on span "Create Editable Campaign" at bounding box center [278, 403] width 121 height 21
click at [199, 74] on span "Content" at bounding box center [201, 81] width 32 height 13
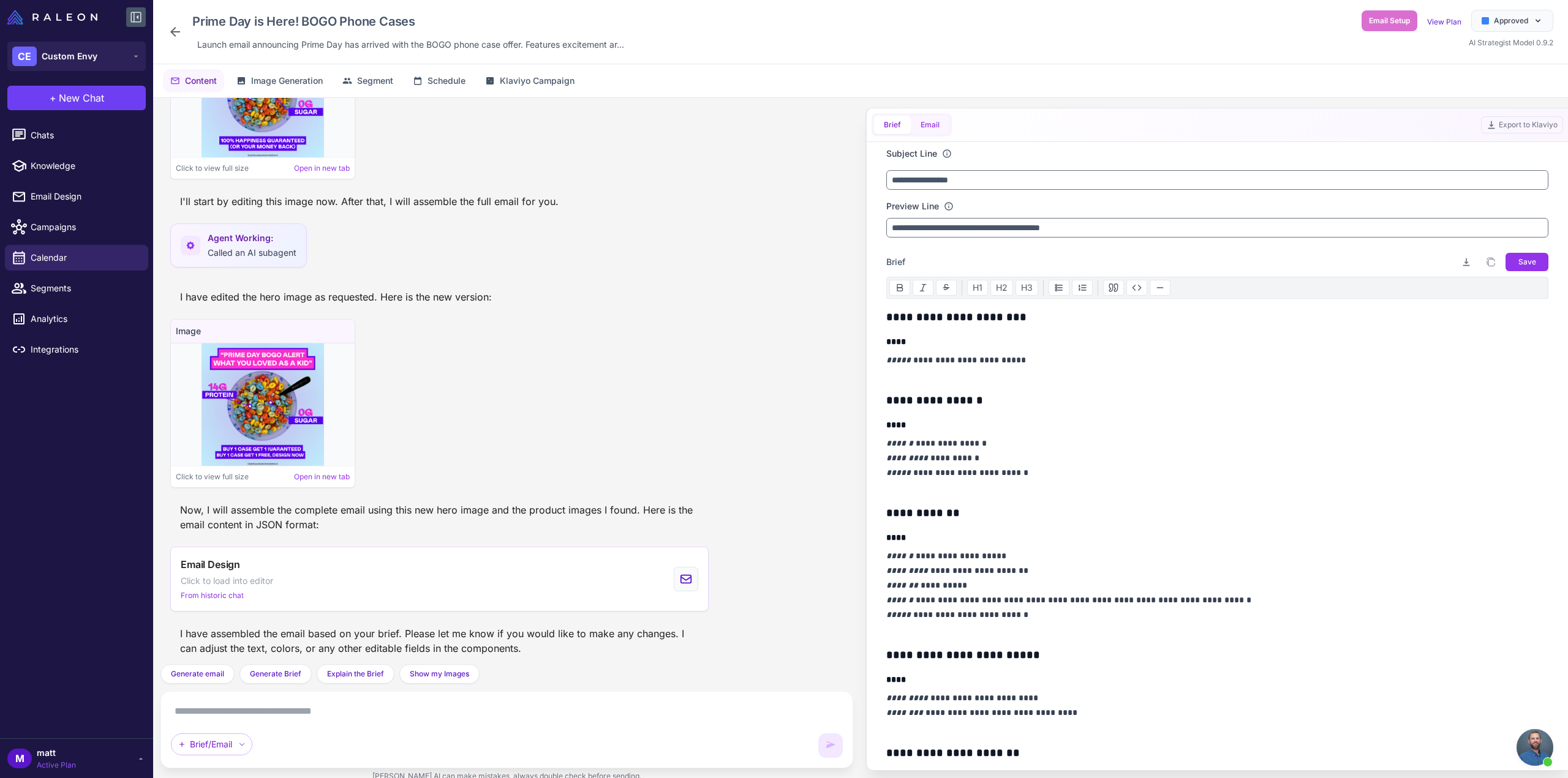
click at [938, 130] on button "Email" at bounding box center [930, 125] width 38 height 18
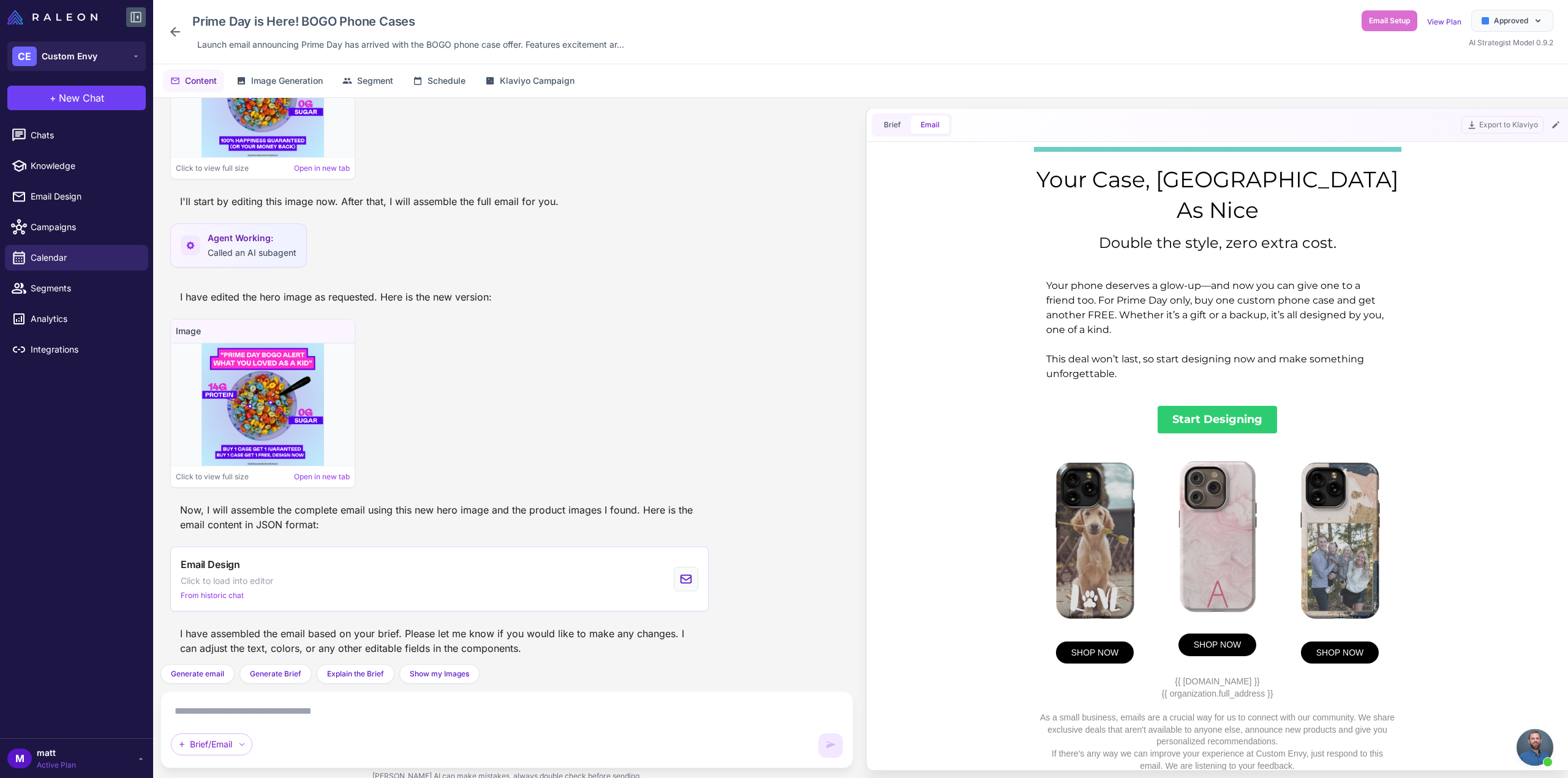
scroll to position [0, 0]
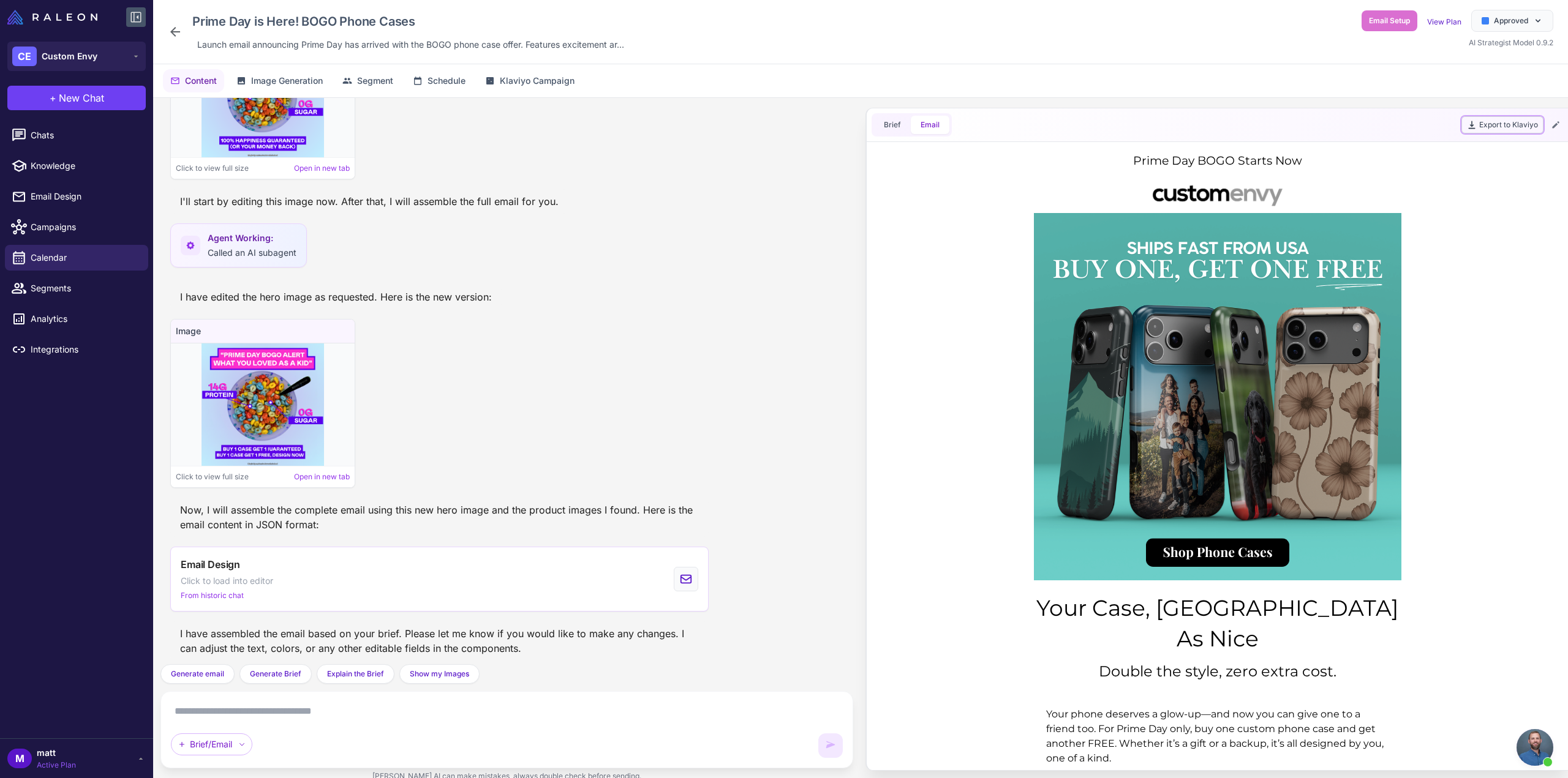
click at [1502, 130] on button "Export to Klaviyo" at bounding box center [1503, 125] width 83 height 17
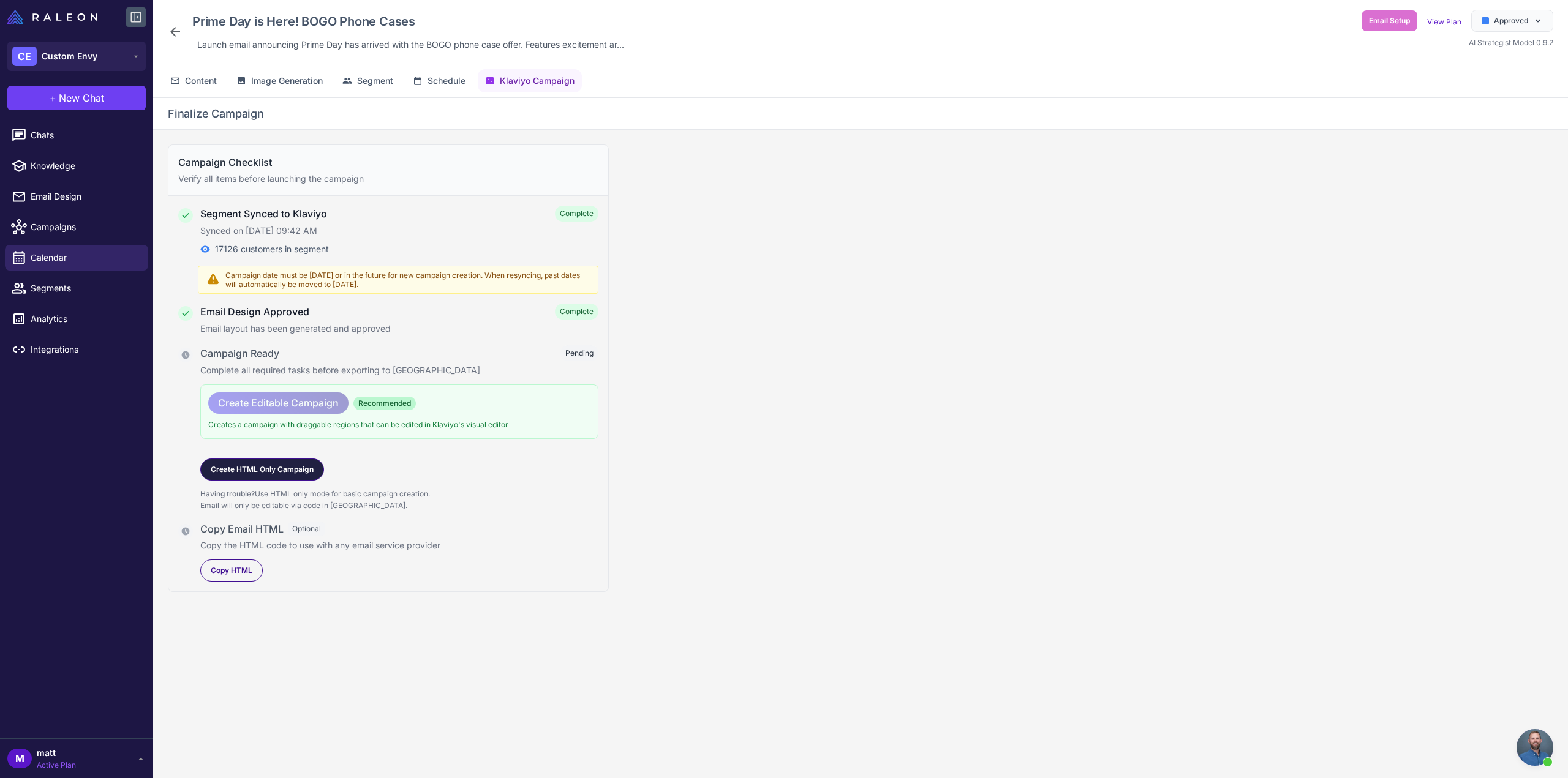
click at [270, 467] on span "Create HTML Only Campaign" at bounding box center [262, 469] width 103 height 11
click at [354, 231] on p "Synced on [DATE] 09:42 AM" at bounding box center [399, 231] width 398 height 13
click at [356, 227] on p "Synced on [DATE] 09:42 AM" at bounding box center [399, 231] width 398 height 13
click at [204, 83] on span "Content" at bounding box center [201, 81] width 32 height 13
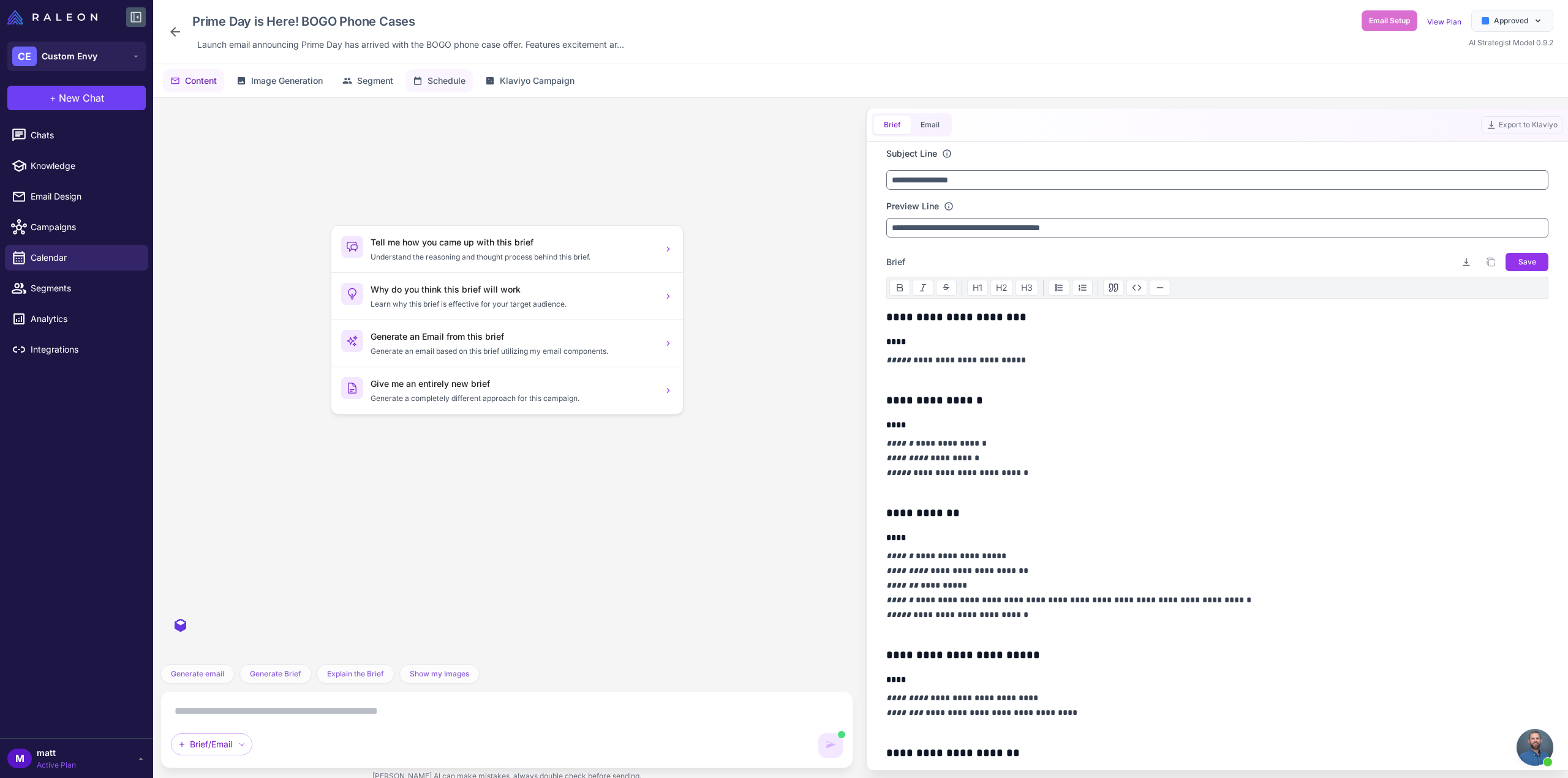
scroll to position [583, 0]
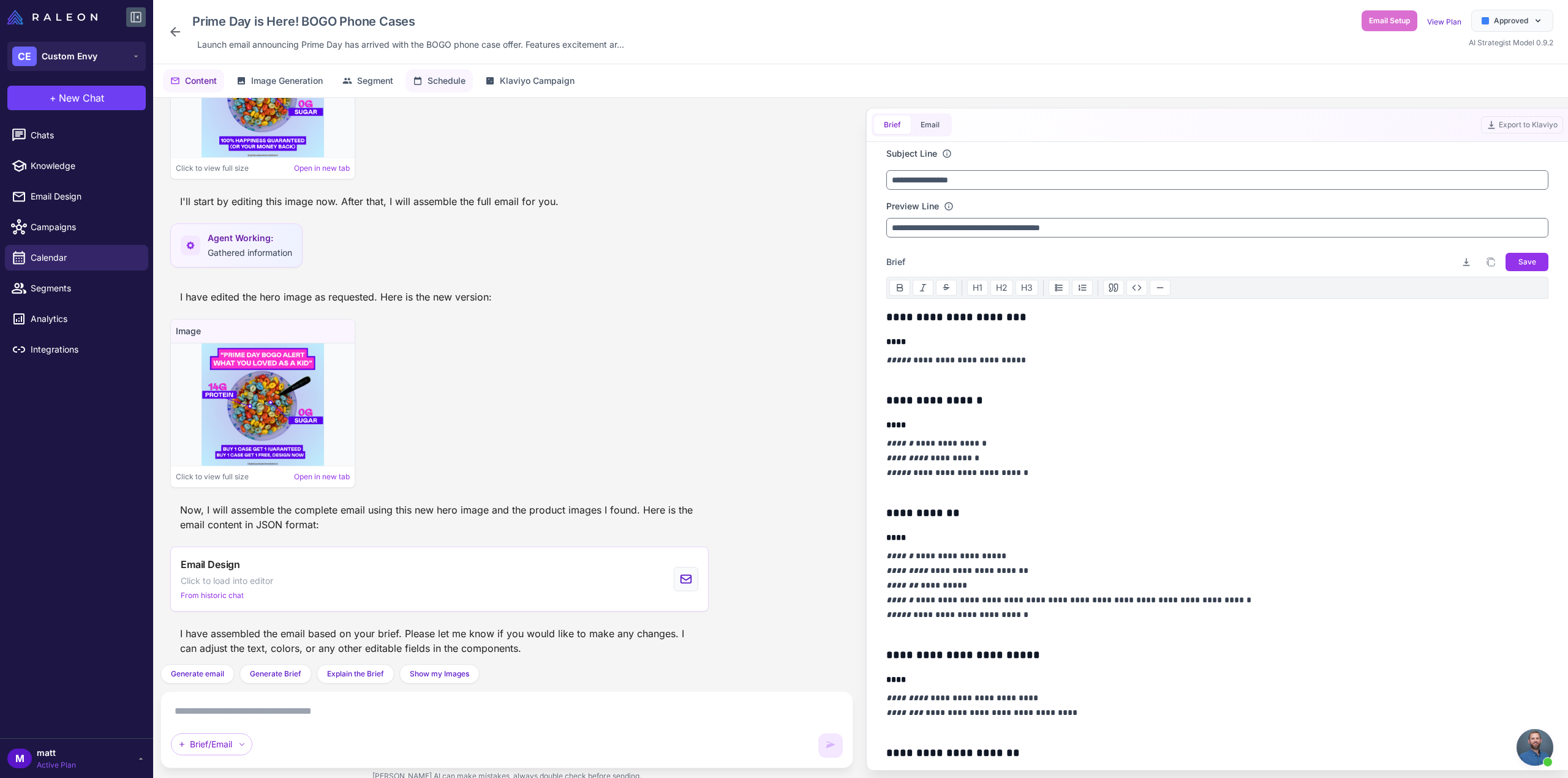
click at [451, 75] on span "Schedule" at bounding box center [446, 81] width 38 height 13
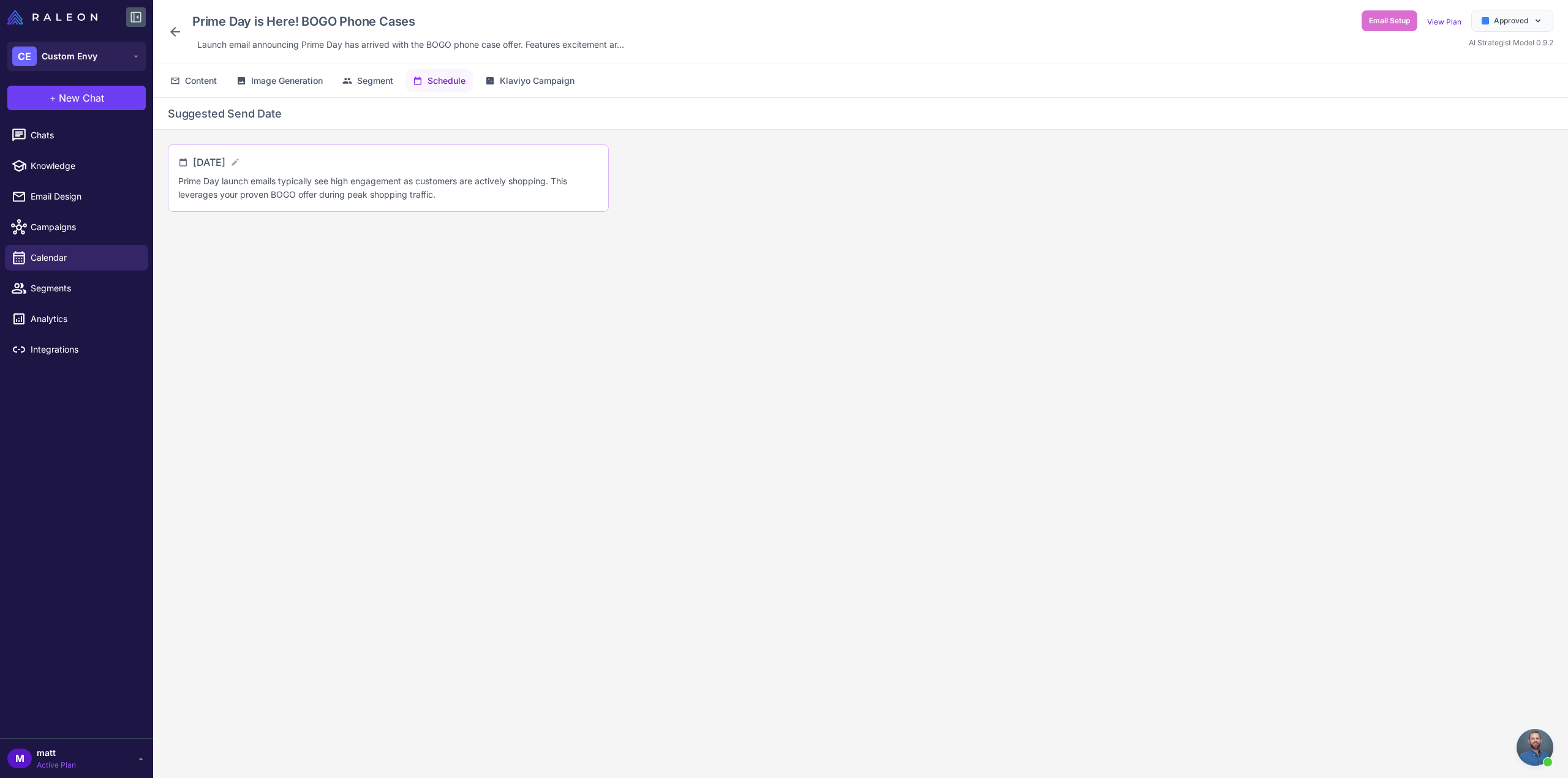
click at [351, 171] on div "[DATE] Prime Day launch emails typically see high engagement as customers are a…" at bounding box center [389, 177] width 420 height 47
click at [238, 162] on icon at bounding box center [234, 161] width 7 height 7
click at [312, 162] on icon at bounding box center [305, 167] width 12 height 12
click at [550, 67] on div "Content Image Generation Segment Schedule Klaviyo Campaign" at bounding box center [861, 81] width 1414 height 33
click at [546, 69] on button "Klaviyo Campaign" at bounding box center [530, 81] width 104 height 23
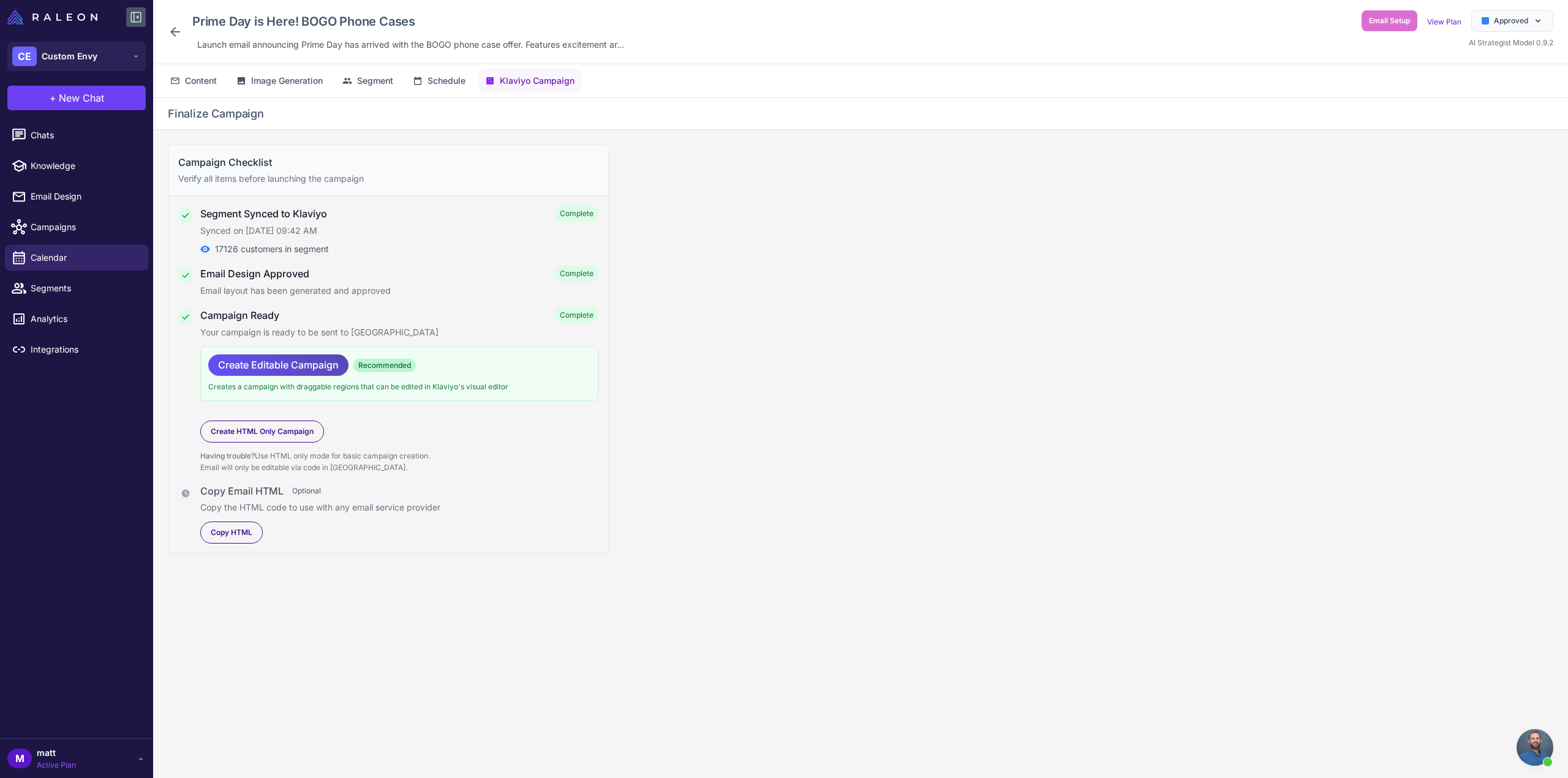
click at [318, 365] on span "Create Editable Campaign" at bounding box center [278, 365] width 121 height 21
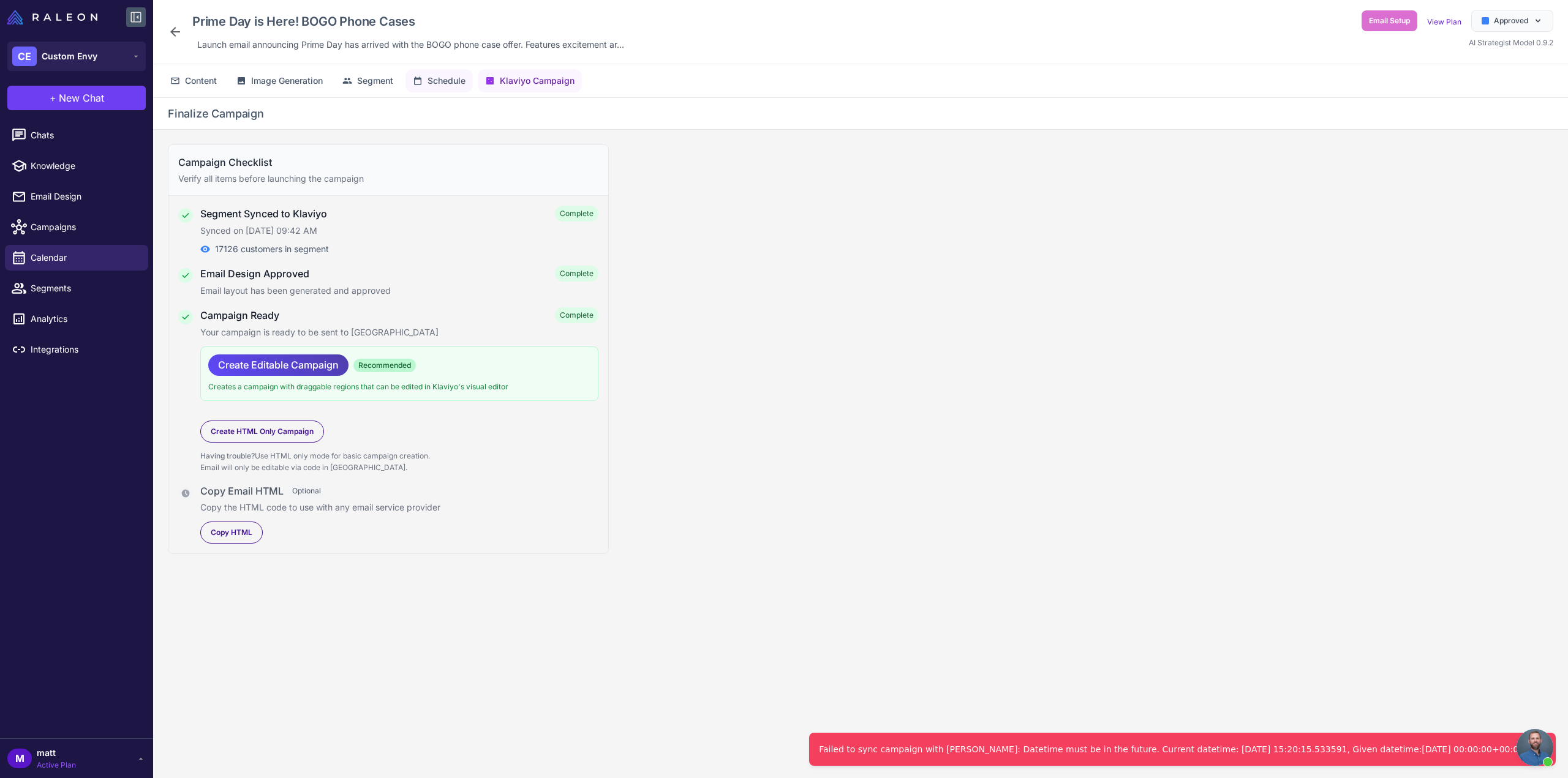
click at [437, 83] on span "Schedule" at bounding box center [446, 81] width 38 height 13
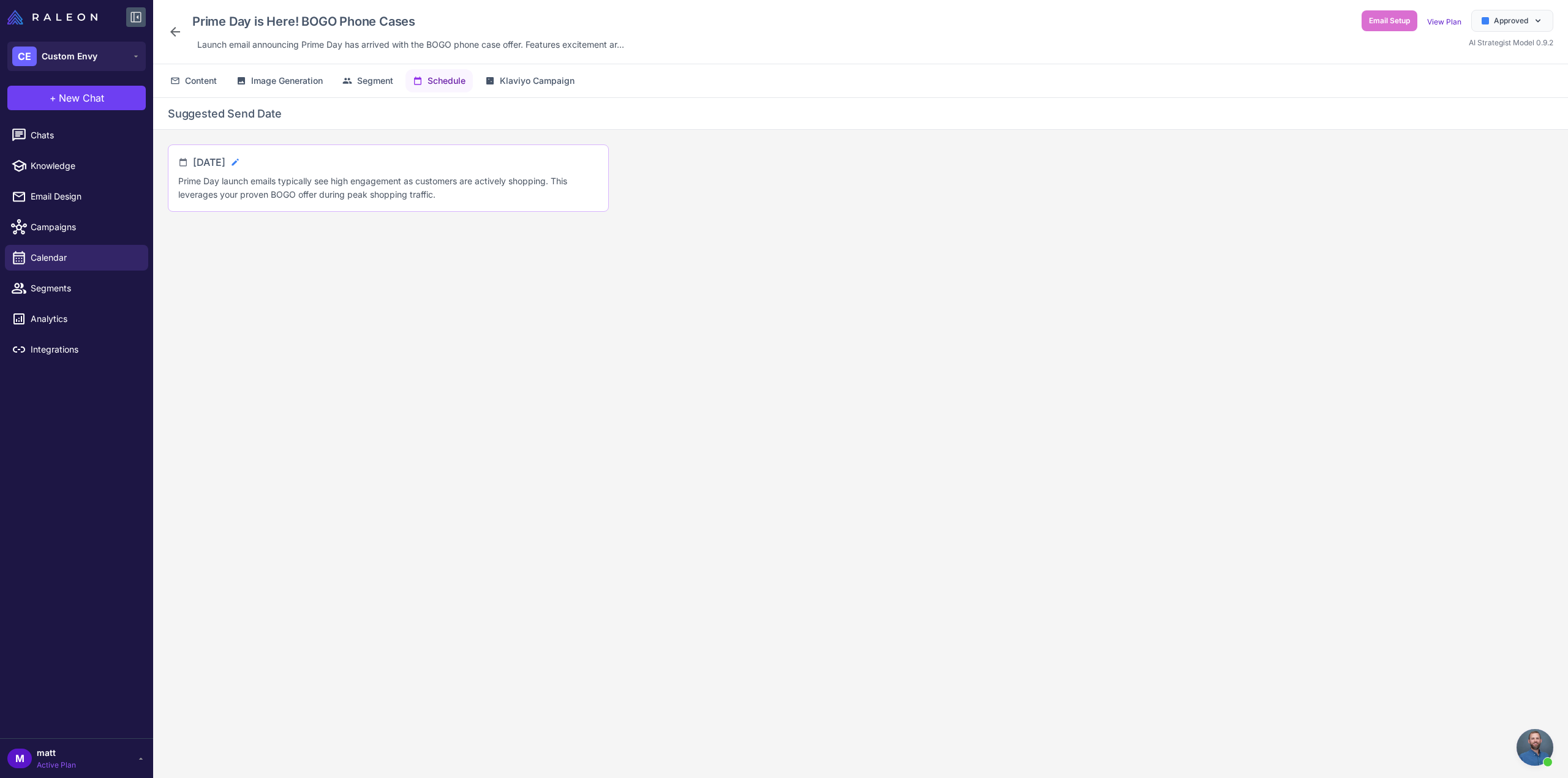
click at [240, 157] on icon at bounding box center [235, 162] width 10 height 10
click at [265, 178] on div "**********" at bounding box center [389, 182] width 420 height 57
click at [183, 170] on icon at bounding box center [183, 167] width 8 height 8
click at [183, 165] on icon at bounding box center [183, 167] width 10 height 10
click at [249, 163] on input "**********" at bounding box center [244, 167] width 102 height 25
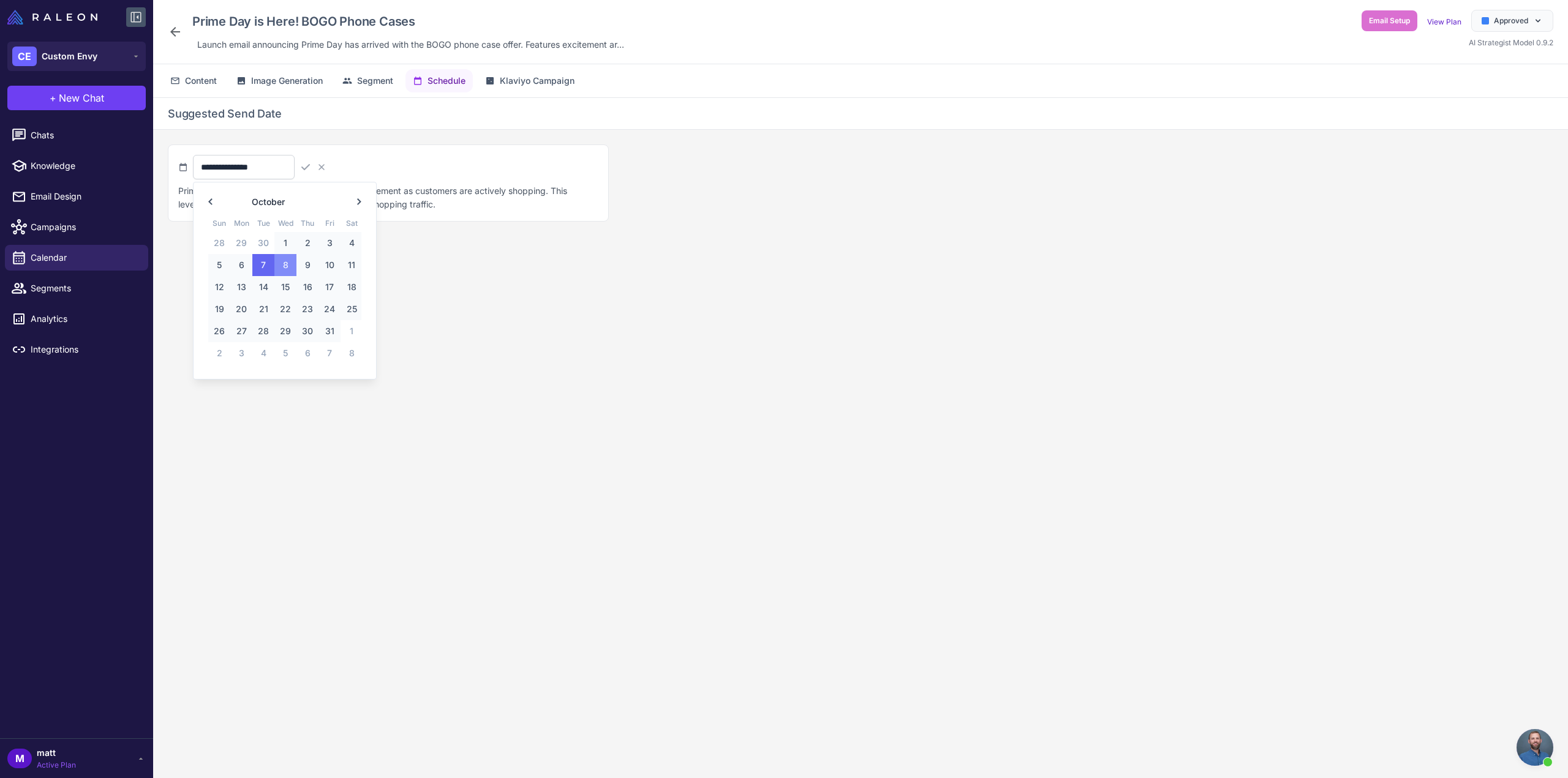
click at [280, 264] on span "8" at bounding box center [285, 265] width 22 height 22
type input "**********"
click at [312, 169] on icon at bounding box center [305, 167] width 12 height 12
click at [517, 70] on button "Klaviyo Campaign" at bounding box center [530, 81] width 104 height 23
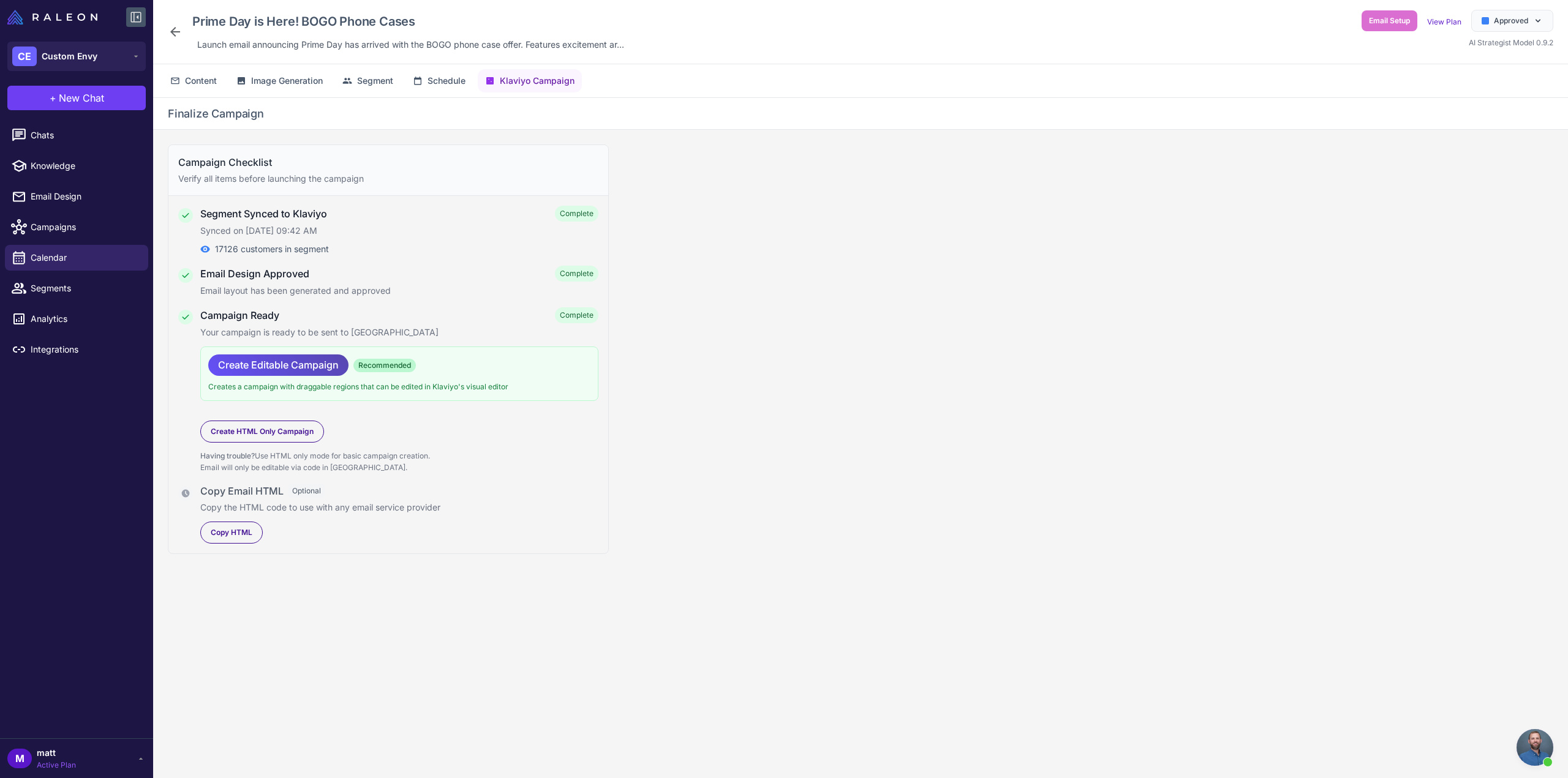
click at [309, 362] on span "Create Editable Campaign" at bounding box center [278, 365] width 121 height 21
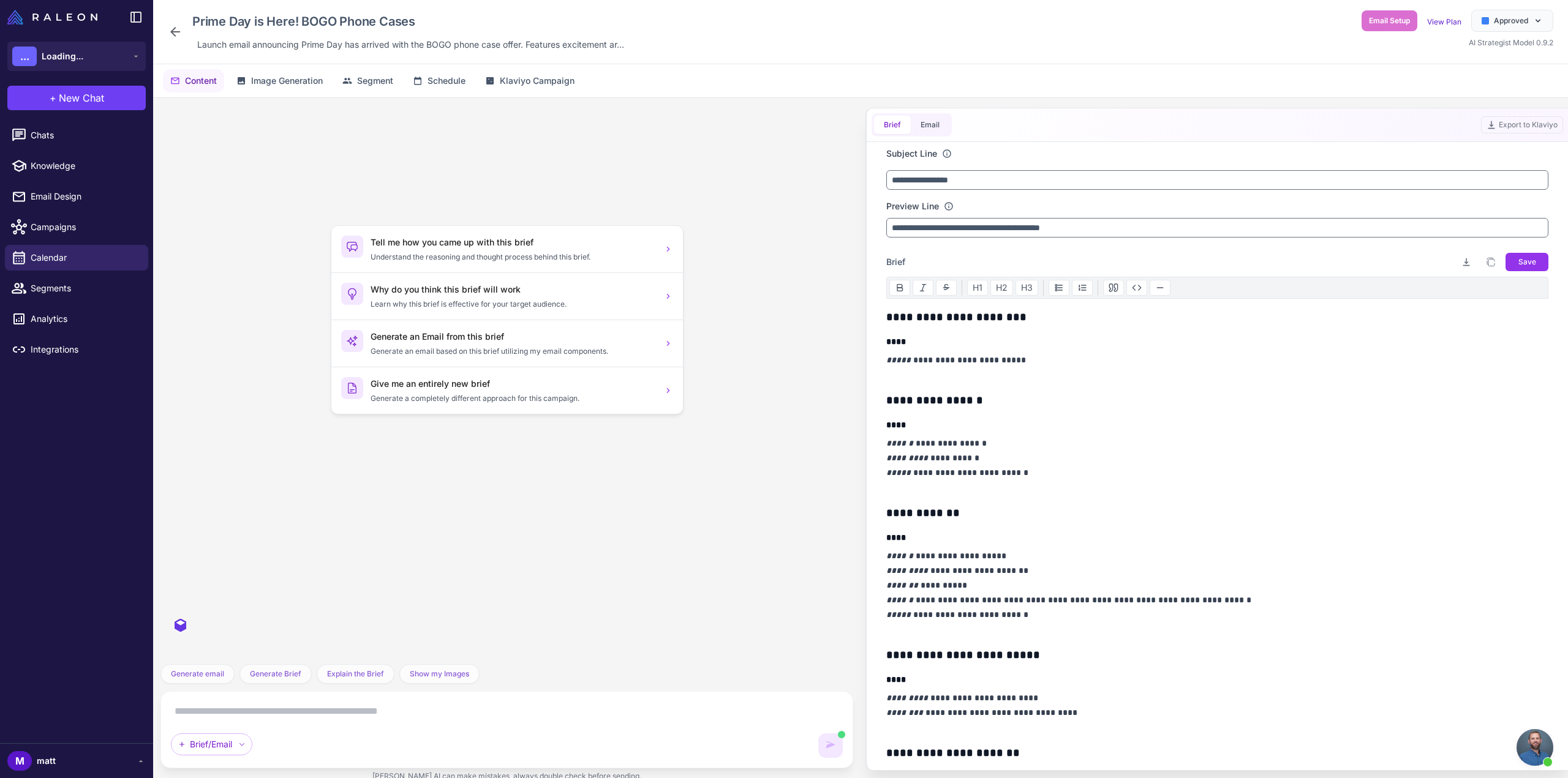
scroll to position [583, 0]
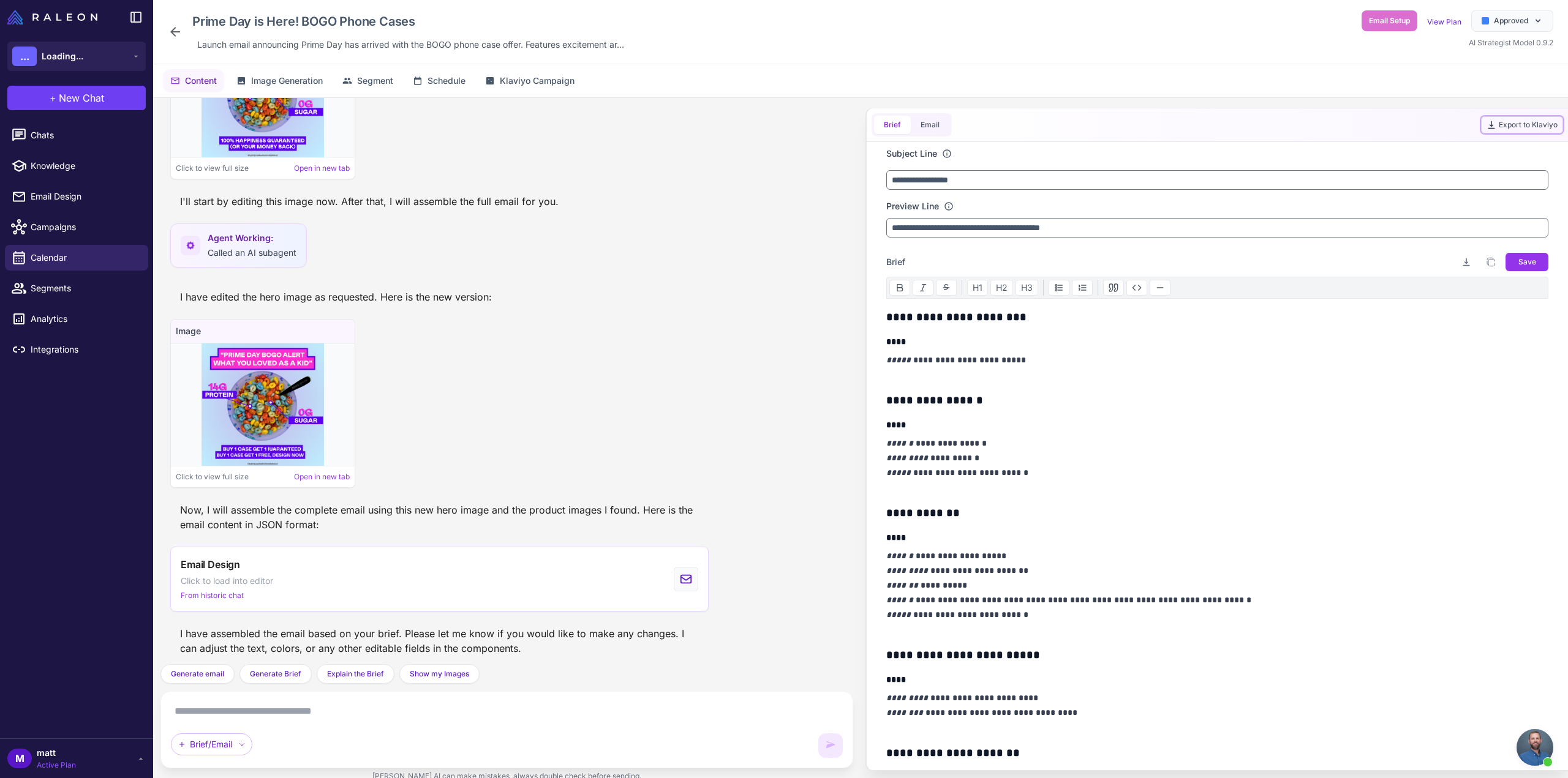
click at [1546, 127] on button "Export to Klaviyo" at bounding box center [1522, 125] width 83 height 17
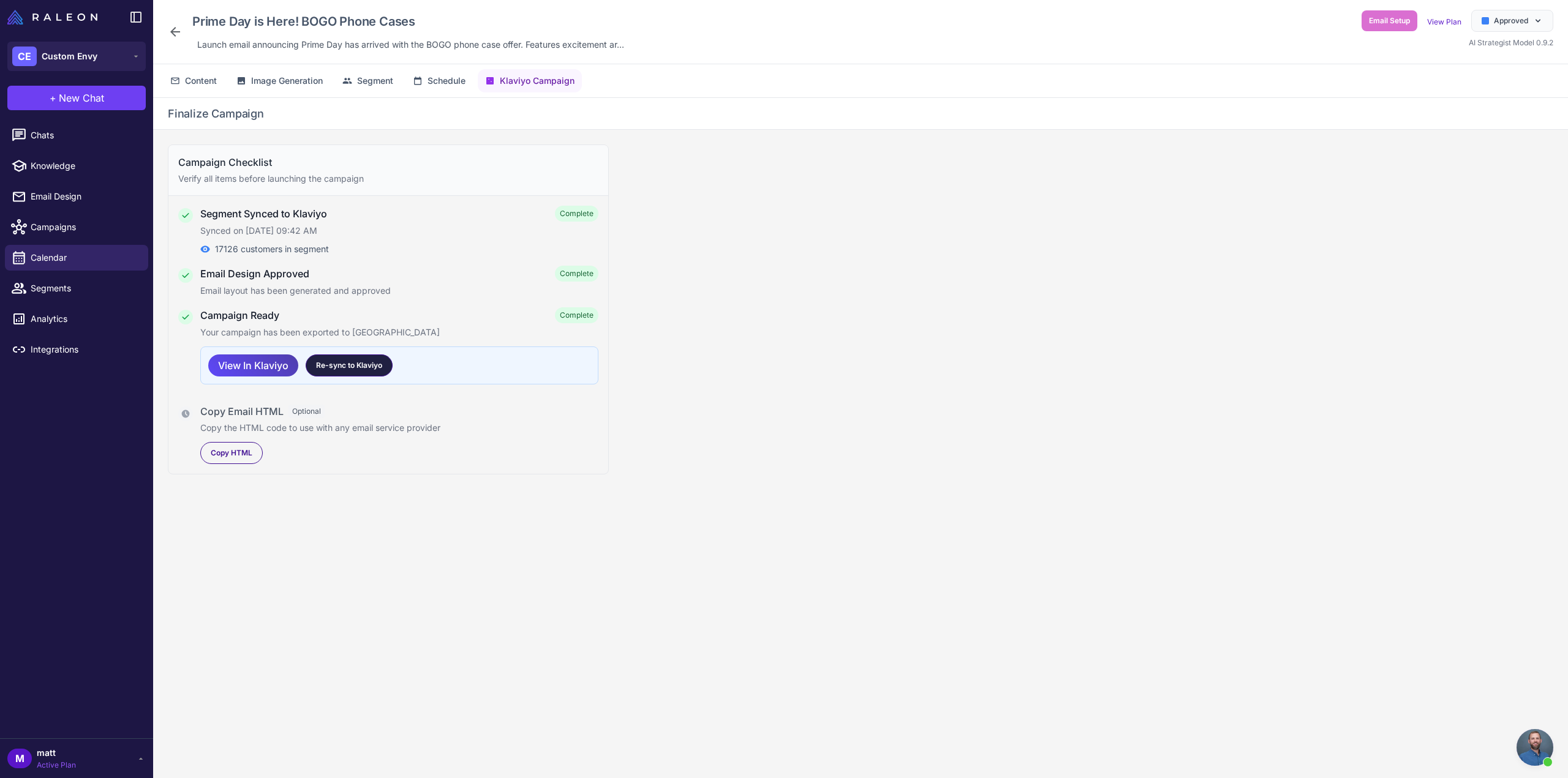
click at [328, 366] on span "Re-sync to Klaviyo" at bounding box center [348, 365] width 66 height 11
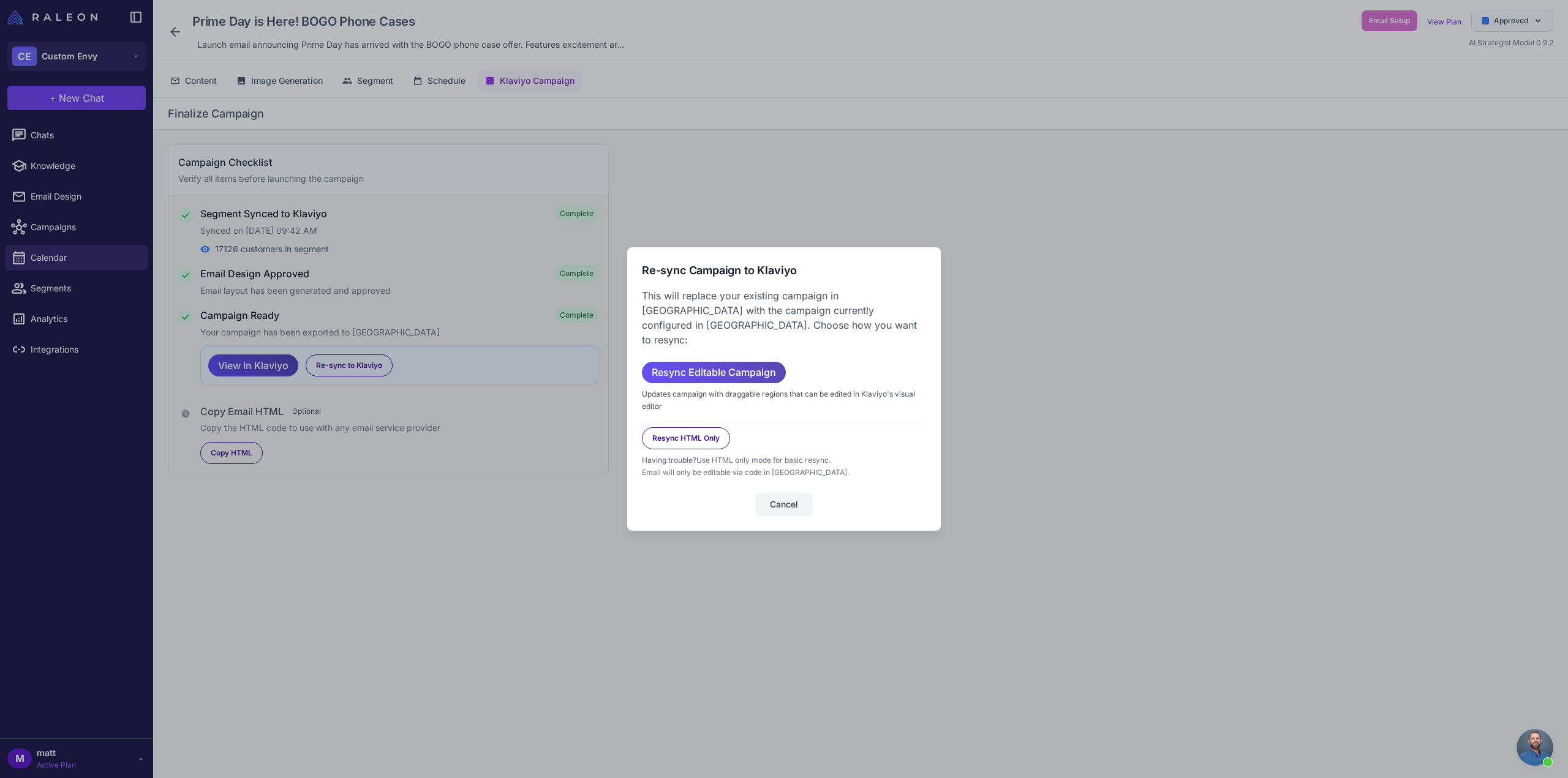
click at [719, 365] on span "Resync Editable Campaign" at bounding box center [714, 372] width 125 height 21
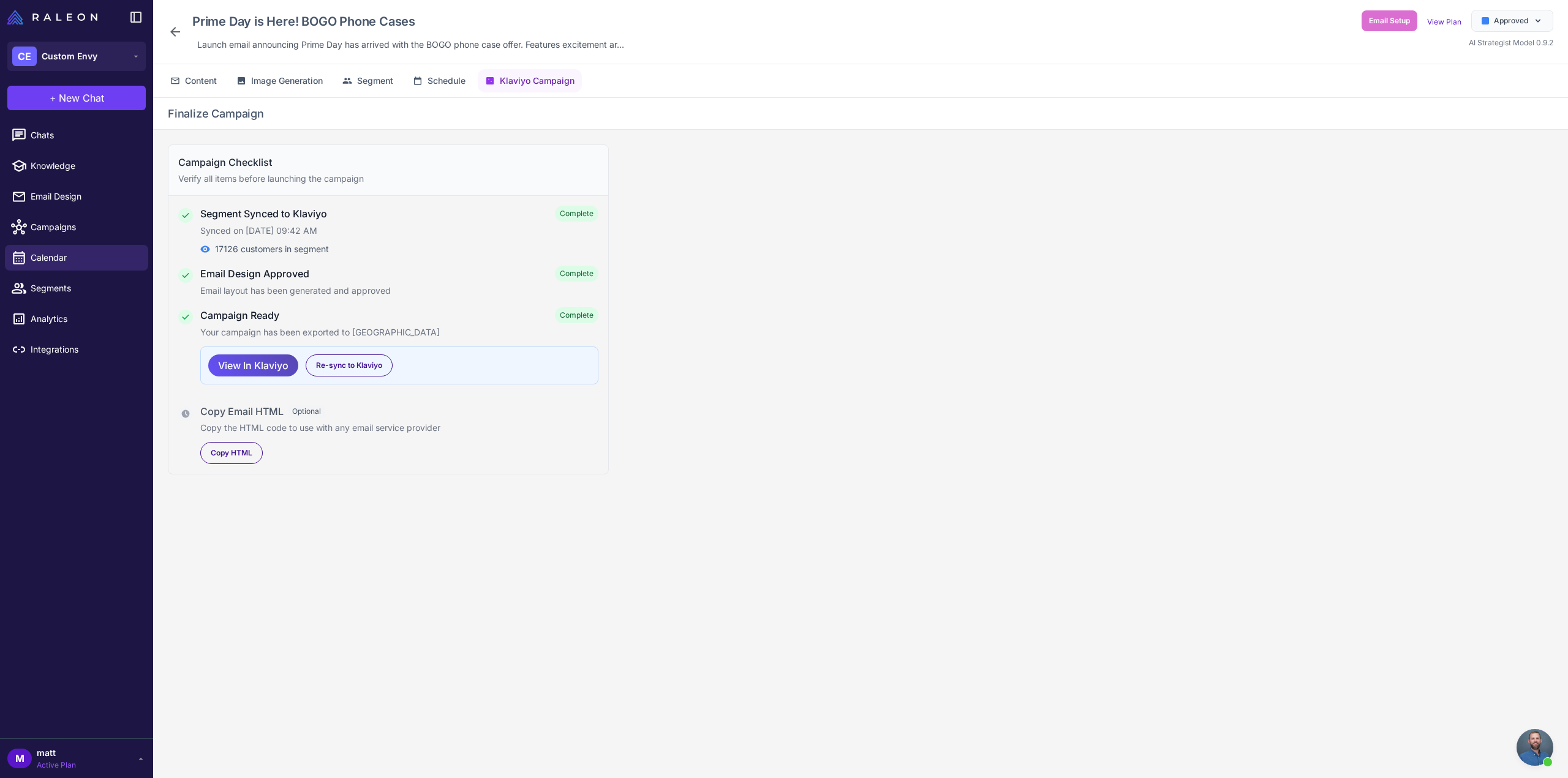
click at [247, 368] on span "View In Klaviyo" at bounding box center [252, 365] width 70 height 21
click at [52, 221] on span "Campaigns" at bounding box center [84, 227] width 107 height 13
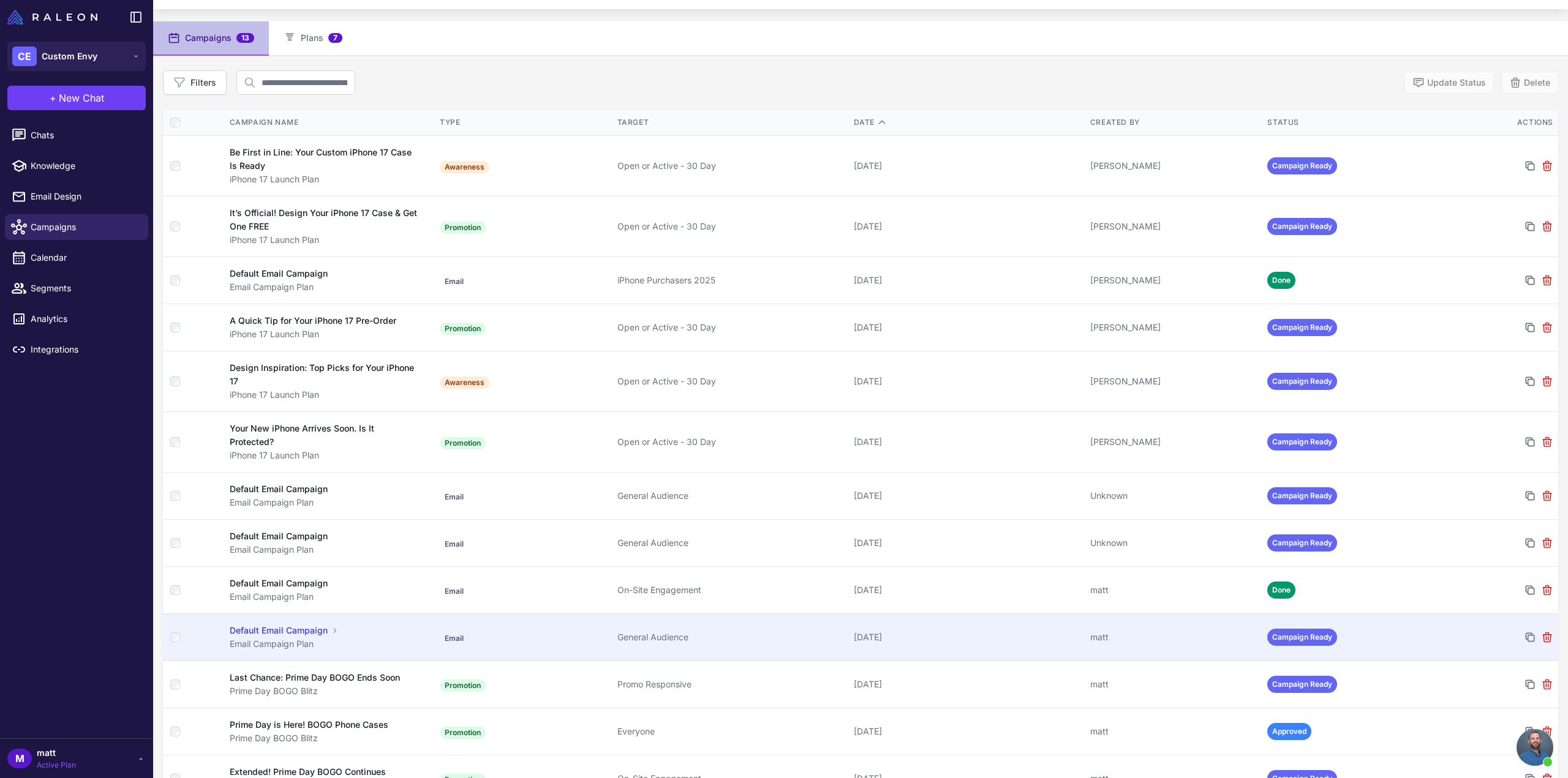
scroll to position [93, 0]
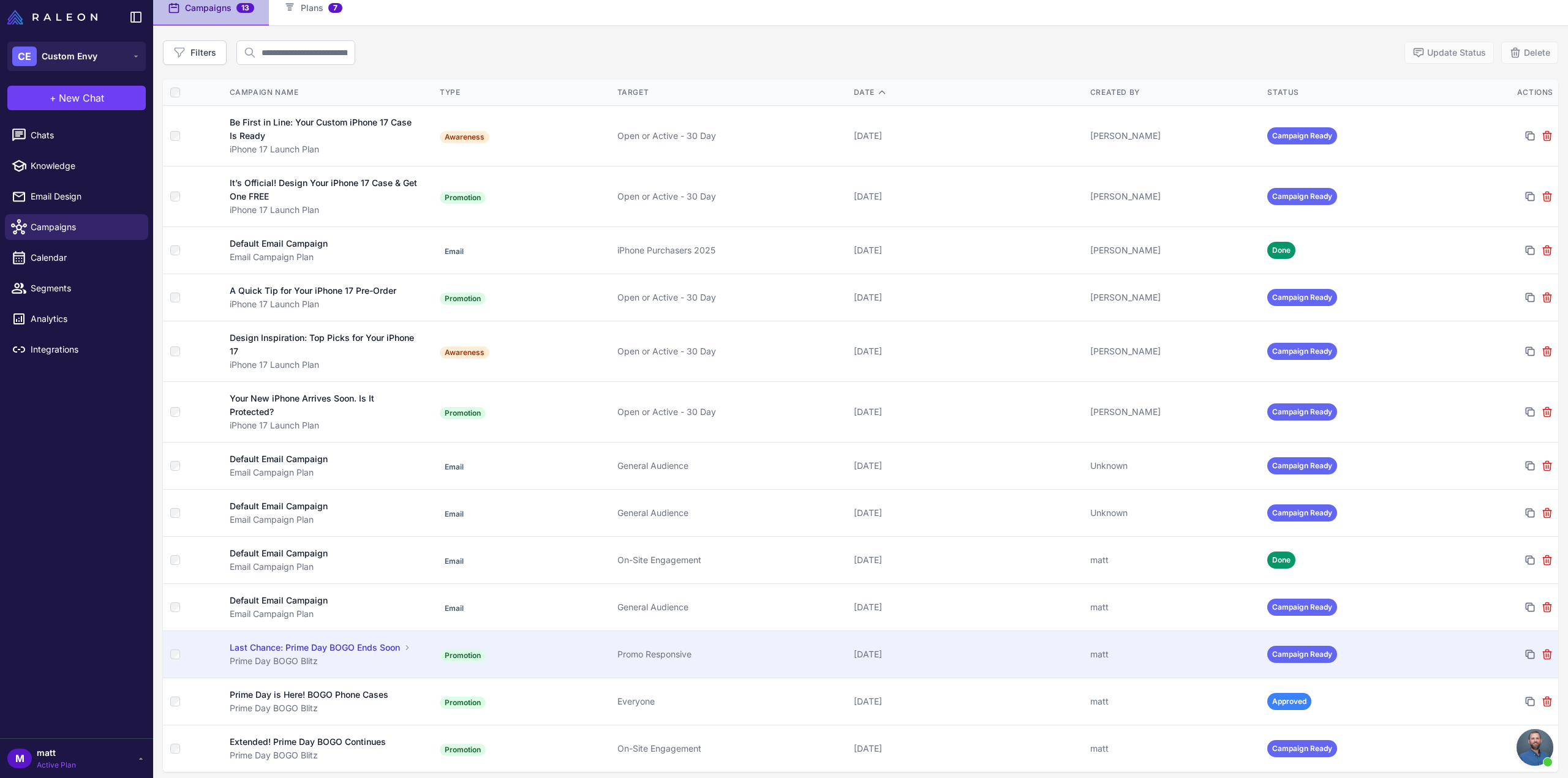
click at [349, 641] on div "Last Chance: Prime Day BOGO Ends Soon" at bounding box center [314, 648] width 170 height 13
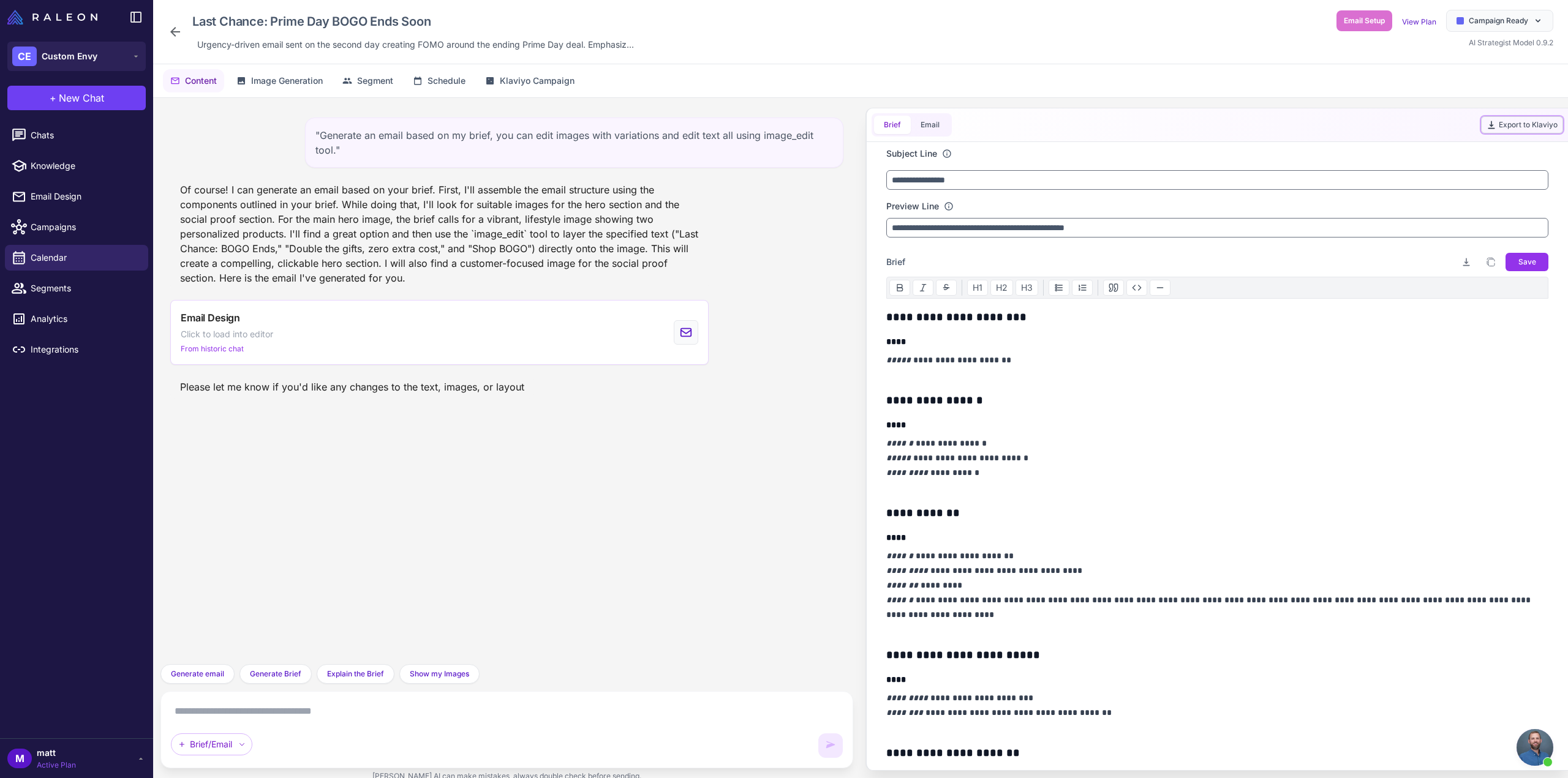
click at [1512, 121] on button "Export to Klaviyo" at bounding box center [1522, 125] width 83 height 17
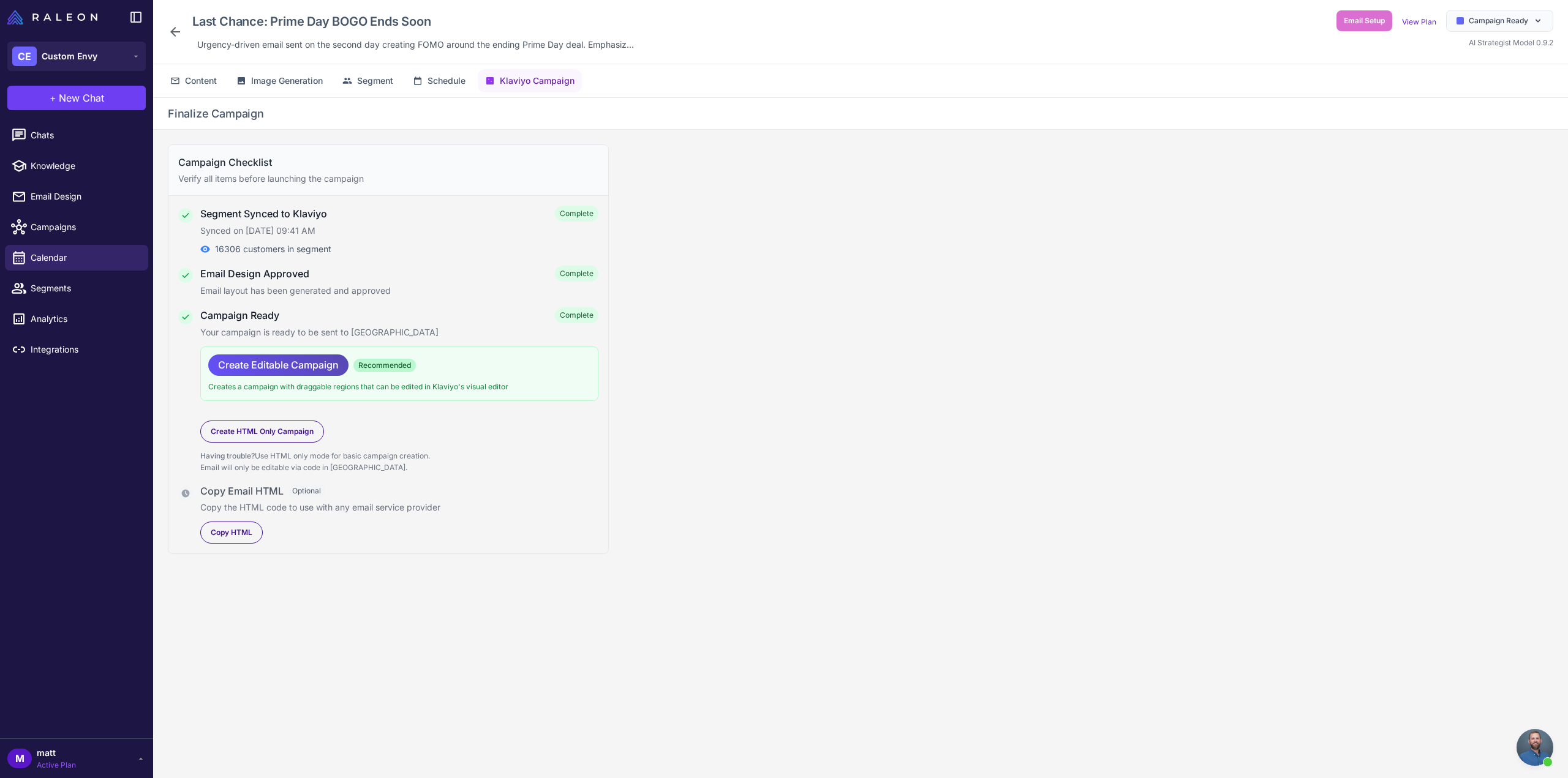
click at [295, 360] on span "Create Editable Campaign" at bounding box center [278, 365] width 121 height 21
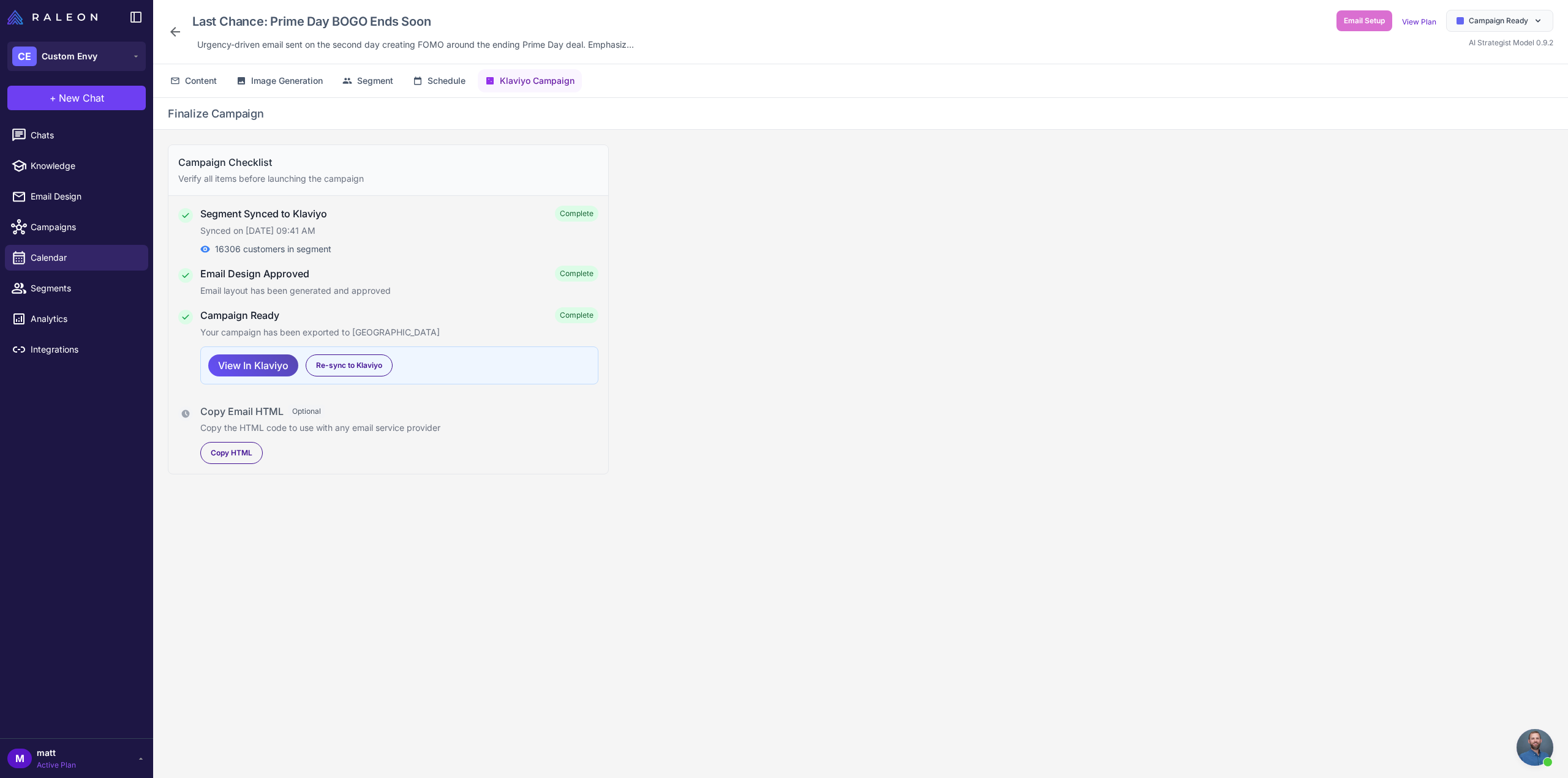
click at [282, 368] on span "View In Klaviyo" at bounding box center [252, 365] width 70 height 21
click at [44, 260] on span "Calendar" at bounding box center [84, 258] width 107 height 13
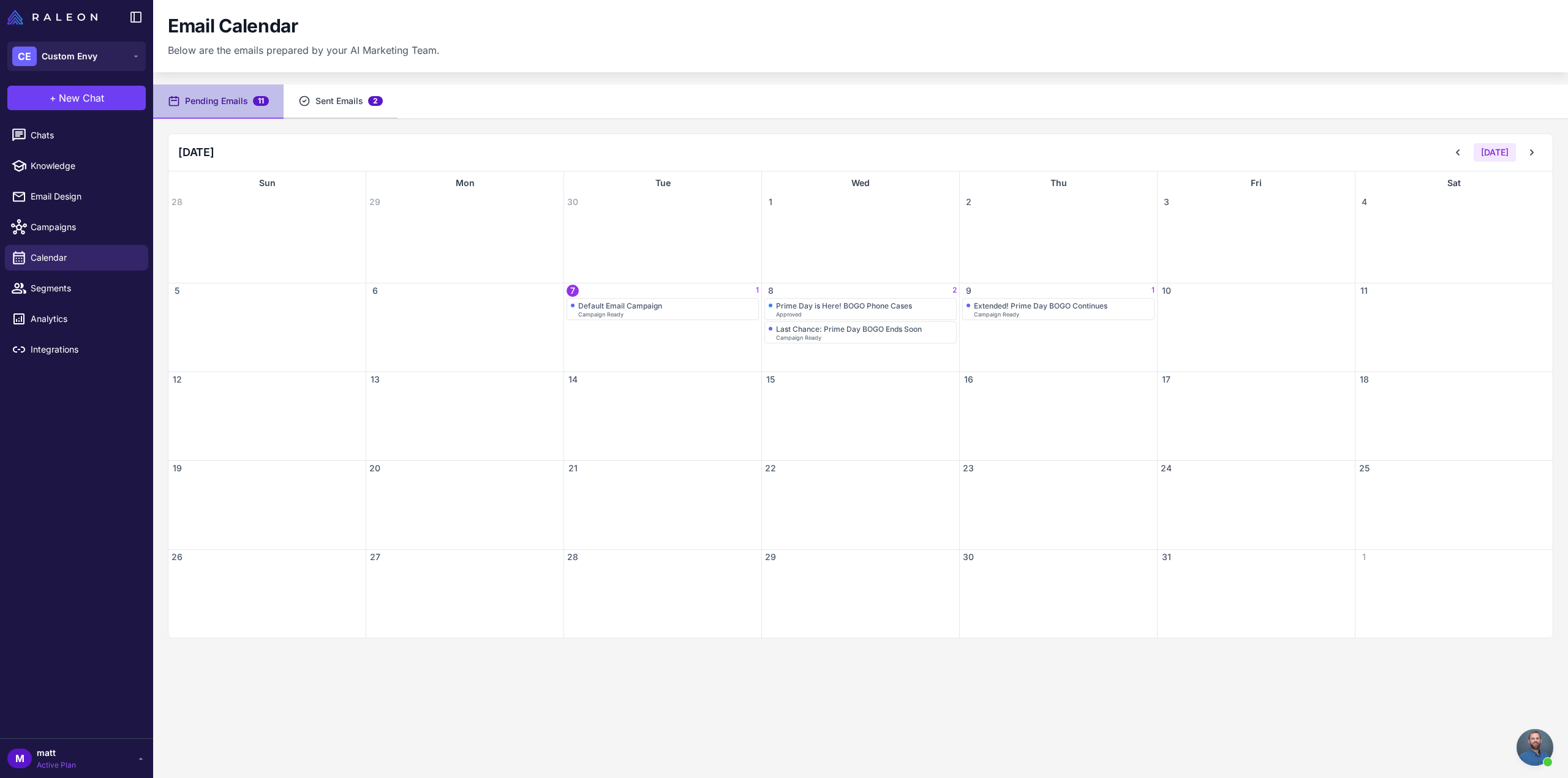
click at [303, 106] on icon at bounding box center [304, 101] width 12 height 12
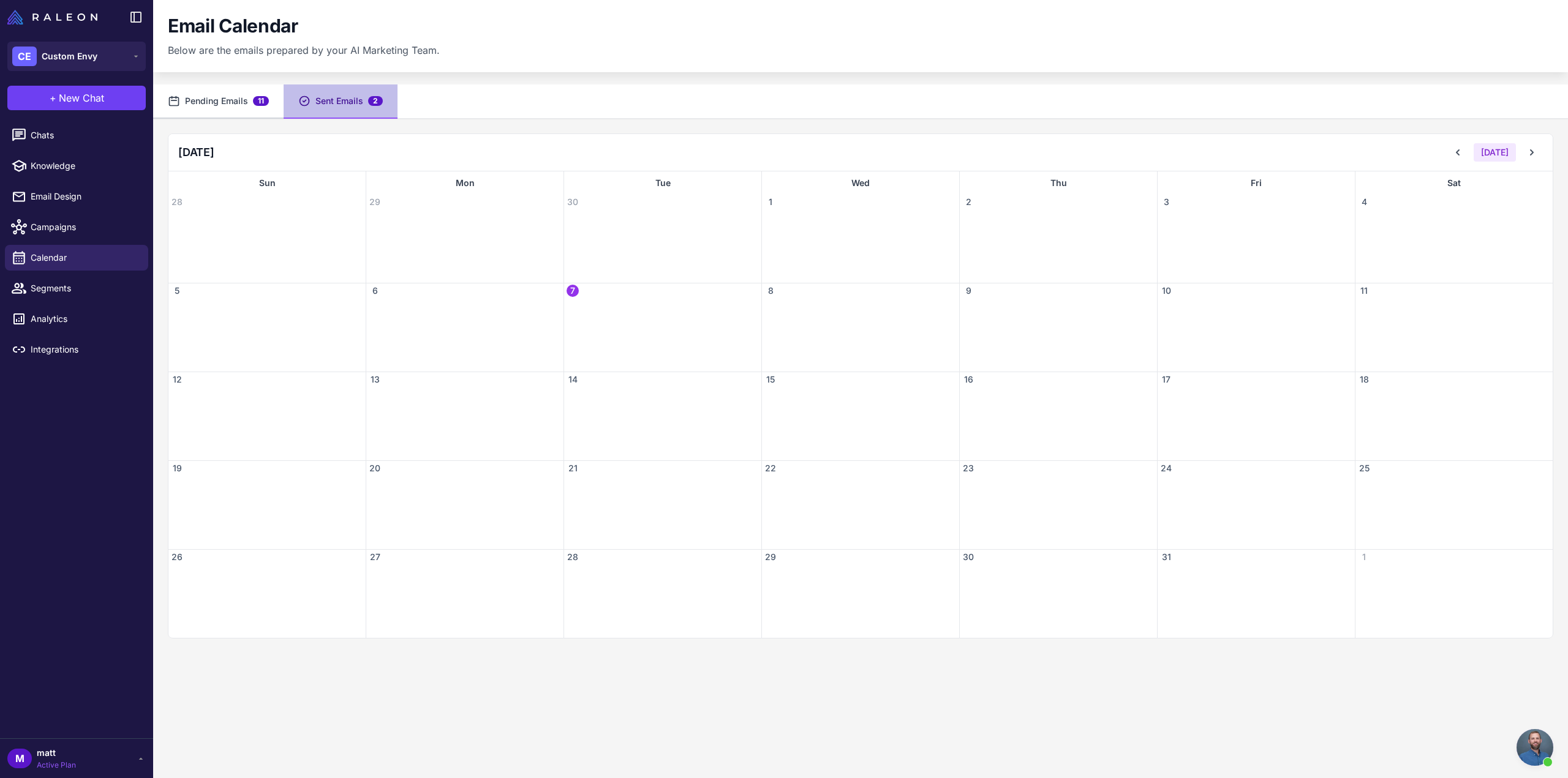
click at [227, 103] on button "Pending Emails 11" at bounding box center [219, 102] width 131 height 35
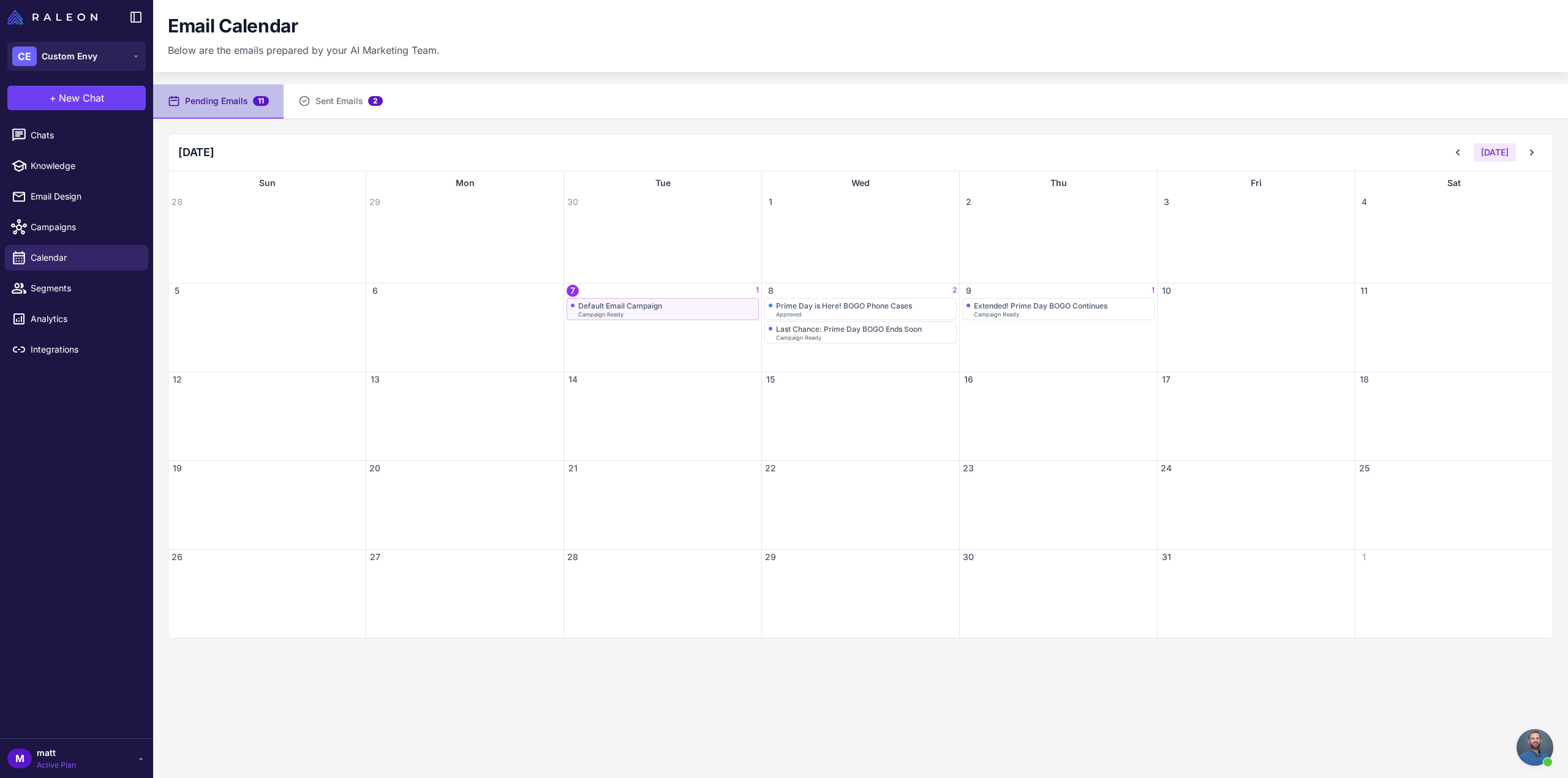
click at [621, 309] on div "Default Email Campaign" at bounding box center [619, 306] width 83 height 10
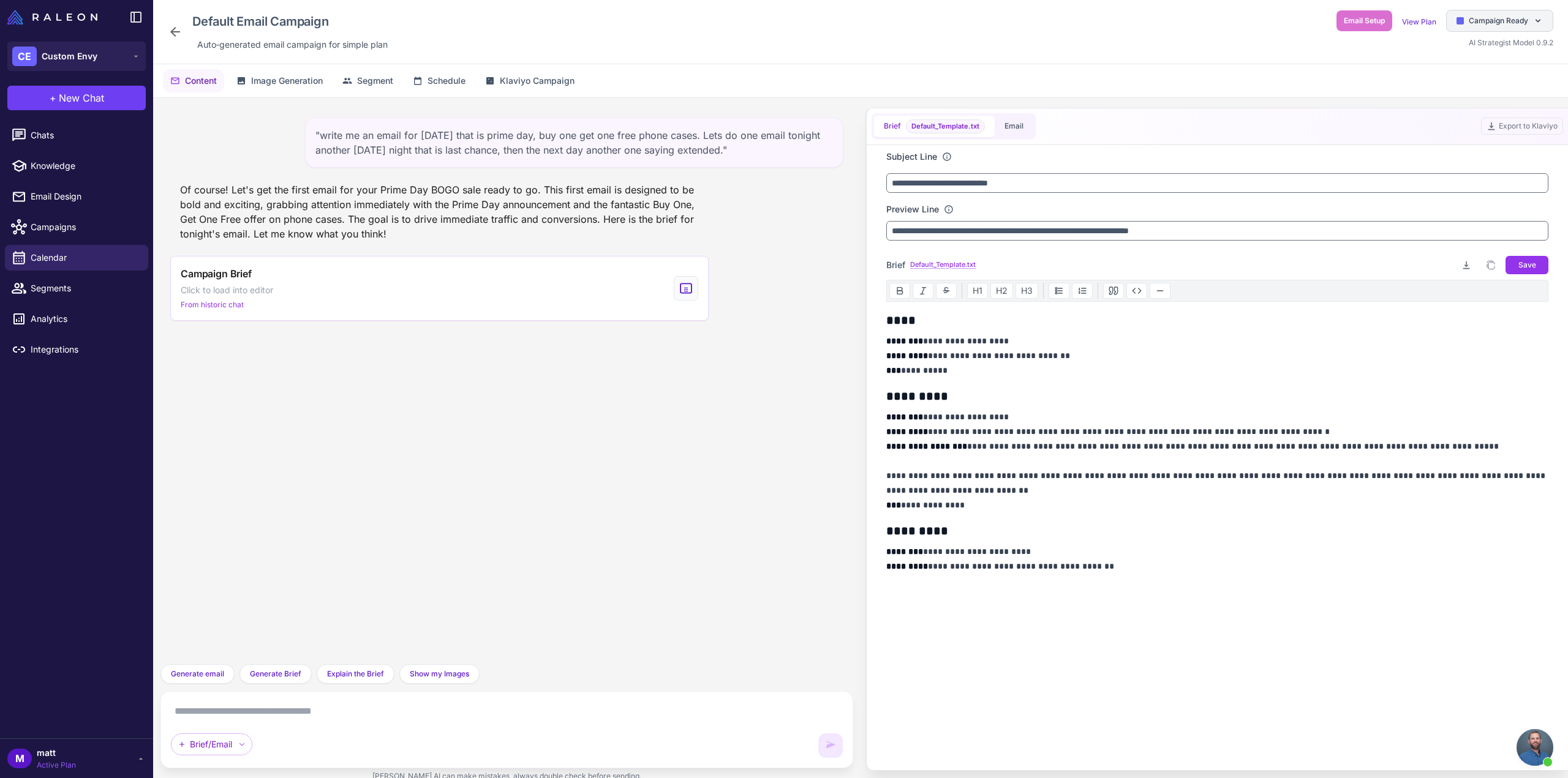
click at [1470, 30] on div "Campaign Ready" at bounding box center [1500, 20] width 107 height 22
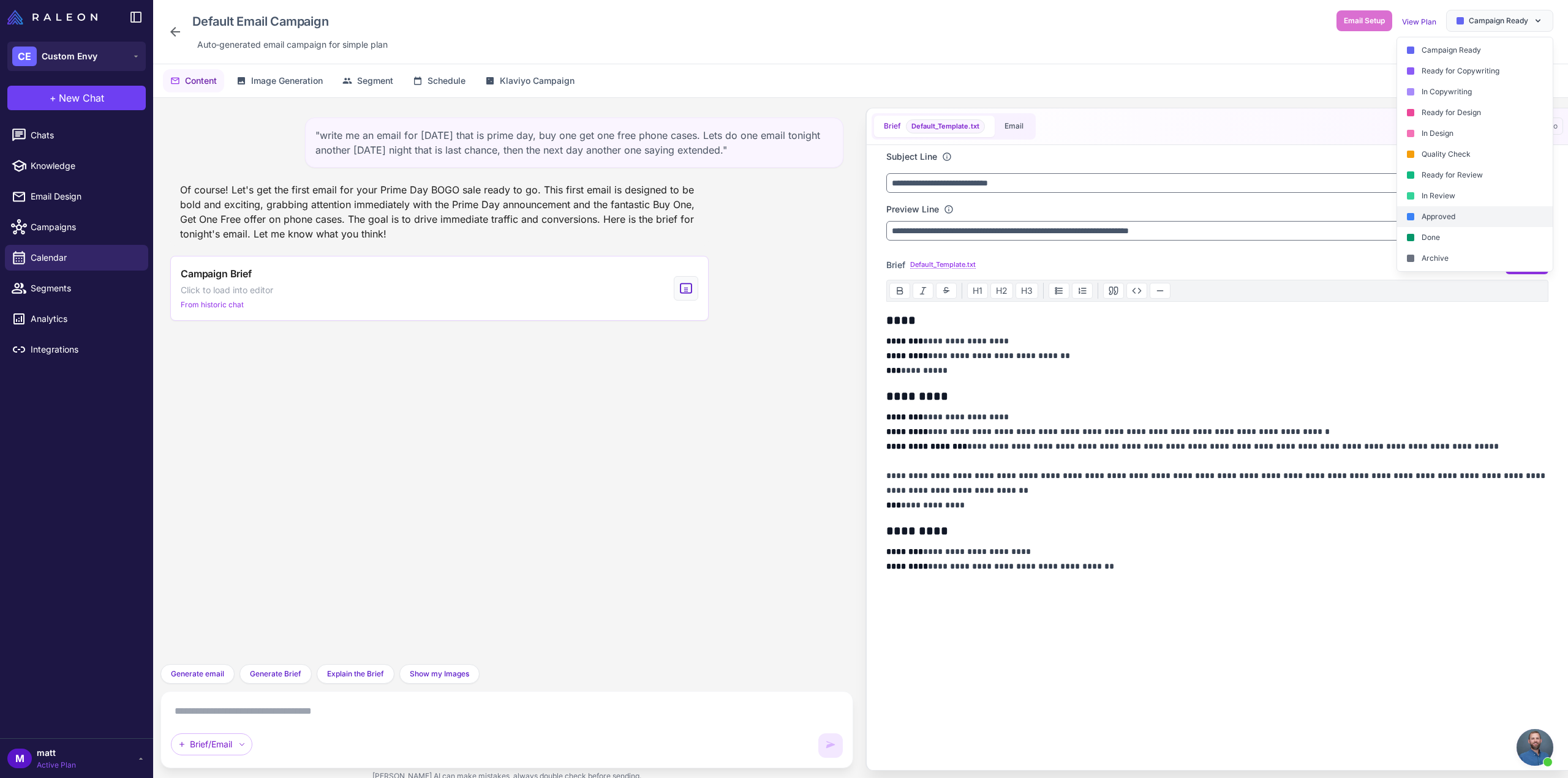
click at [1462, 214] on div "Approved" at bounding box center [1475, 217] width 155 height 21
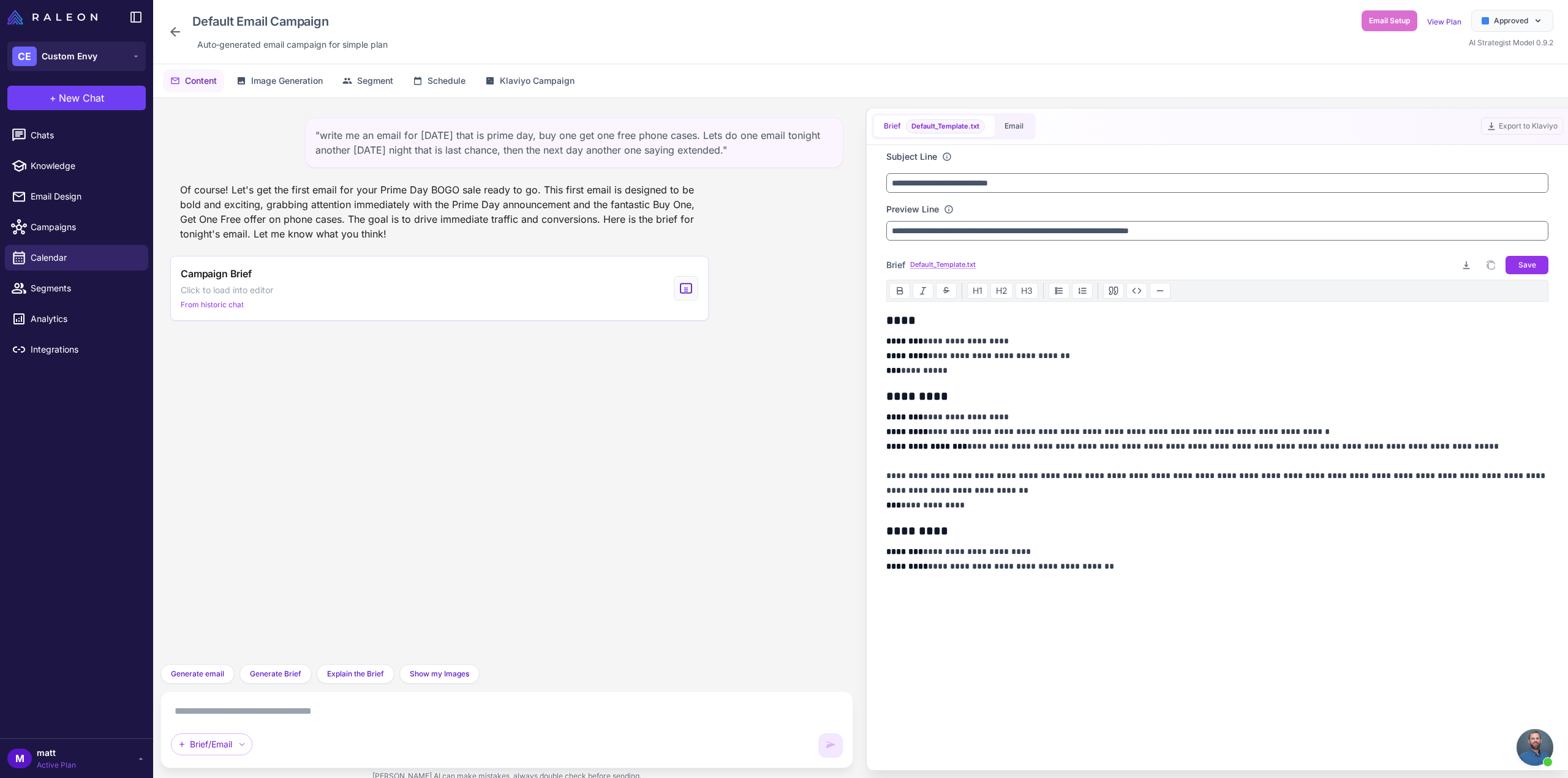
click at [168, 32] on icon at bounding box center [175, 32] width 14 height 14
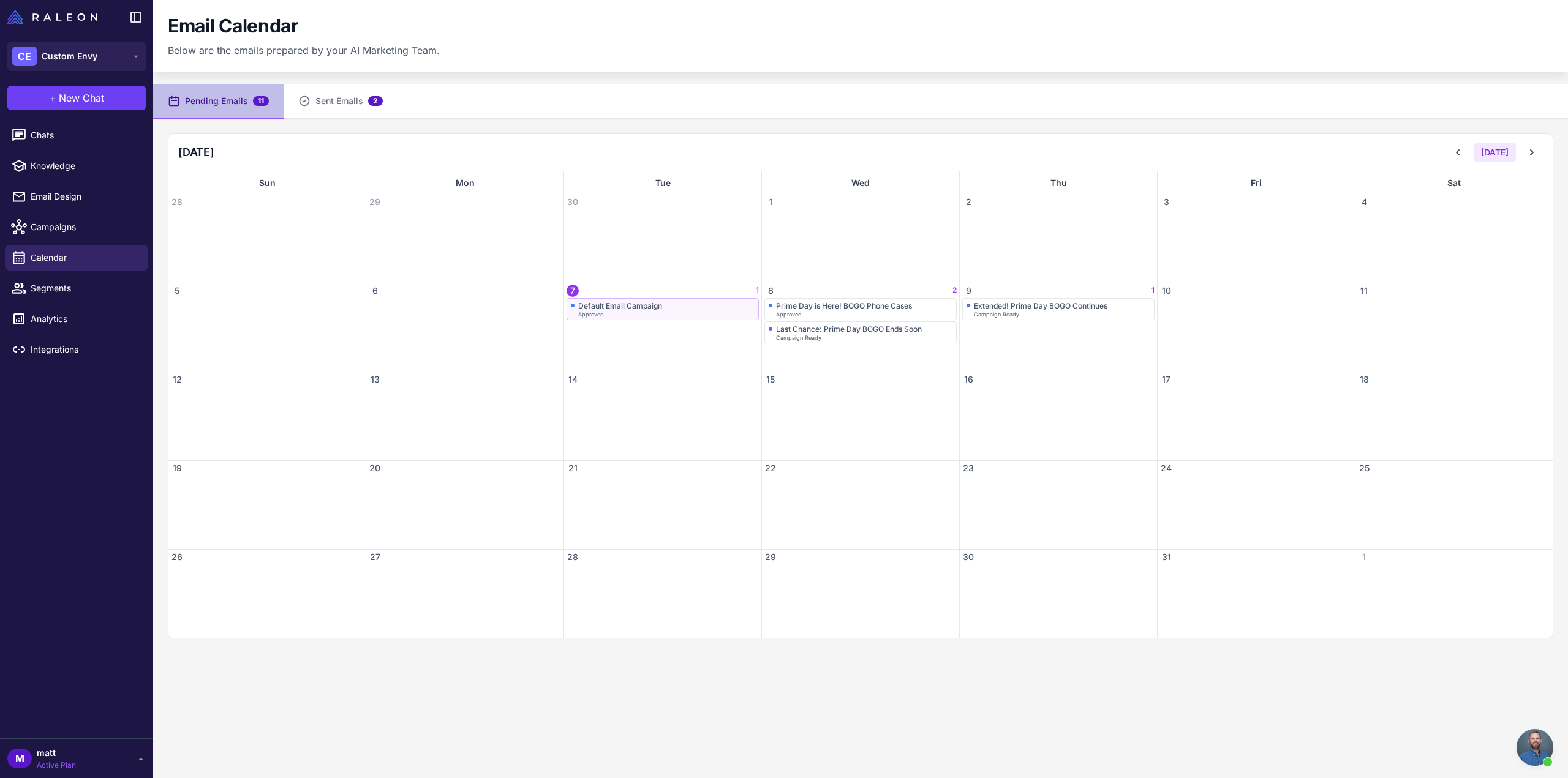
click at [738, 309] on div "Default Email Campaign" at bounding box center [662, 306] width 183 height 10
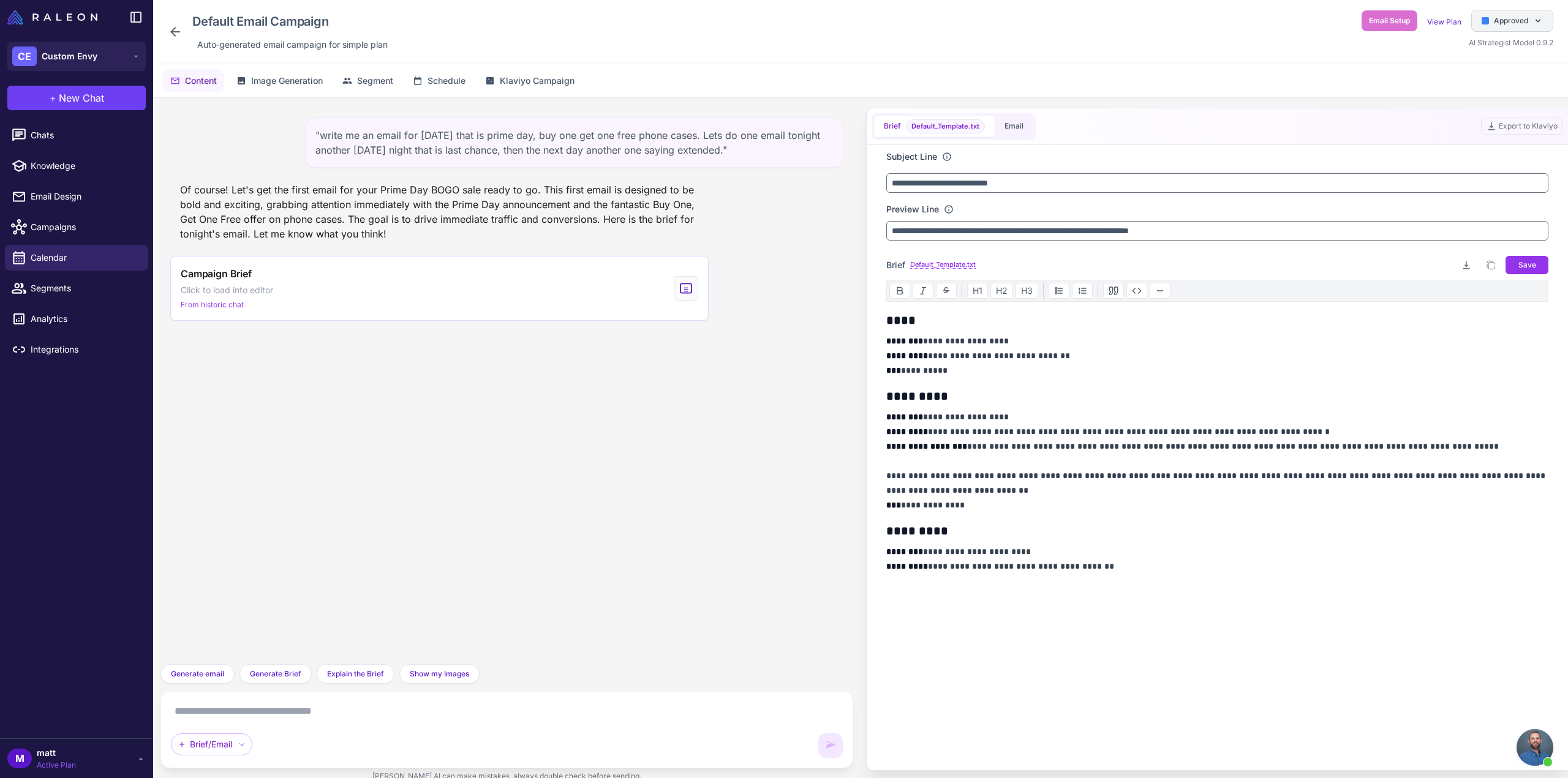
click at [1516, 24] on div "Approved" at bounding box center [1512, 20] width 83 height 22
click at [1467, 139] on div "In Design" at bounding box center [1475, 133] width 155 height 21
click at [164, 25] on div "Default Email Campaign Auto‑generated email campaign for simple plan Email Setu…" at bounding box center [861, 32] width 1414 height 64
click at [172, 27] on icon at bounding box center [175, 32] width 14 height 14
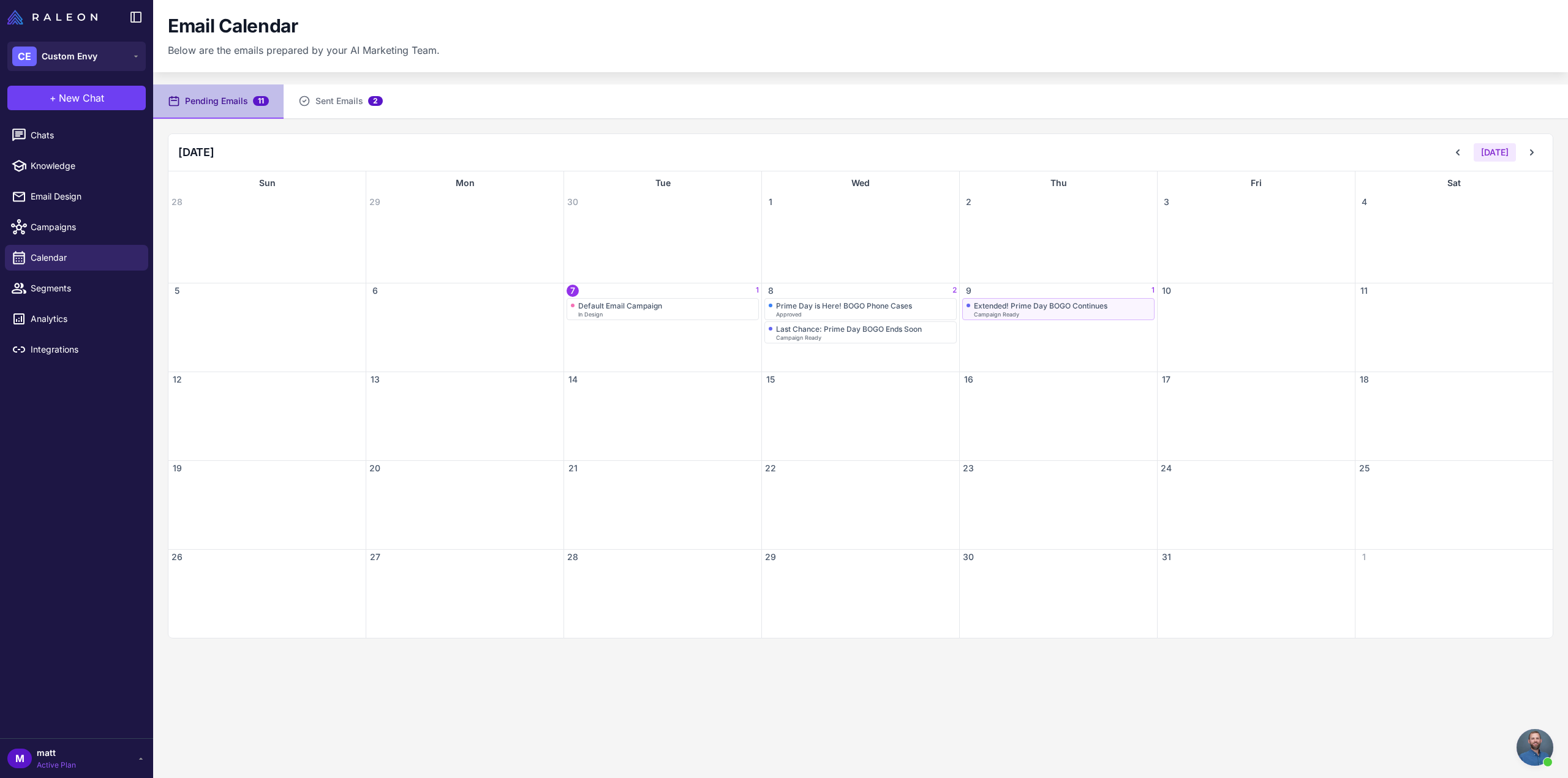
click at [1078, 313] on div "Campaign Ready" at bounding box center [1062, 315] width 177 height 6
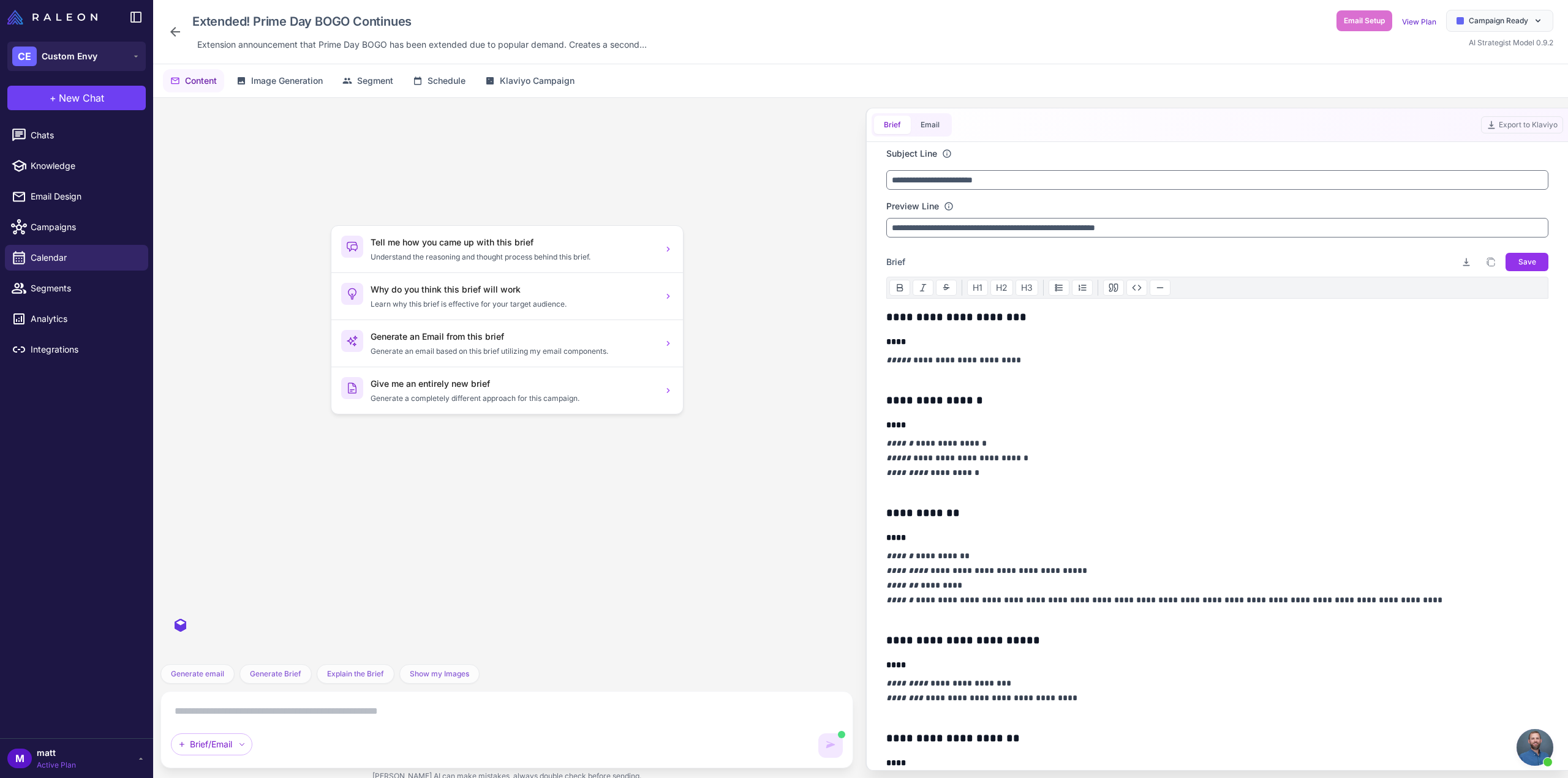
scroll to position [147, 0]
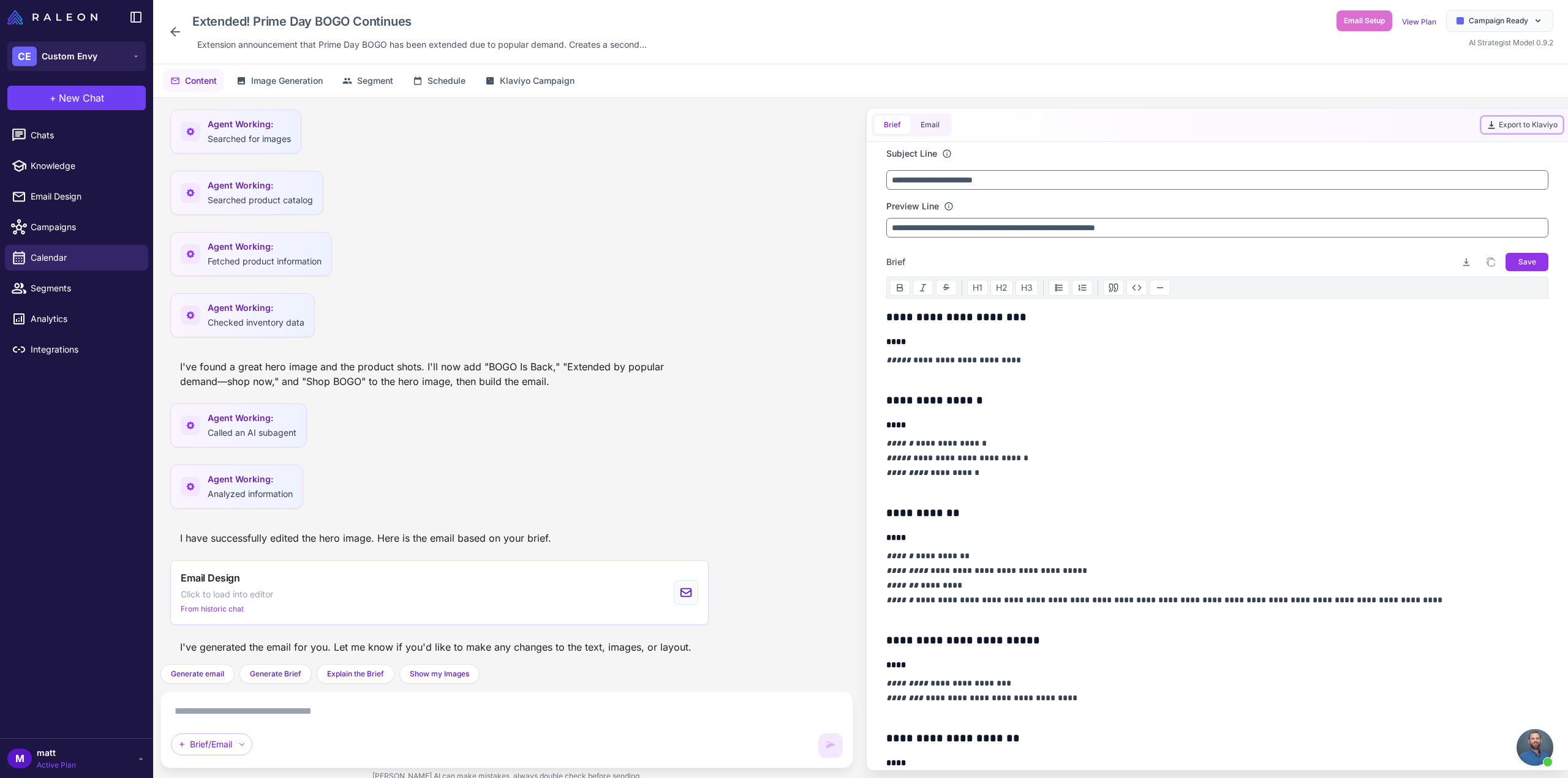
click at [1523, 123] on button "Export to Klaviyo" at bounding box center [1522, 125] width 83 height 17
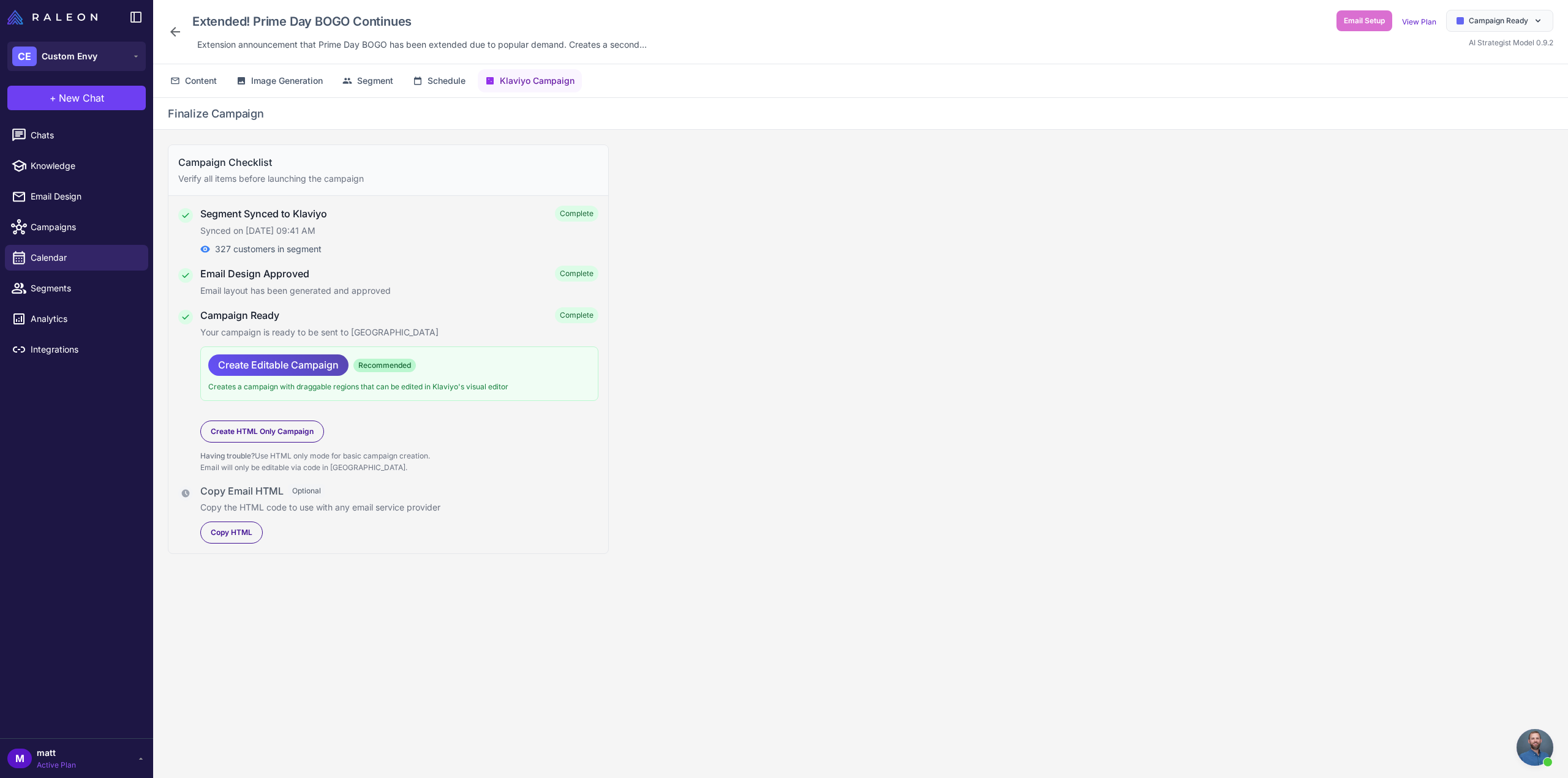
click at [262, 355] on span "Create Editable Campaign" at bounding box center [278, 365] width 121 height 21
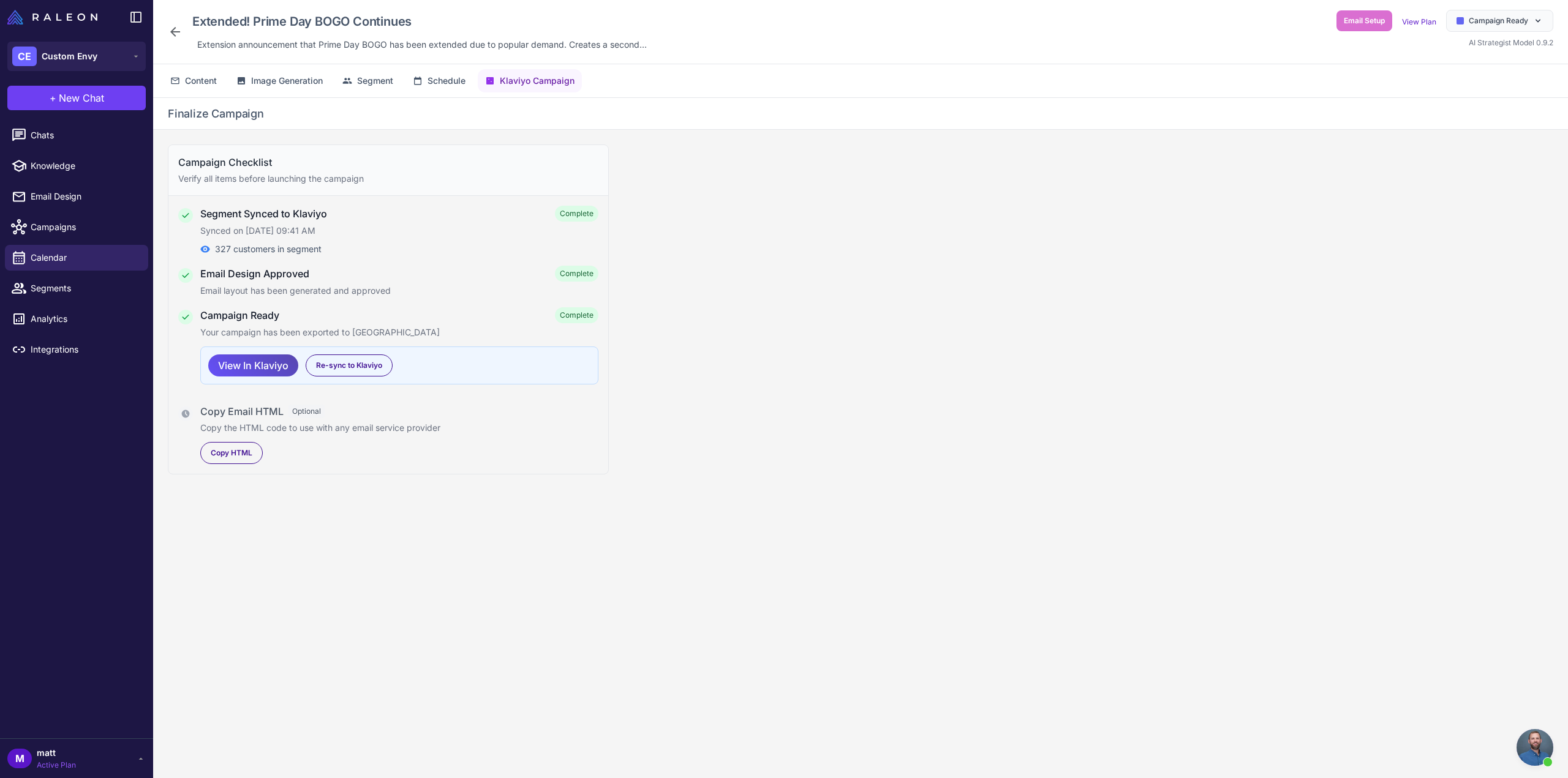
click at [280, 365] on span "View In Klaviyo" at bounding box center [252, 365] width 70 height 21
